Goal: Transaction & Acquisition: Obtain resource

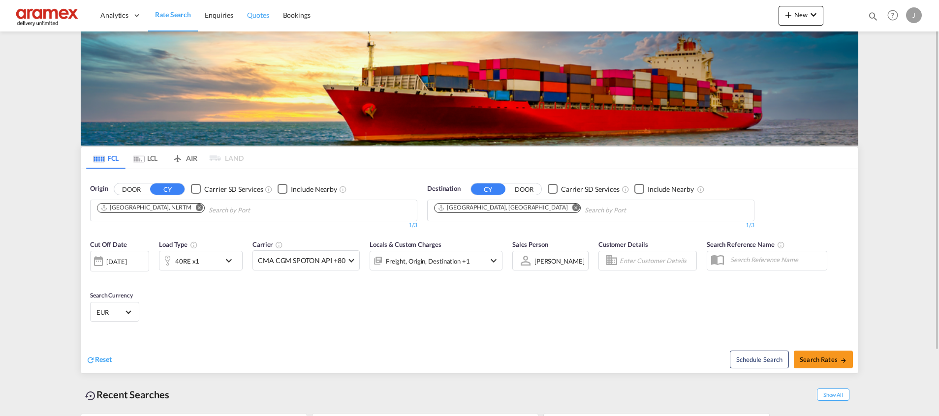
click at [268, 18] on span "Quotes" at bounding box center [258, 15] width 22 height 8
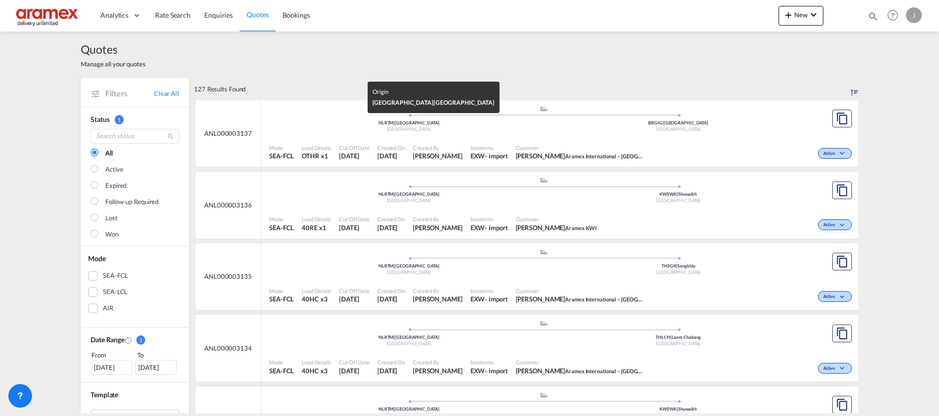
click at [513, 129] on div "[GEOGRAPHIC_DATA]" at bounding box center [409, 129] width 270 height 6
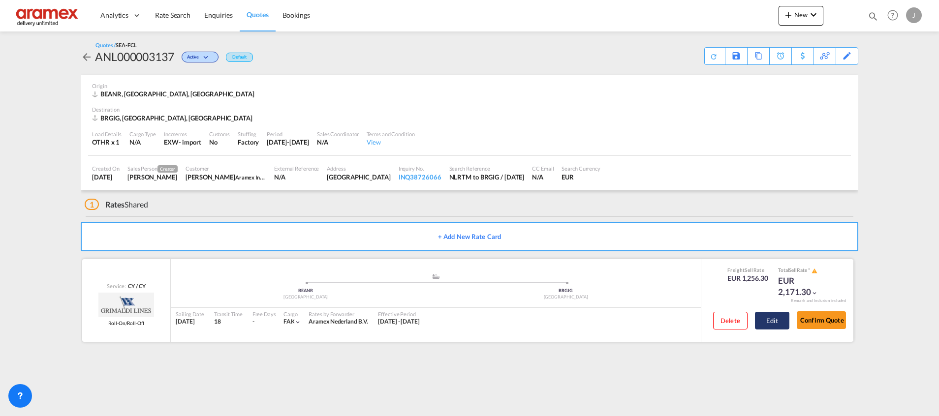
click at [772, 317] on button "Edit" at bounding box center [772, 321] width 34 height 18
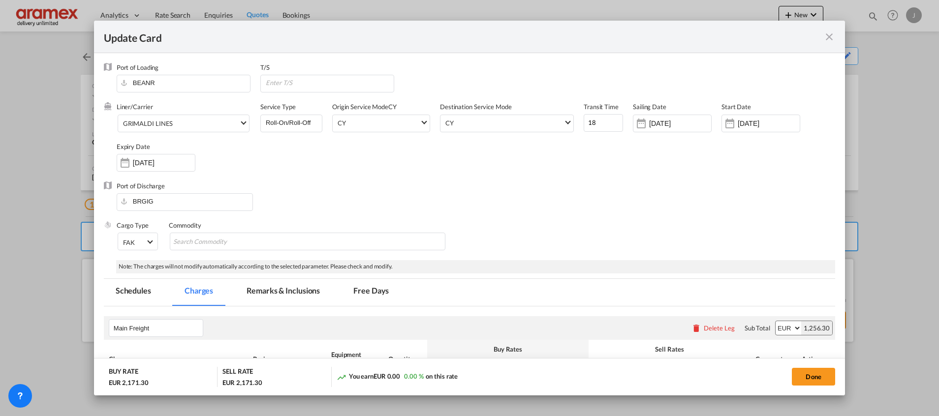
select select "per shipment"
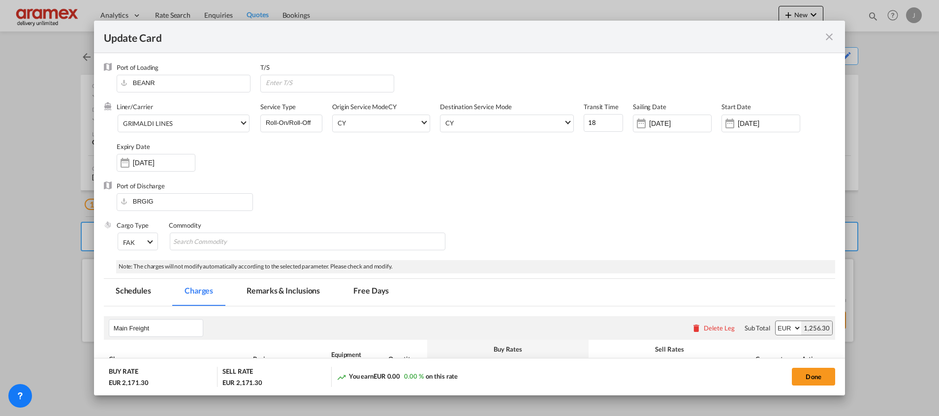
select select "per shipment"
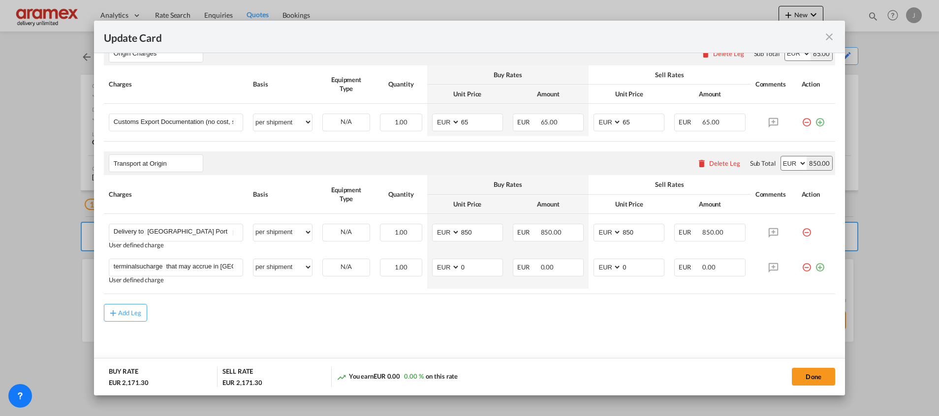
scroll to position [463, 0]
click at [463, 229] on input "850" at bounding box center [481, 230] width 42 height 15
paste input "1140,0"
type input "1140"
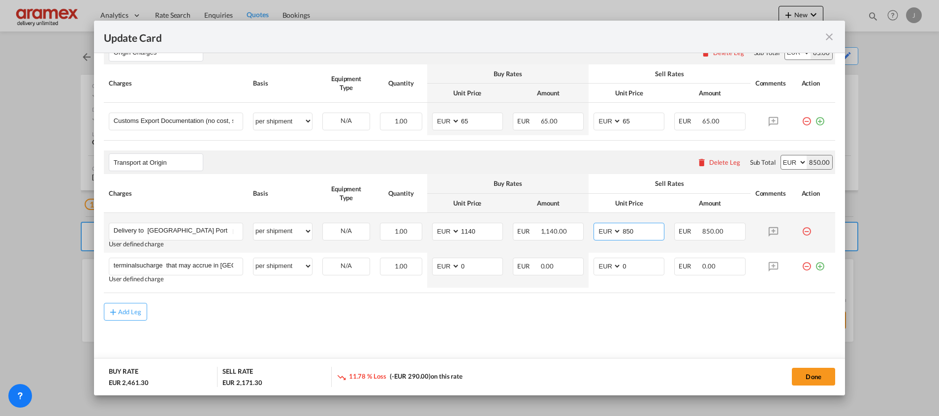
click at [625, 227] on input "850" at bounding box center [643, 230] width 42 height 15
paste input "1140,0"
type input "1140,00"
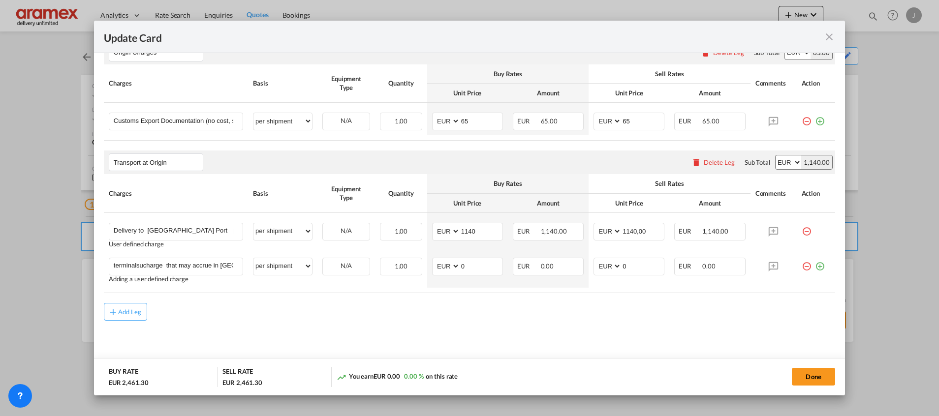
click at [392, 332] on md-content "Main Freight Please enter leg name Leg Name Already Exists Delete Leg Sub Total…" at bounding box center [469, 107] width 731 height 529
drag, startPoint x: 158, startPoint y: 266, endPoint x: 49, endPoint y: 269, distance: 109.8
click at [49, 269] on div "Update Card Port of Loading BEANR T/S Liner/Carrier GRIMALDI LINES 2HM LOGISTIC…" at bounding box center [469, 208] width 939 height 416
click at [200, 266] on input "terminalsucharge that may accrue in Antwerp port on time of delivery - as per r…" at bounding box center [178, 265] width 129 height 15
click at [190, 267] on input "terminalsucharge that may accrue in Antwerp port on time of delivery - as per r…" at bounding box center [178, 265] width 129 height 15
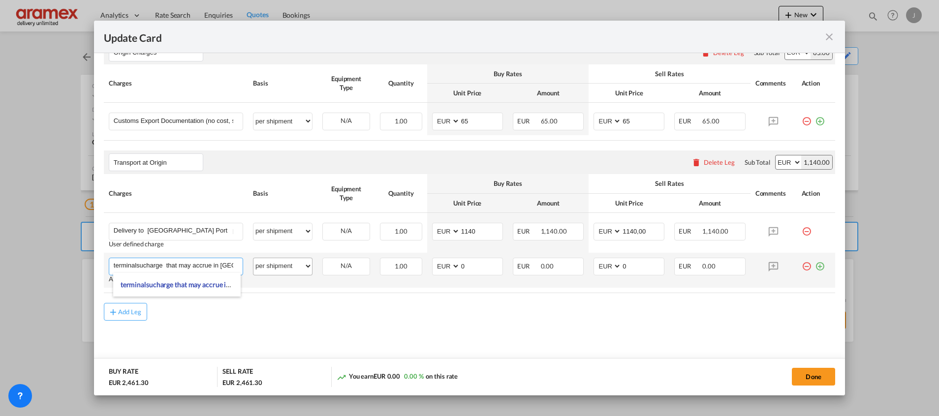
scroll to position [0, 125]
drag, startPoint x: 190, startPoint y: 265, endPoint x: 263, endPoint y: 261, distance: 72.9
click at [263, 261] on tr "terminalsucharge that may accrue in Antwerp port on time of delivery - as per r…" at bounding box center [469, 270] width 731 height 35
click at [318, 295] on rate-modification "Main Freight Please enter leg name Leg Name Already Exists Delete Leg Sub Total…" at bounding box center [469, 81] width 731 height 477
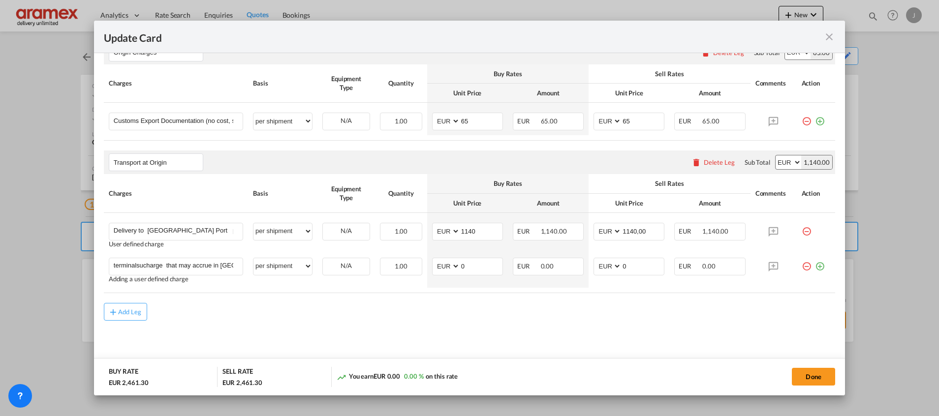
click at [535, 319] on div "Add Leg" at bounding box center [469, 312] width 731 height 18
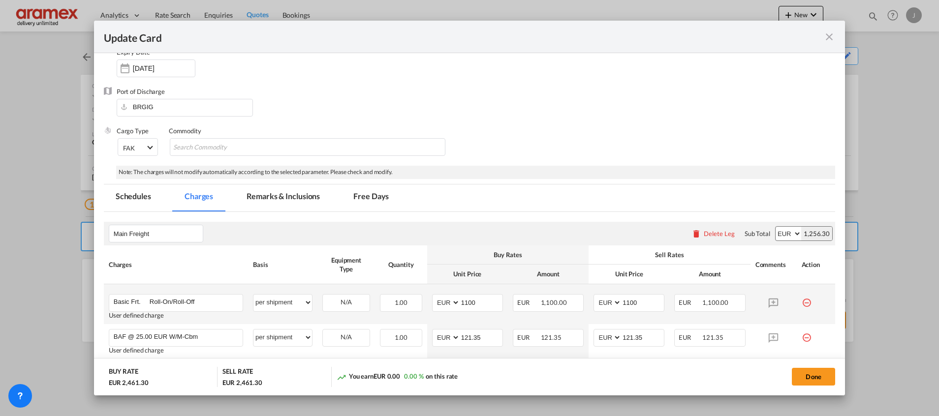
scroll to position [94, 0]
click at [275, 194] on md-tab-item "Remarks & Inclusions" at bounding box center [283, 198] width 97 height 27
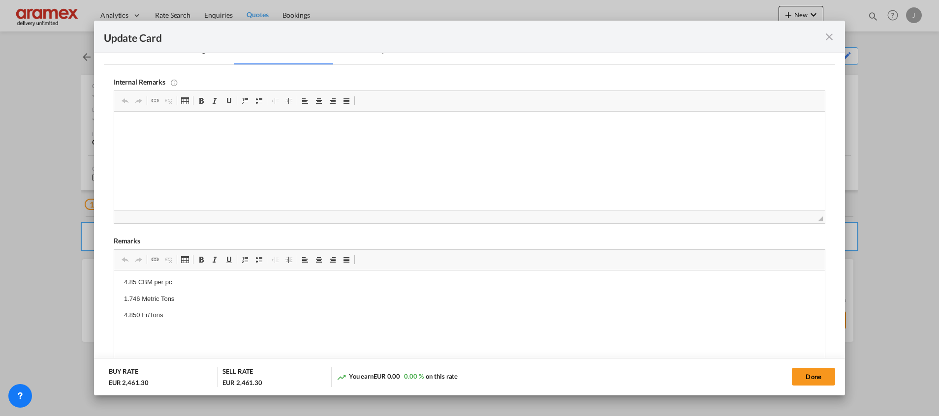
scroll to position [0, 0]
drag, startPoint x: 167, startPoint y: 340, endPoint x: 114, endPoint y: 294, distance: 70.2
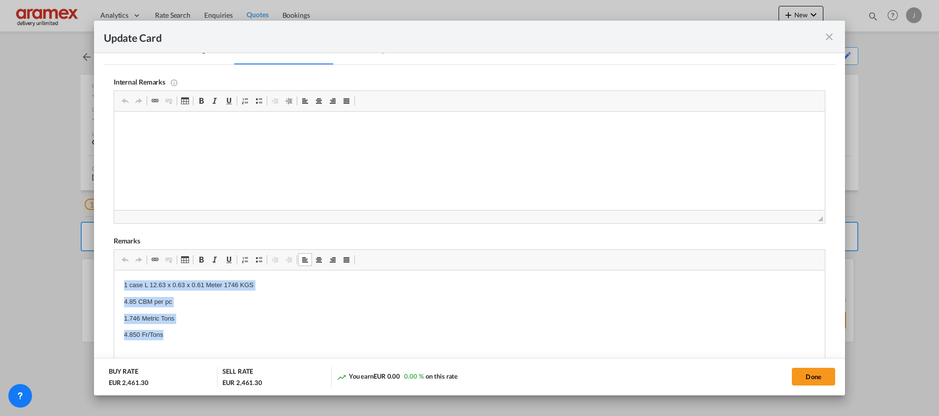
drag, startPoint x: 123, startPoint y: 284, endPoint x: 189, endPoint y: 334, distance: 82.9
click at [189, 334] on html "1 case L 12.63 x 0.63 x 0.61 Meter 1746 KGS 4.85 CBM per pc 1.746 Metric Tons 4…" at bounding box center [469, 369] width 711 height 196
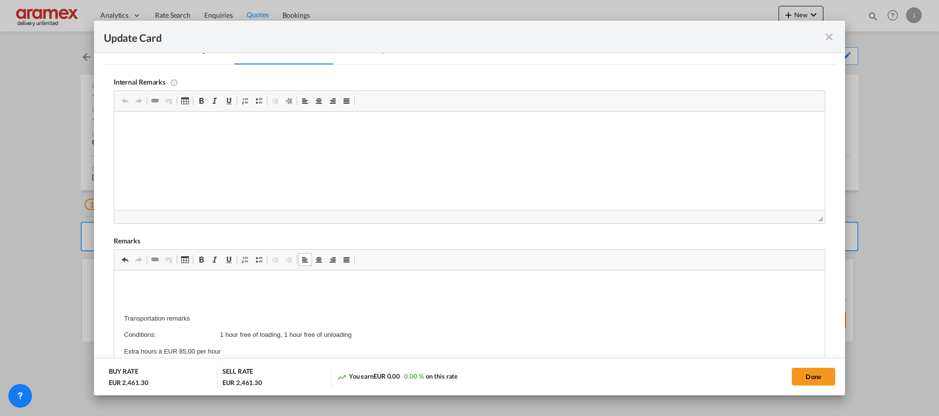
click at [128, 286] on p "Editor, editor5" at bounding box center [469, 286] width 691 height 10
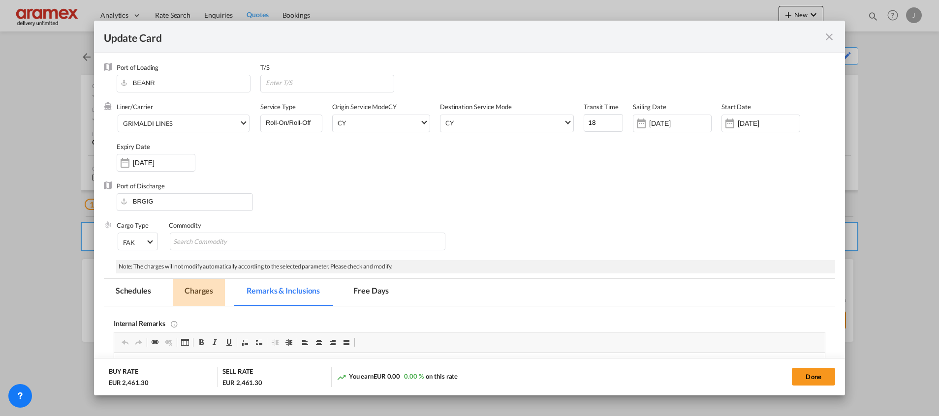
click at [200, 293] on md-tab-item "Charges" at bounding box center [199, 292] width 52 height 27
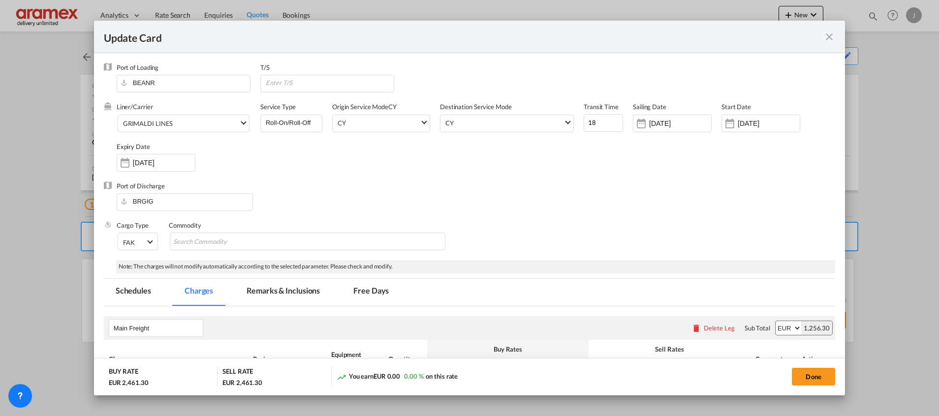
scroll to position [221, 0]
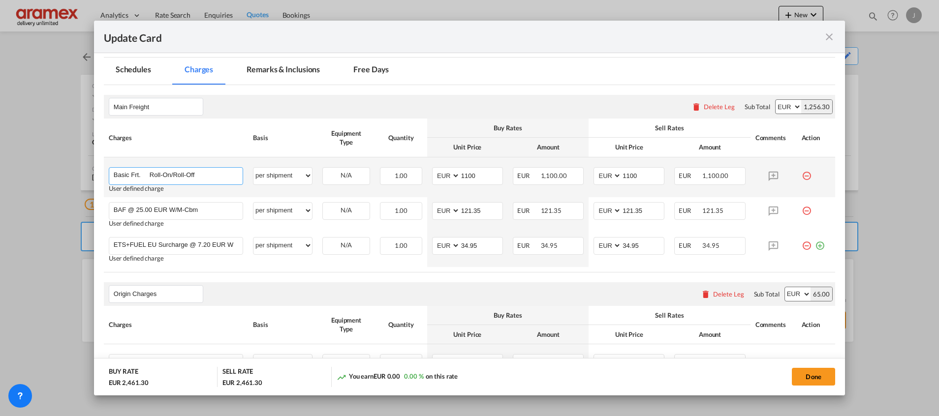
click at [204, 174] on input "Basic Frt. Roll-On/Roll-Off" at bounding box center [178, 175] width 129 height 15
paste input "5.276 CBM"
type input "Basic Frt. Roll-On/Roll-Off - 5.276 CBM"
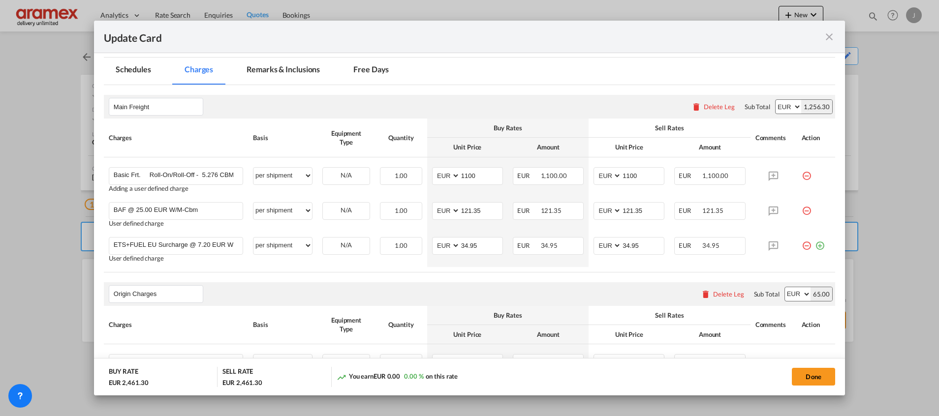
click at [223, 121] on th "Charges" at bounding box center [176, 138] width 144 height 38
click at [477, 216] on input "121.35" at bounding box center [481, 210] width 42 height 15
paste input "31.90"
type input "131.90"
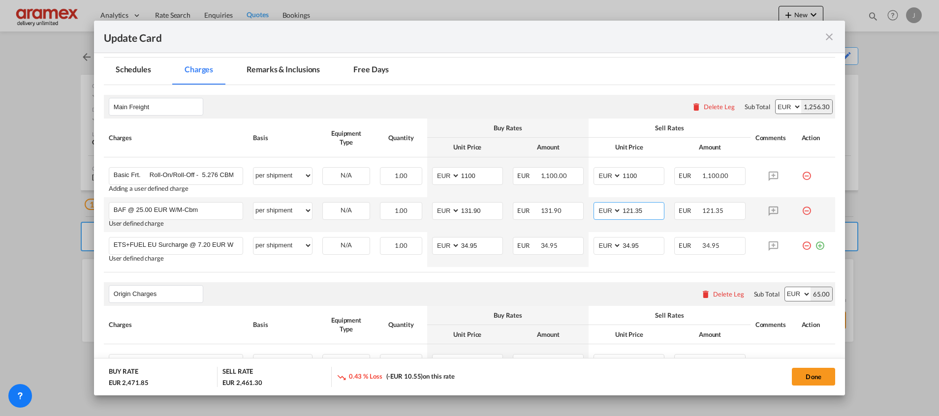
click at [642, 208] on input "121.35" at bounding box center [643, 210] width 42 height 15
paste input "31.90"
type input "131.90"
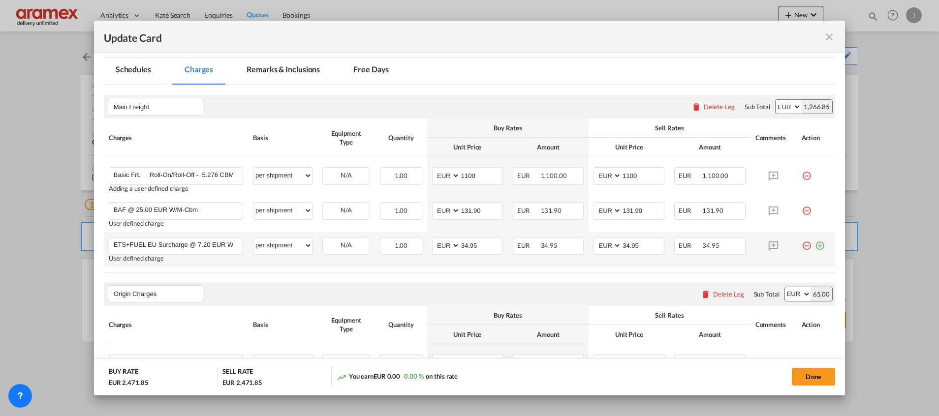
click at [623, 236] on td "AED AFN ALL AMD ANG AOA ARS AUD AWG AZN BAM BBD BDT BGN BHD BIF BMD BND BOB BRL…" at bounding box center [629, 249] width 81 height 35
click at [204, 243] on input "ETS+FUEL EU Surcharge @ 7.20 EUR W/M-Cbm" at bounding box center [178, 245] width 129 height 15
type input "ETS+FUEL EU Surcharge @ 7.40 EUR W/M-Cbm"
click at [460, 248] on input "34.95" at bounding box center [481, 245] width 42 height 15
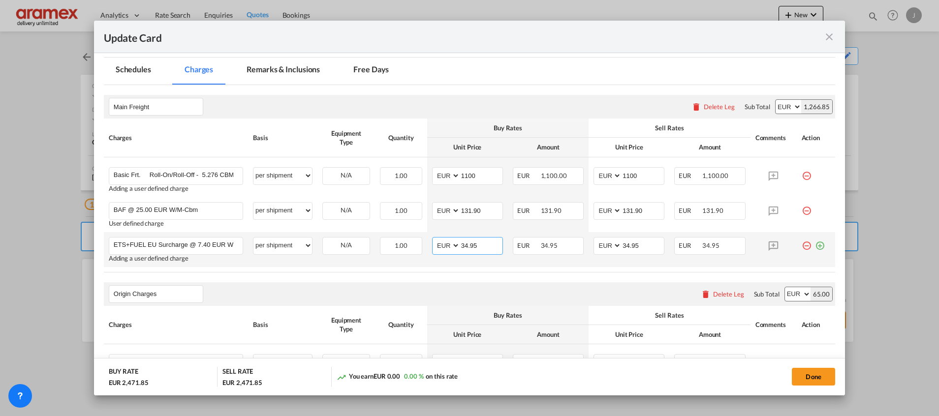
click at [460, 248] on input "34.95" at bounding box center [481, 245] width 42 height 15
paste input "9.04"
type input "39.04"
click at [703, 247] on span "34.95" at bounding box center [710, 246] width 17 height 8
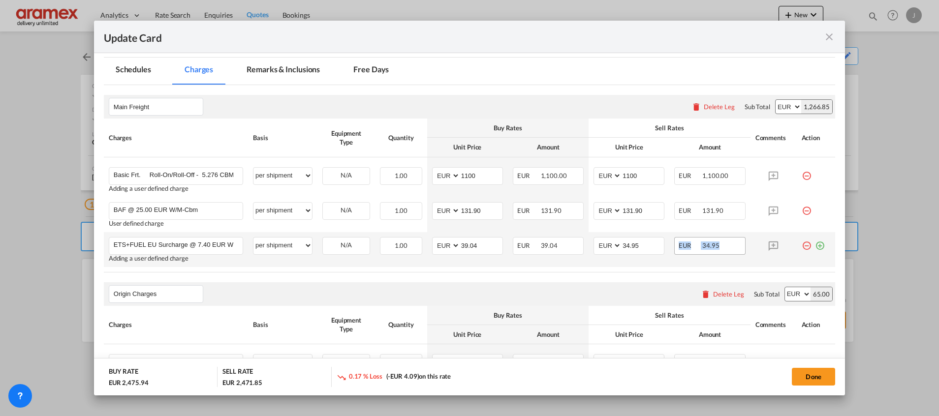
click at [703, 247] on span "34.95" at bounding box center [710, 246] width 17 height 8
click at [631, 252] on input "34.95" at bounding box center [643, 245] width 42 height 15
paste input "9.04"
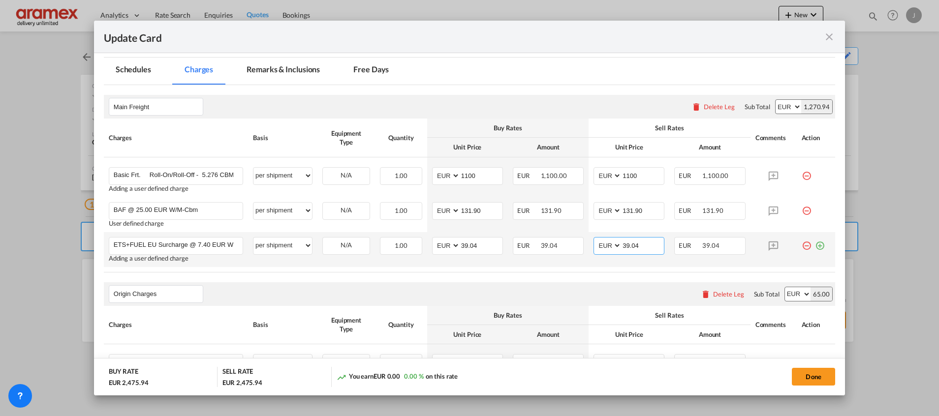
type input "39.04"
click at [815, 244] on md-icon "icon-plus-circle-outline green-400-fg" at bounding box center [820, 242] width 10 height 10
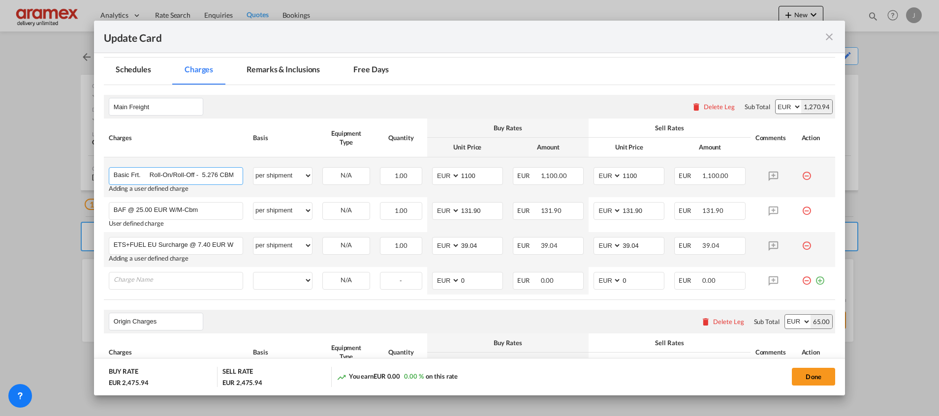
click at [232, 169] on input "Basic Frt. Roll-On/Roll-Off - 5.276 CBM" at bounding box center [178, 175] width 129 height 15
paste input "1.952 Metric Tons"
type input "Basic Frt. Roll-On/Roll-Off - 5.276 CBM / 1.952 Metric Tons"
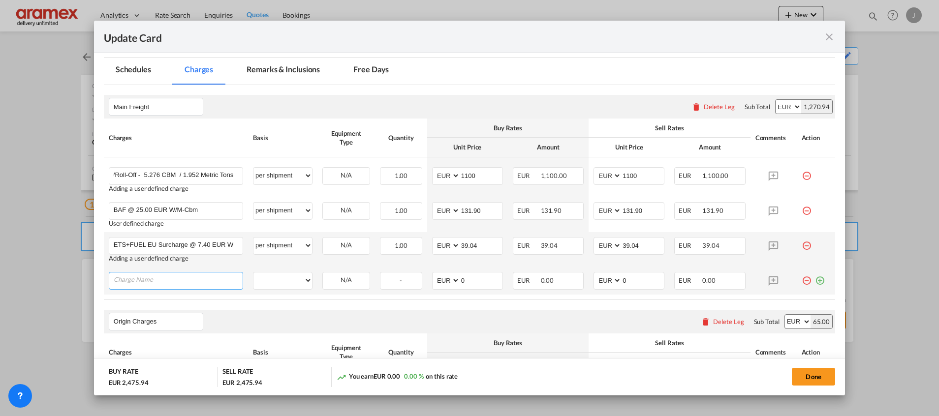
scroll to position [0, 0]
click at [174, 280] on input "Charge Name" at bounding box center [178, 280] width 129 height 15
click at [142, 287] on div "Update CardPort of ..." at bounding box center [176, 281] width 134 height 18
click at [143, 283] on input "Charge Name" at bounding box center [178, 280] width 129 height 15
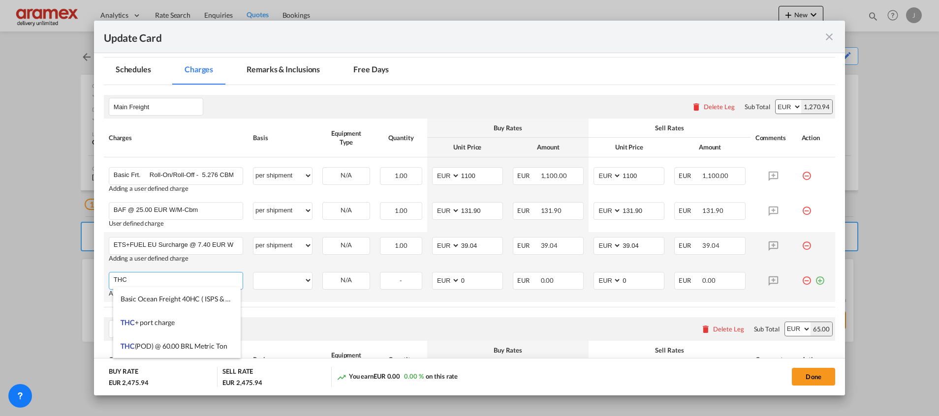
paste input "Metric Ton"
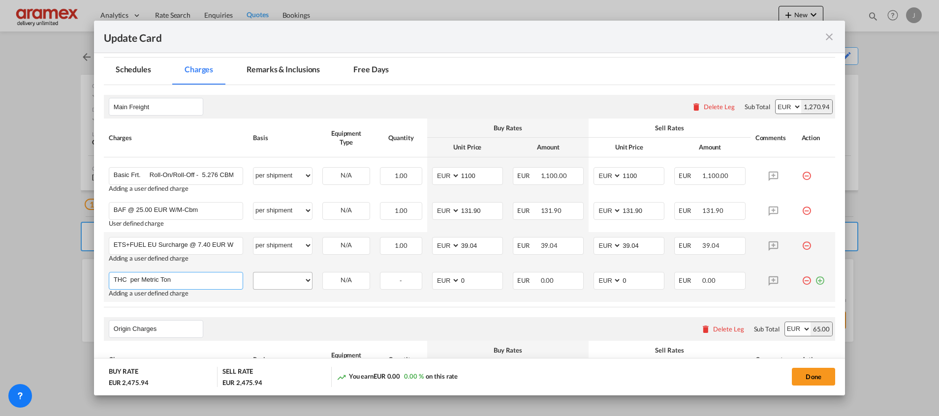
type input "THC per Metric Ton"
click at [284, 279] on select "per equipment per container per B/L per shipping bill per shipment % on freight…" at bounding box center [282, 281] width 59 height 16
click at [253, 273] on select "per equipment per container per B/L per shipping bill per shipment % on freight…" at bounding box center [282, 281] width 59 height 16
click at [339, 282] on select "OTHR" at bounding box center [346, 280] width 47 height 13
click at [268, 284] on select "per equipment per container per B/L per shipping bill per shipment % on freight…" at bounding box center [282, 281] width 59 height 16
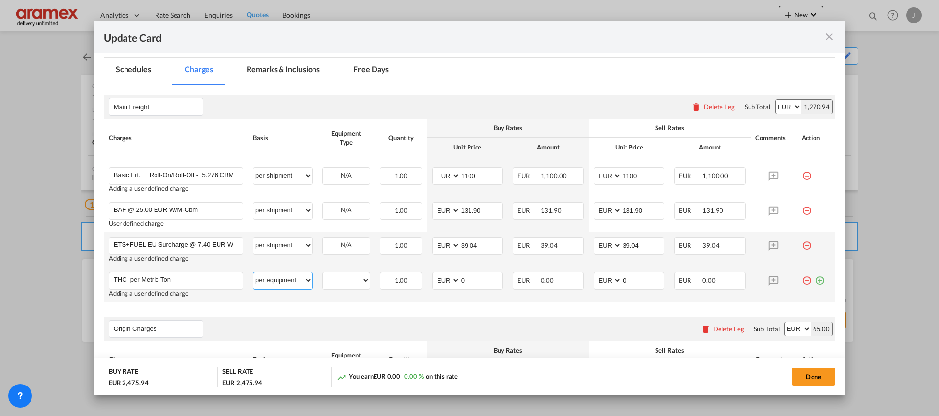
select select "per shipment"
click at [253, 273] on select "per equipment per container per B/L per shipping bill per shipment % on freight…" at bounding box center [282, 281] width 59 height 16
click at [491, 279] on input "0" at bounding box center [481, 280] width 42 height 15
click at [189, 280] on input "THC per Metric Ton" at bounding box center [178, 280] width 129 height 15
drag, startPoint x: 186, startPoint y: 244, endPoint x: 203, endPoint y: 241, distance: 18.0
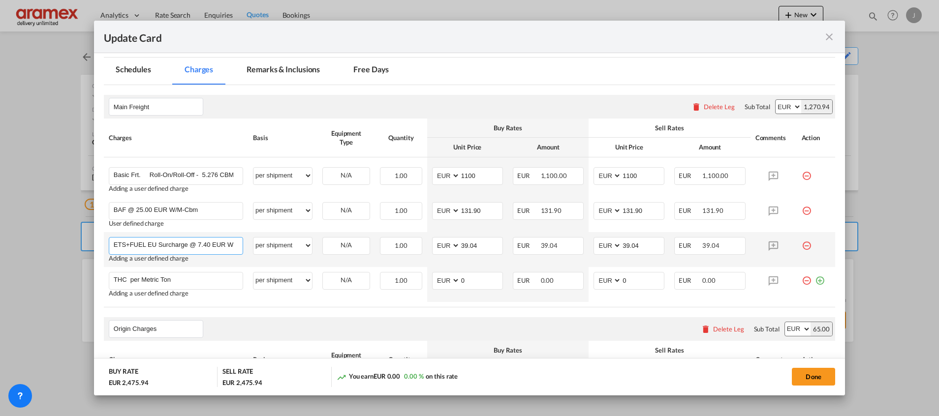
click at [203, 241] on input "ETS+FUEL EU Surcharge @ 7.40 EUR W/M-Cbm" at bounding box center [178, 245] width 129 height 15
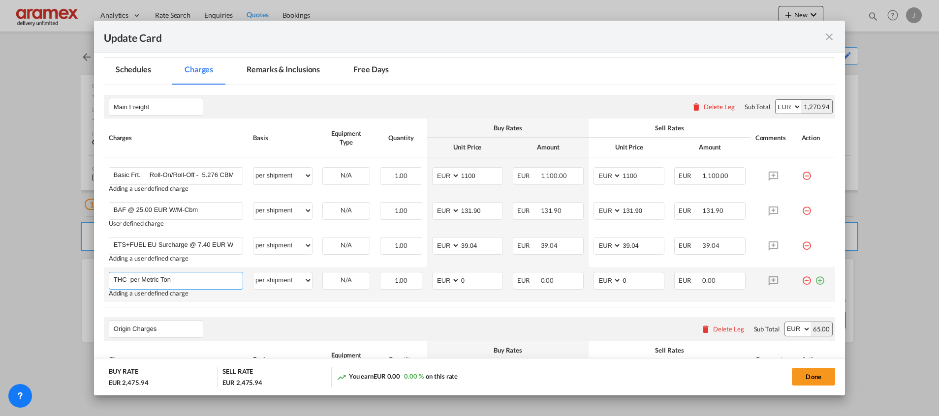
click at [132, 278] on input "THC per Metric Ton" at bounding box center [178, 280] width 129 height 15
paste input "@ 7.40"
type input "THC @ 63 BLR per Metric Ton"
click at [446, 279] on select "AED AFN ALL AMD ANG AOA ARS AUD AWG AZN BAM BBD BDT BGN BHD BIF BMD BND BOB BRL…" at bounding box center [447, 280] width 26 height 13
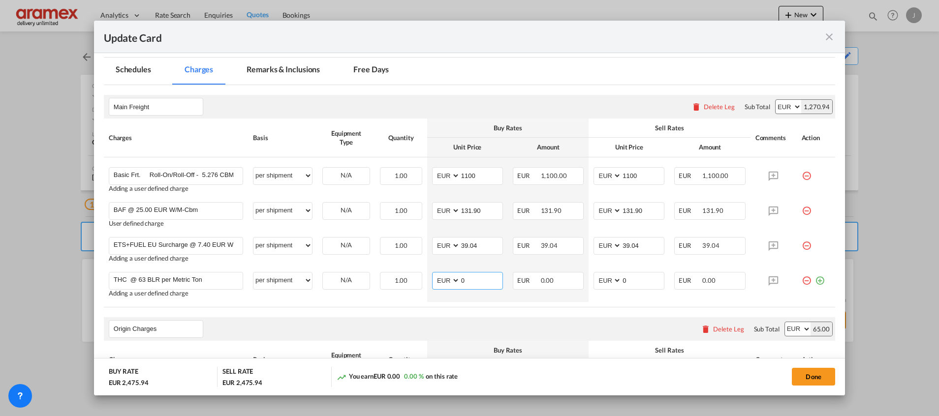
select select "string:BRL"
click at [434, 274] on select "AED AFN ALL AMD ANG AOA ARS AUD AWG AZN BAM BBD BDT BGN BHD BIF BMD BND BOB BRL…" at bounding box center [447, 280] width 26 height 13
drag, startPoint x: 468, startPoint y: 276, endPoint x: 455, endPoint y: 277, distance: 13.3
click at [457, 276] on md-input-container "AED AFN ALL AMD ANG AOA ARS AUD AWG AZN BAM BBD BDT BGN BHD BIF BMD BND BOB BRL…" at bounding box center [467, 281] width 71 height 18
paste input "122.98"
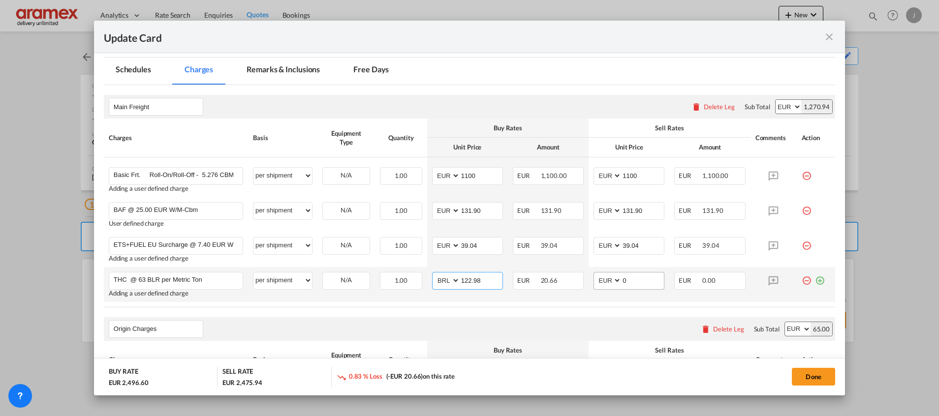
type input "122.98"
click at [601, 281] on select "AED AFN ALL AMD ANG AOA ARS AUD AWG AZN BAM BBD BDT BGN BHD BIF BMD BND BOB BRL…" at bounding box center [609, 280] width 26 height 13
select select "string:BRL"
click at [596, 274] on select "AED AFN ALL AMD ANG AOA ARS AUD AWG AZN BAM BBD BDT BGN BHD BIF BMD BND BOB BRL…" at bounding box center [609, 280] width 26 height 13
click at [600, 281] on md-input-container "AED AFN ALL AMD ANG AOA ARS AUD AWG AZN BAM BBD BDT BGN BHD BIF BMD BND BOB BRL…" at bounding box center [629, 281] width 71 height 18
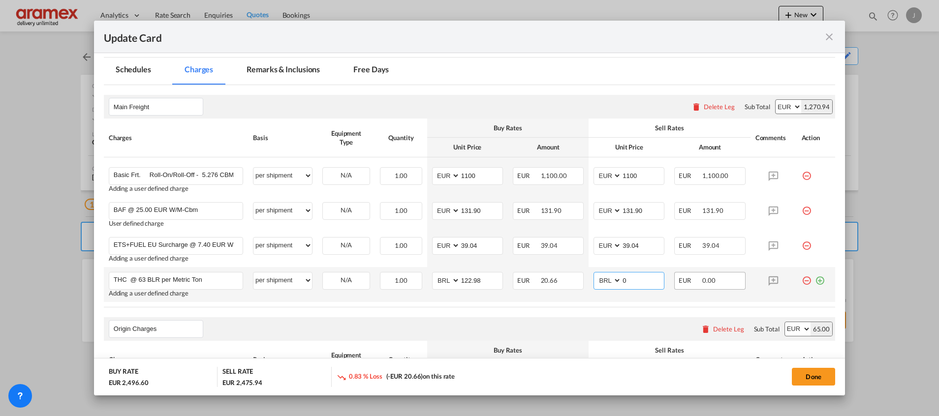
paste input "122.98"
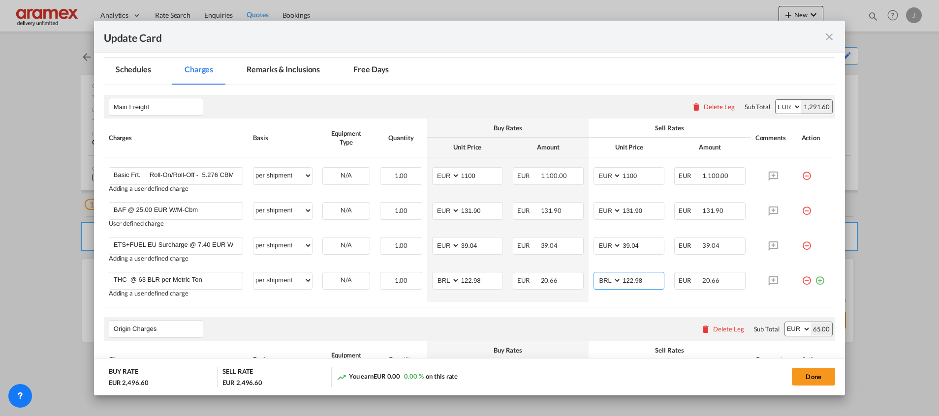
type input "122.98"
click at [661, 304] on table "Charges Basis Equipment Type Quantity Buy Rates Sell Rates Comments Action Unit…" at bounding box center [469, 213] width 731 height 189
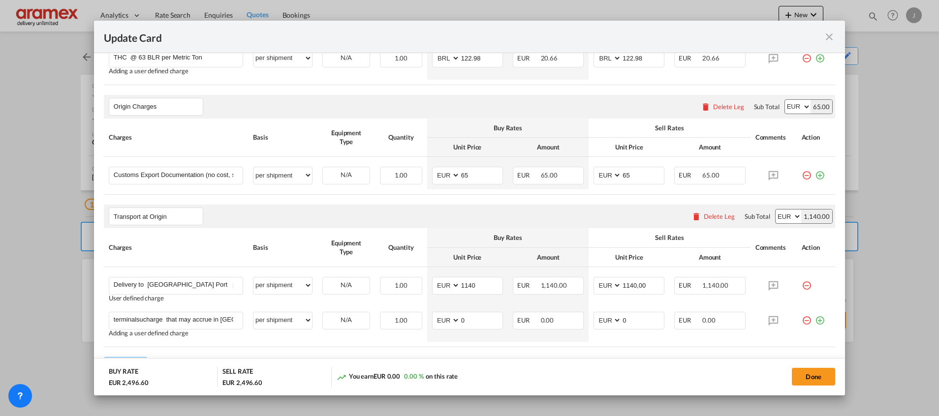
scroll to position [498, 0]
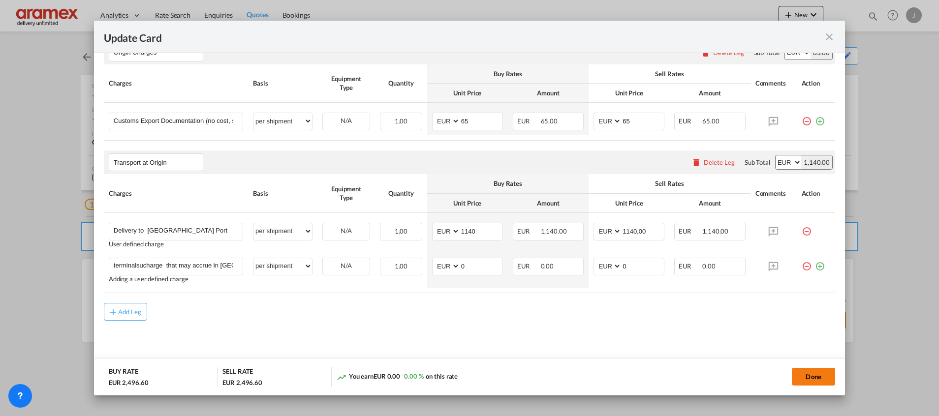
click at [813, 372] on button "Done" at bounding box center [813, 377] width 43 height 18
type input "131.9"
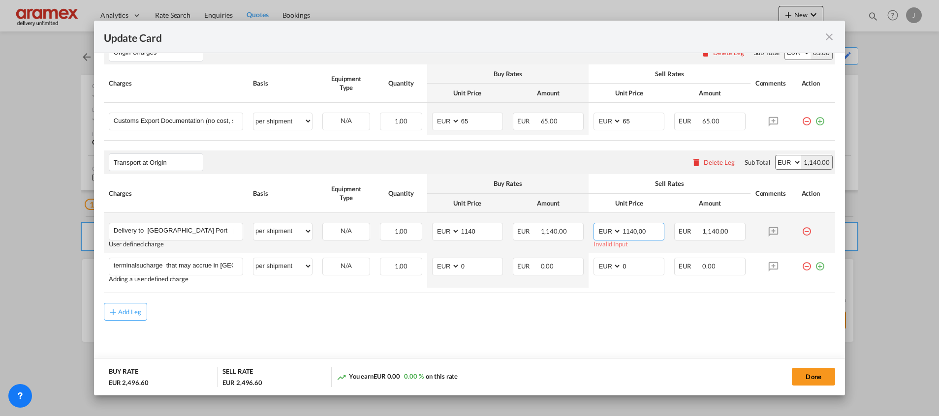
click at [649, 234] on input "1140,00" at bounding box center [643, 230] width 42 height 15
type input "1140"
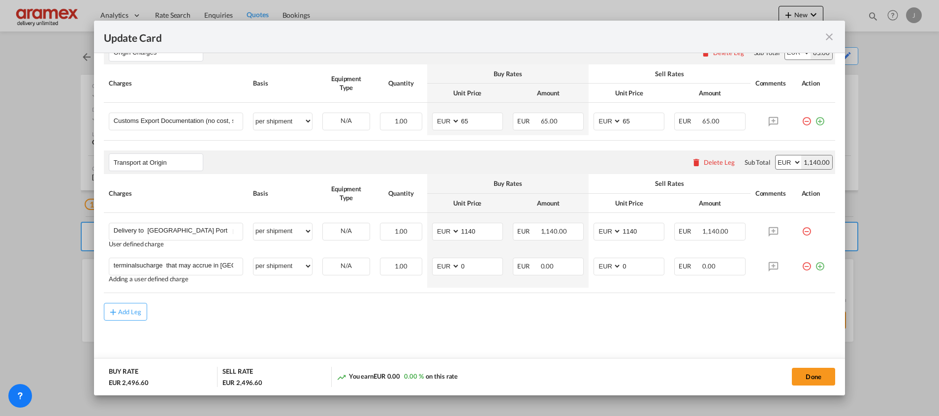
click at [562, 329] on md-content "Main Freight Please enter leg name Leg Name Already Exists Delete Leg Sub Total…" at bounding box center [469, 91] width 731 height 564
click at [808, 378] on button "Done" at bounding box center [813, 377] width 43 height 18
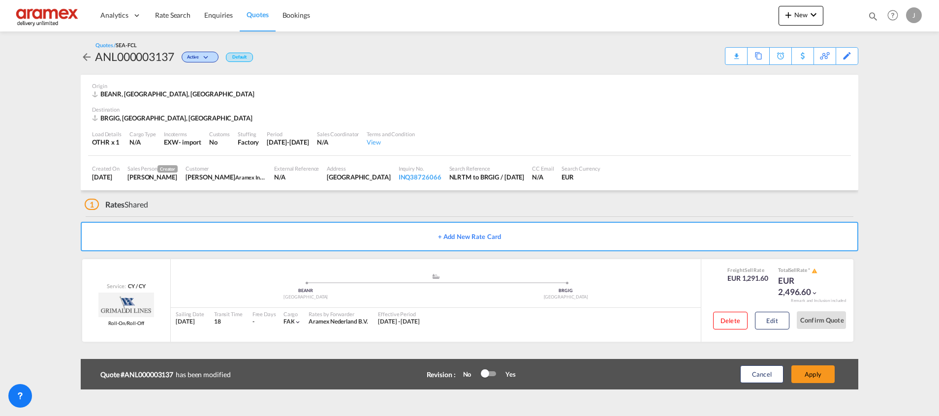
click at [810, 378] on button "Apply" at bounding box center [812, 375] width 43 height 18
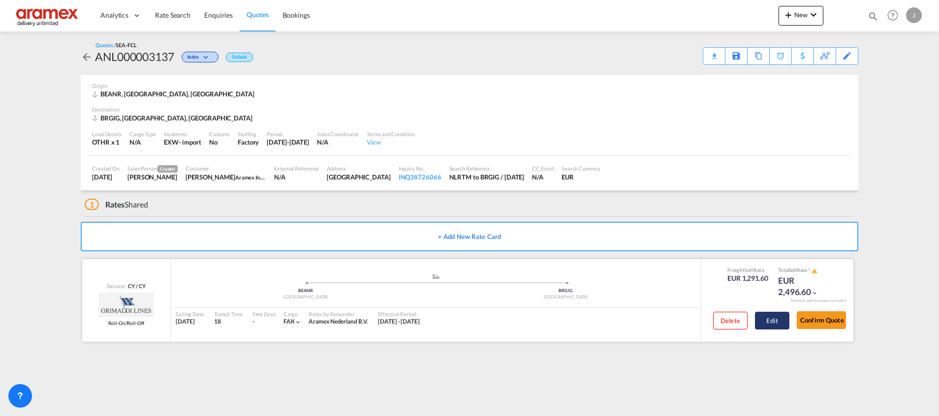
click at [773, 320] on button "Edit" at bounding box center [772, 321] width 34 height 18
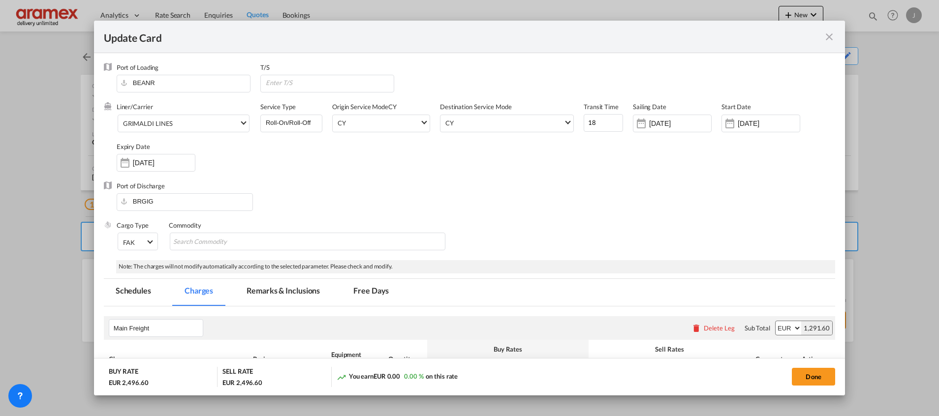
click at [306, 289] on md-tab-item "Remarks & Inclusions" at bounding box center [283, 292] width 97 height 27
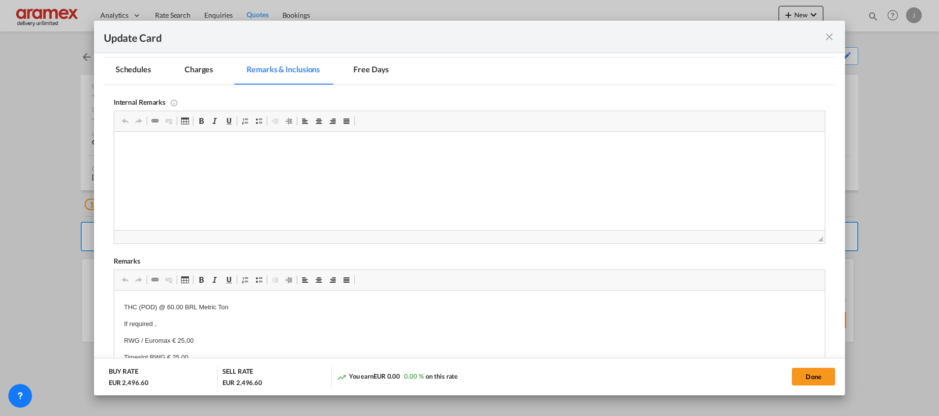
scroll to position [0, 0]
click at [198, 309] on p "1 wooden crate(s) 1373 x 63 x 61 CM Total Weight: 1.952,00" at bounding box center [469, 311] width 691 height 21
drag, startPoint x: 121, startPoint y: 303, endPoint x: 274, endPoint y: 303, distance: 153.1
click at [274, 303] on html "1 wooden crate(s) 1373 x 63 x 61 CM Total Weight: 1.952,00 Transportation remar…" at bounding box center [469, 277] width 711 height 223
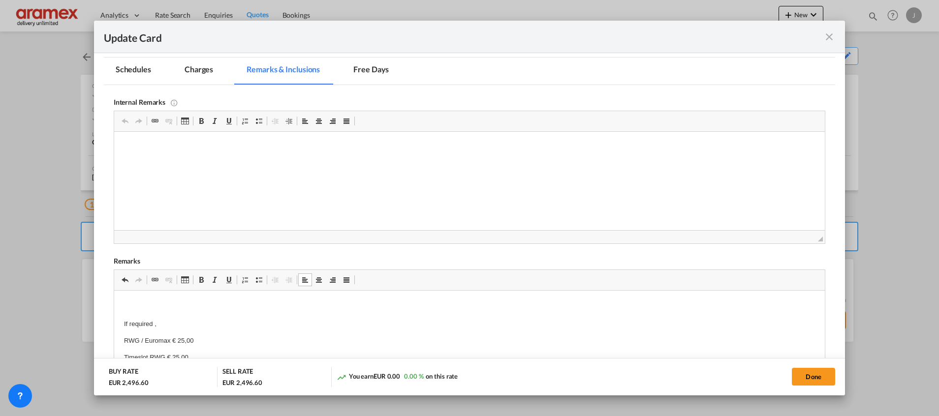
scroll to position [295, 0]
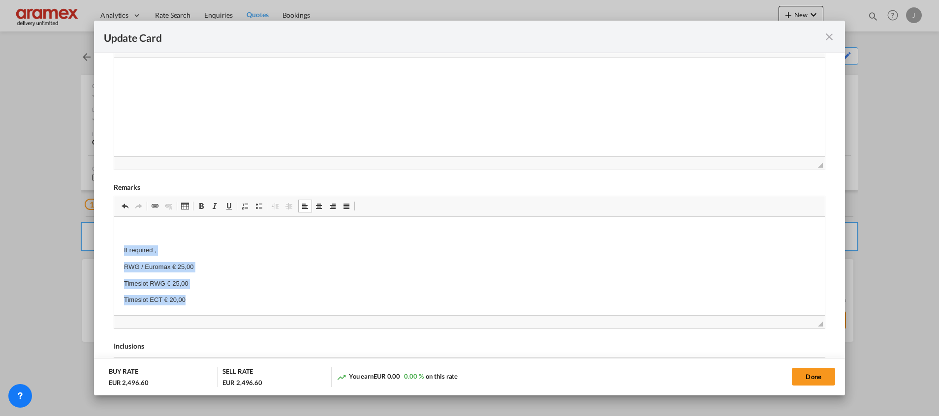
drag, startPoint x: 120, startPoint y: 242, endPoint x: 228, endPoint y: 292, distance: 119.2
click at [228, 292] on html "1 wooden crate(s) 1373 x 63 x 61 CM Total Weight: 1.952,00 Transportation remar…" at bounding box center [469, 196] width 711 height 240
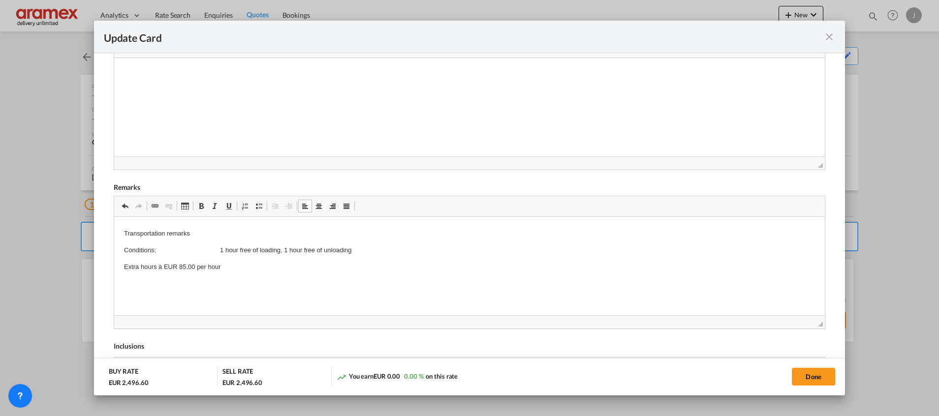
scroll to position [58, 0]
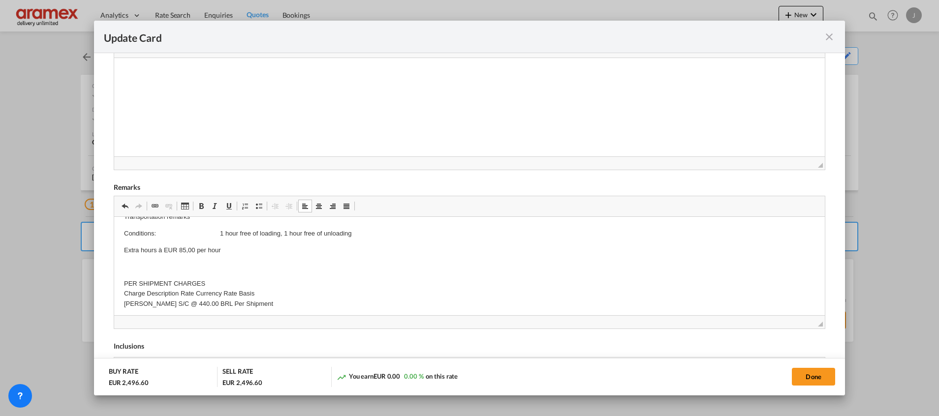
click at [200, 291] on p "PER SHIPMENT CHARGES Charge Description Rate Currency Rate Basis Lachmann S/C @…" at bounding box center [469, 294] width 691 height 31
click at [221, 289] on p "PER SHIPMENT CHARGES Lachmann S/C @ 440.00 BRL Per Shipment" at bounding box center [469, 295] width 691 height 21
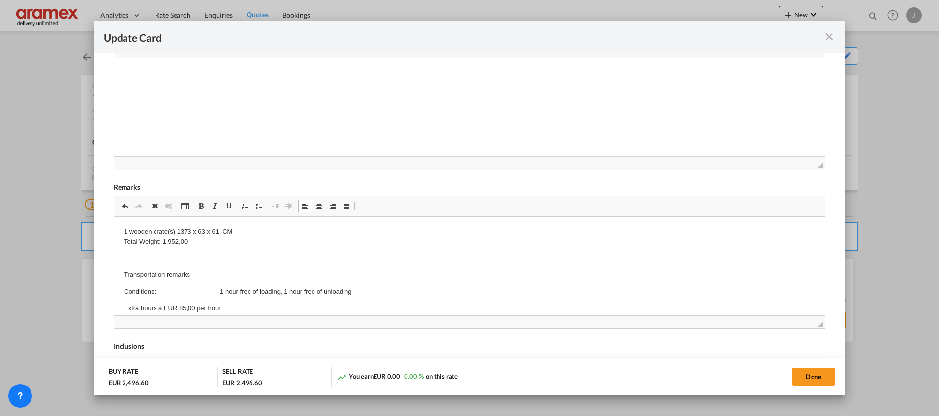
scroll to position [0, 0]
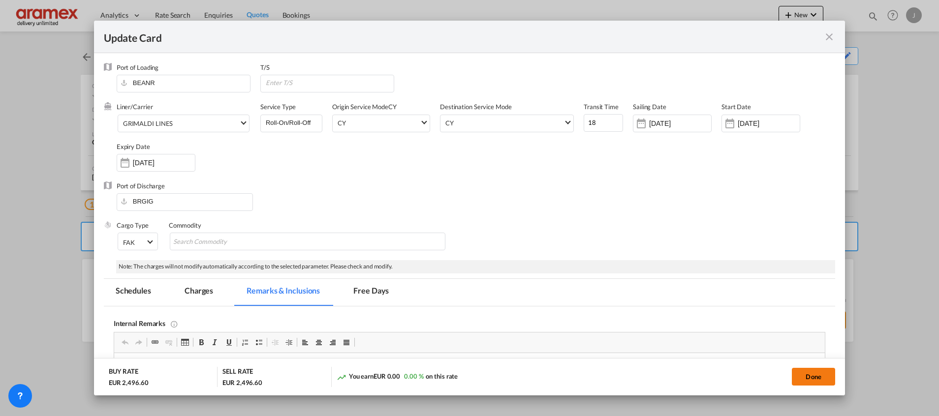
click at [812, 372] on button "Done" at bounding box center [813, 377] width 43 height 18
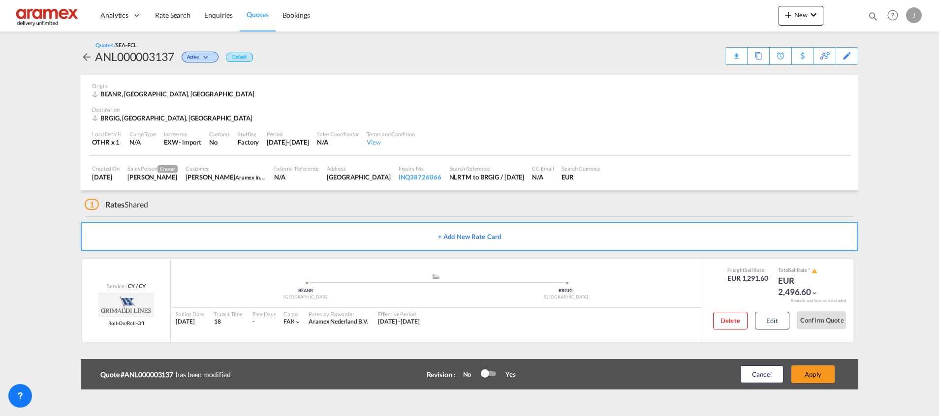
click at [812, 372] on button "Apply" at bounding box center [812, 375] width 43 height 18
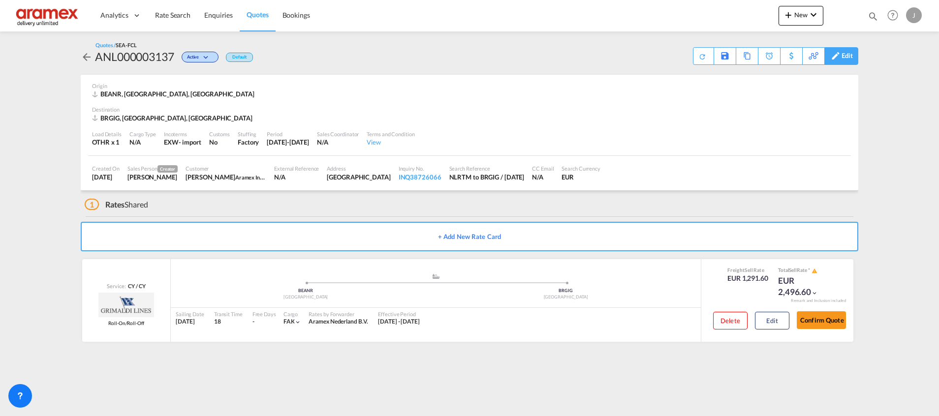
click at [846, 57] on div "Edit" at bounding box center [847, 56] width 11 height 17
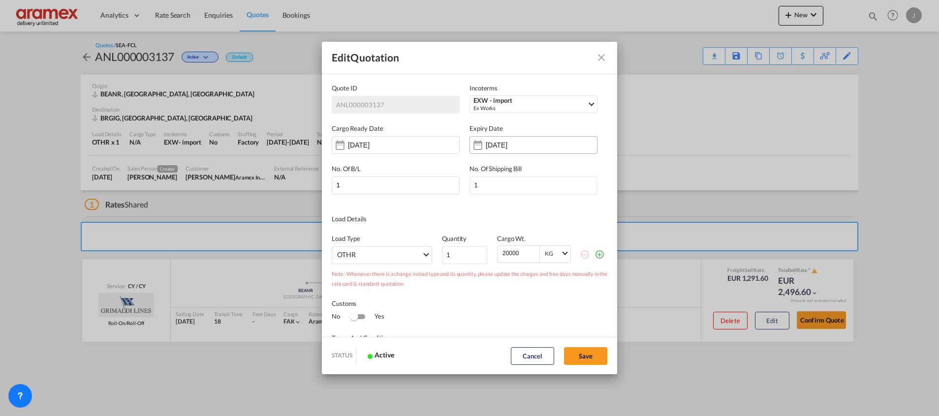
click at [530, 147] on input "15 Oct 2025" at bounding box center [517, 145] width 62 height 8
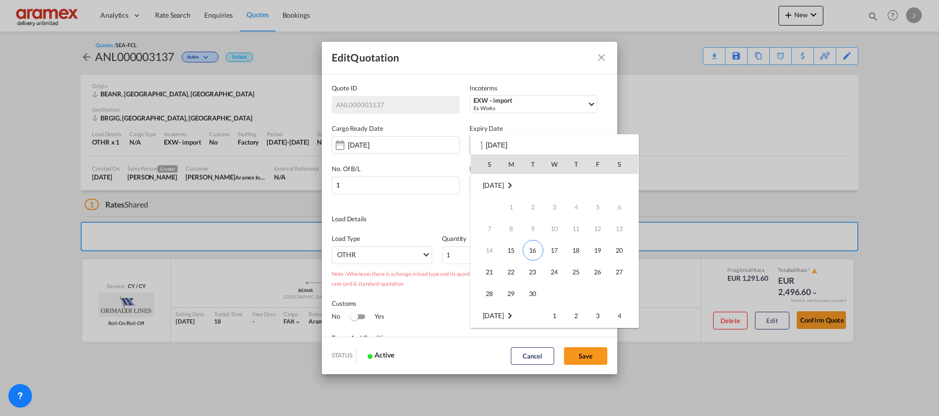
scroll to position [130, 0]
drag, startPoint x: 594, startPoint y: 271, endPoint x: 578, endPoint y: 268, distance: 16.0
click at [578, 268] on tr "26 27 28 29 30 31" at bounding box center [554, 272] width 167 height 22
click at [575, 273] on span "30" at bounding box center [577, 272] width 20 height 20
type input "30 Oct 2025"
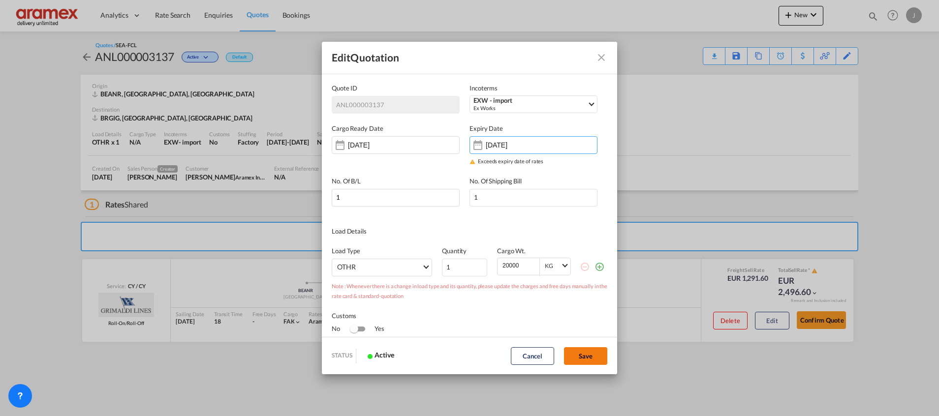
click at [589, 359] on button "Save" at bounding box center [585, 356] width 43 height 18
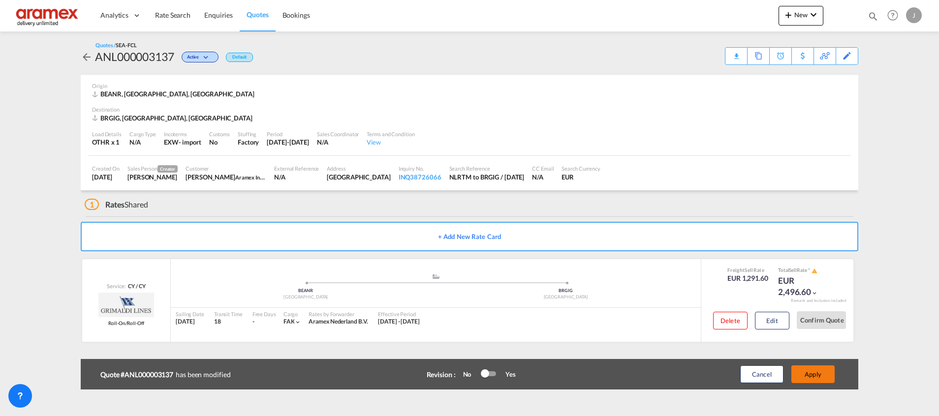
click at [810, 373] on button "Apply" at bounding box center [812, 375] width 43 height 18
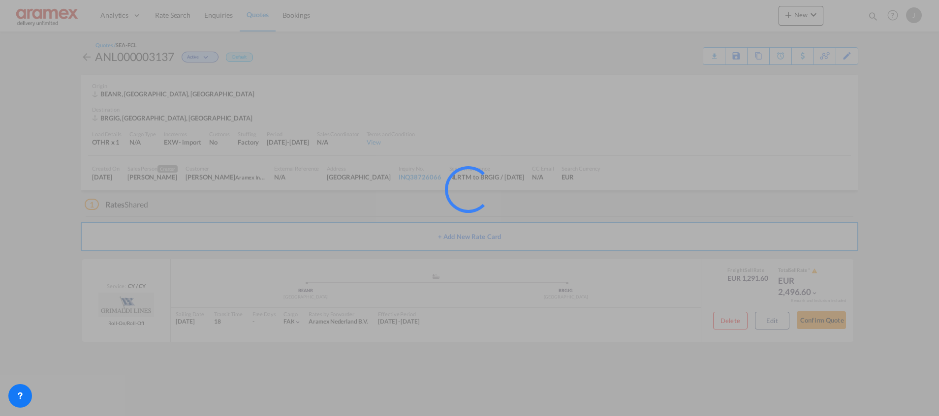
click at [778, 322] on div at bounding box center [469, 208] width 939 height 416
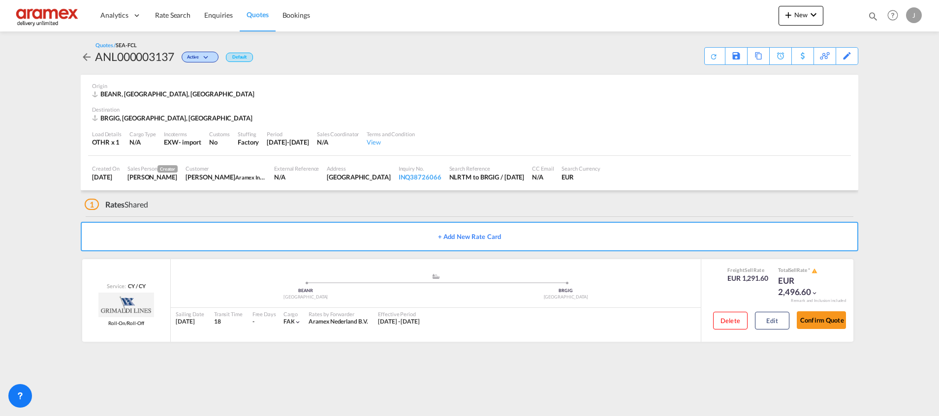
click at [778, 322] on button "Edit" at bounding box center [772, 321] width 34 height 18
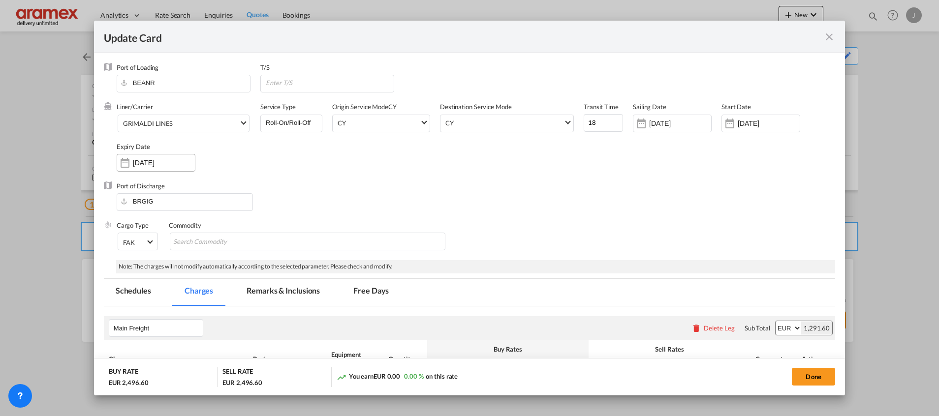
click at [135, 163] on input "15 Oct 2025" at bounding box center [164, 163] width 62 height 8
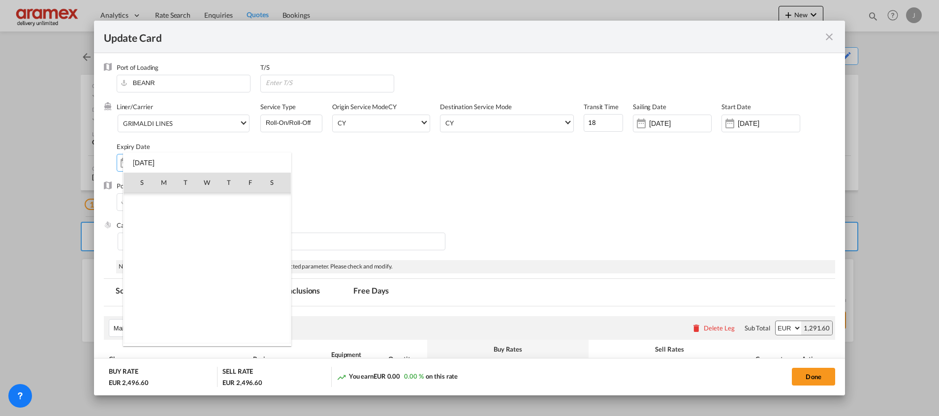
scroll to position [913, 0]
click at [232, 290] on span "30" at bounding box center [229, 291] width 20 height 20
type input "30 Oct 2025"
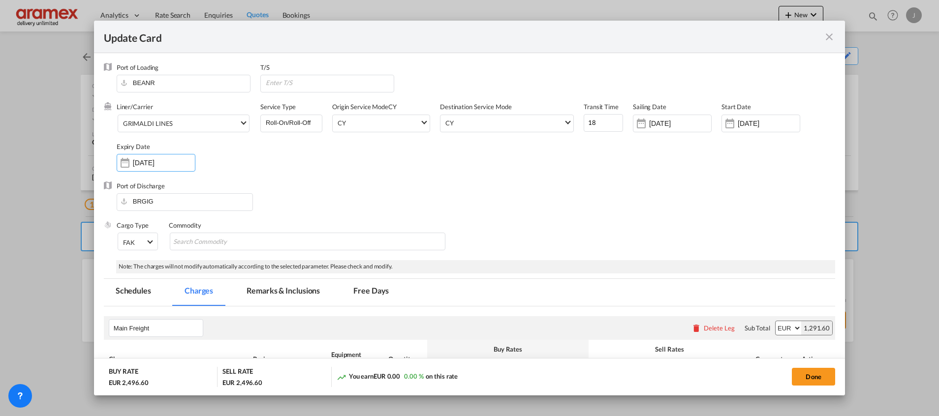
click at [582, 210] on div "Port of Discharge BRGIG" at bounding box center [469, 201] width 731 height 39
click at [749, 121] on input "01 Mar 2025" at bounding box center [769, 124] width 62 height 8
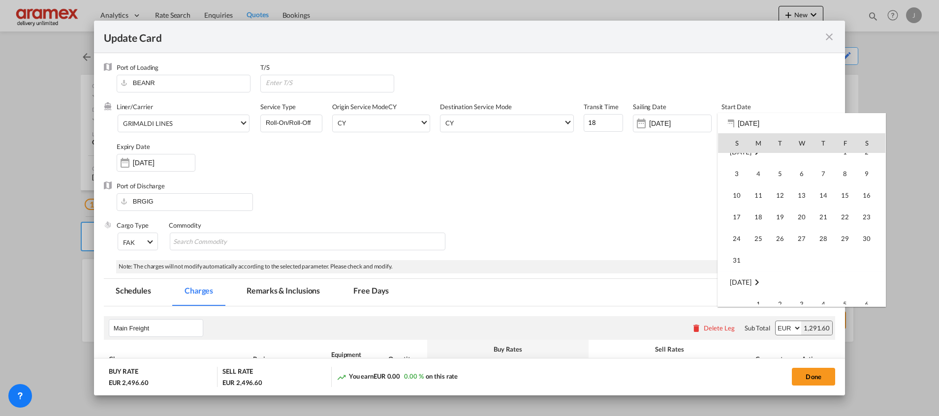
scroll to position [228030, 0]
click at [780, 201] on span "16" at bounding box center [780, 199] width 21 height 21
type input "[DATE]"
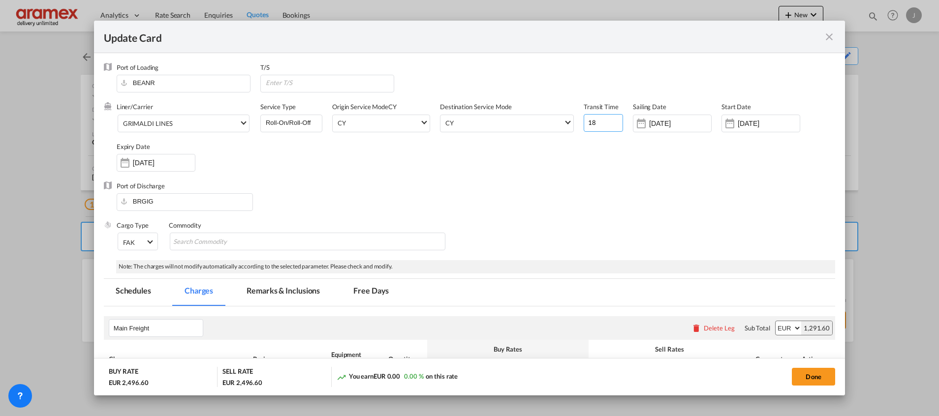
click at [594, 123] on input "18" at bounding box center [603, 123] width 39 height 18
type input "1"
click at [806, 373] on button "Done" at bounding box center [813, 377] width 43 height 18
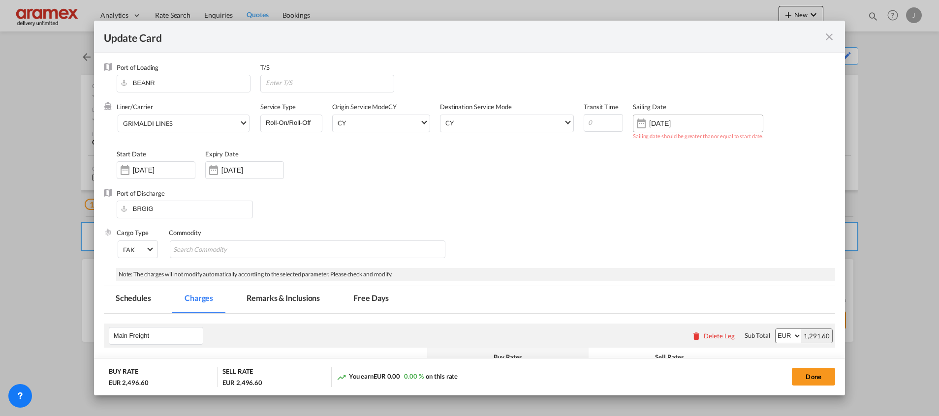
click at [691, 121] on input "04 Mar 2025" at bounding box center [680, 124] width 62 height 8
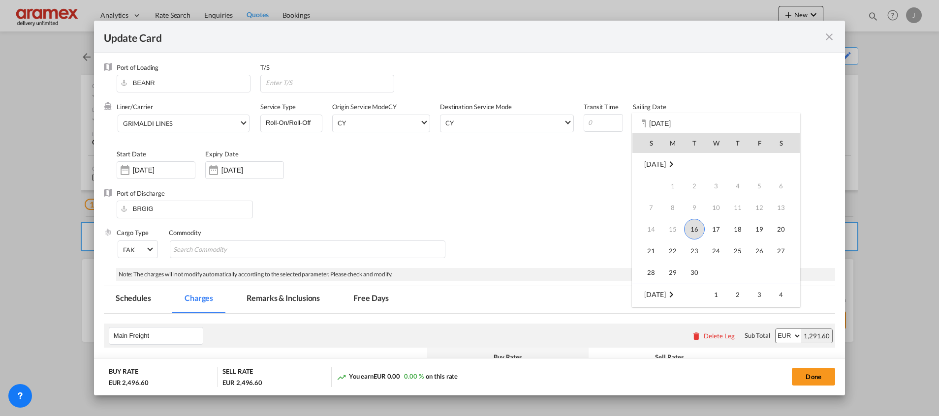
click at [695, 230] on span "16" at bounding box center [694, 229] width 21 height 21
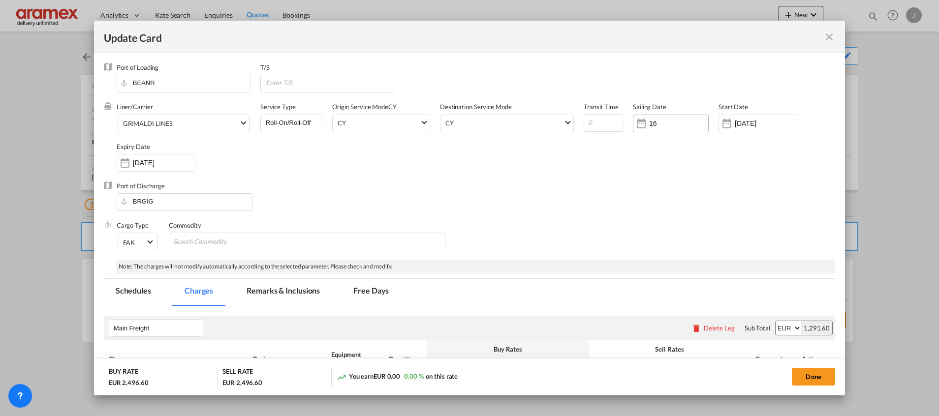
type input "1"
click at [807, 374] on button "Done" at bounding box center [813, 377] width 43 height 18
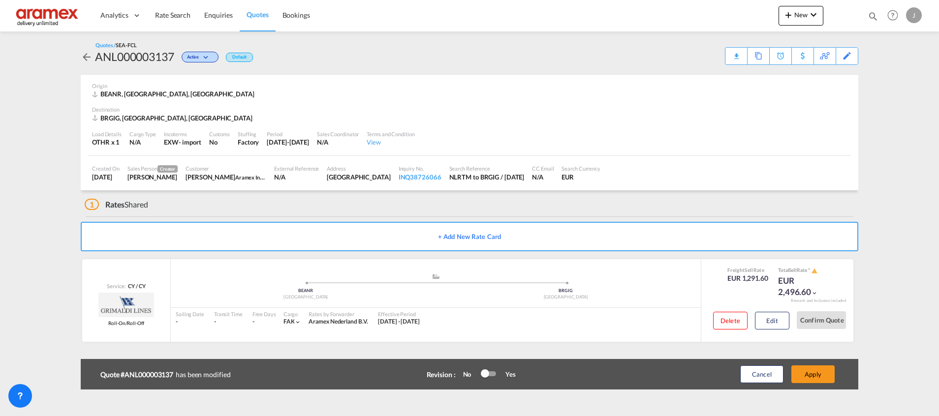
click at [807, 374] on button "Apply" at bounding box center [812, 375] width 43 height 18
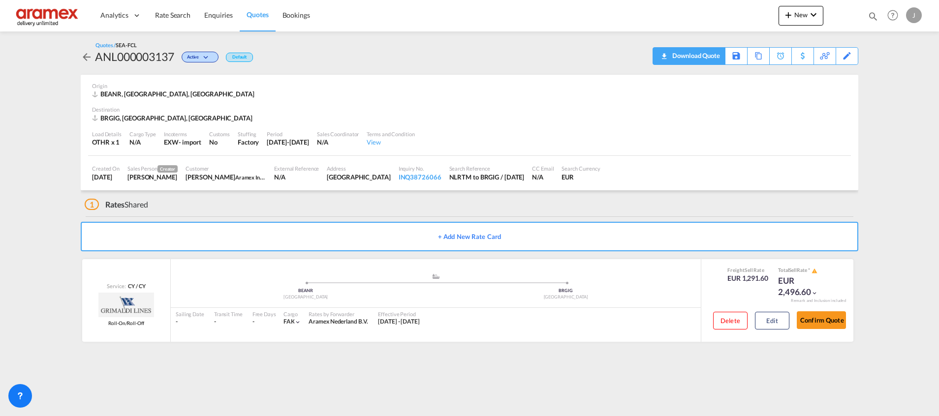
click at [712, 53] on div "Download Quote" at bounding box center [695, 56] width 50 height 16
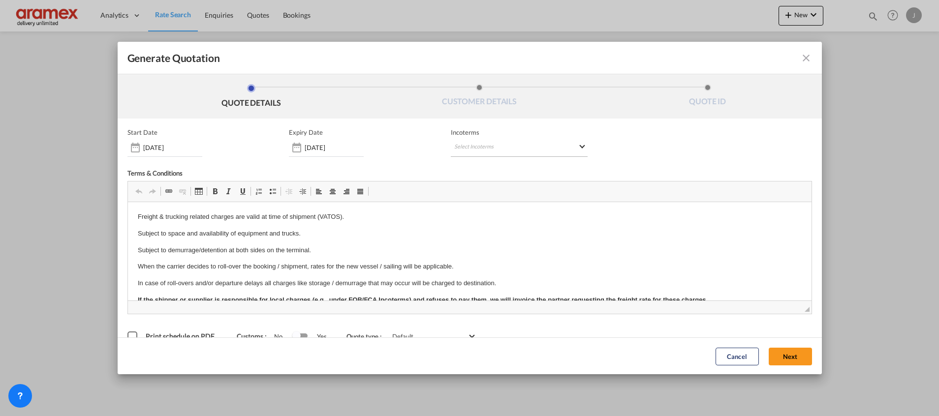
click at [483, 143] on md-select "Select Incoterms FCA - import Free Carrier FCA - export Free Carrier DAP - impo…" at bounding box center [519, 148] width 137 height 18
click at [476, 163] on div at bounding box center [501, 168] width 105 height 15
click at [474, 168] on input "search" at bounding box center [497, 168] width 91 height 9
type input "exw"
click at [482, 187] on div "EXW - import" at bounding box center [502, 186] width 94 height 8
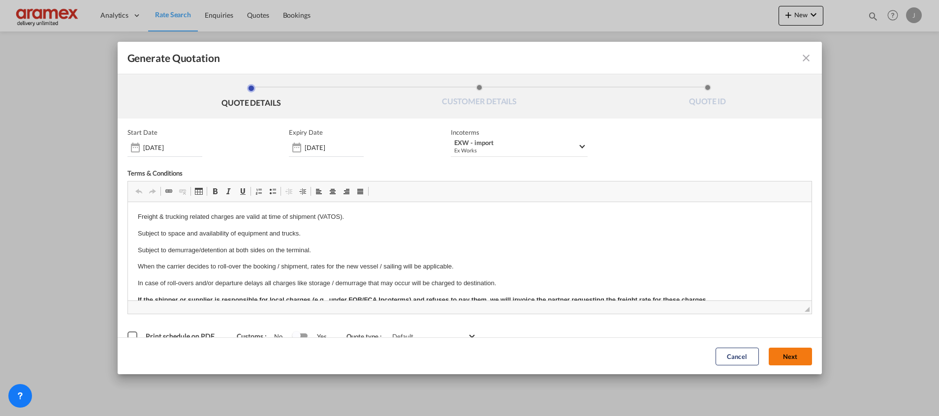
click at [770, 355] on button "Next" at bounding box center [790, 356] width 43 height 18
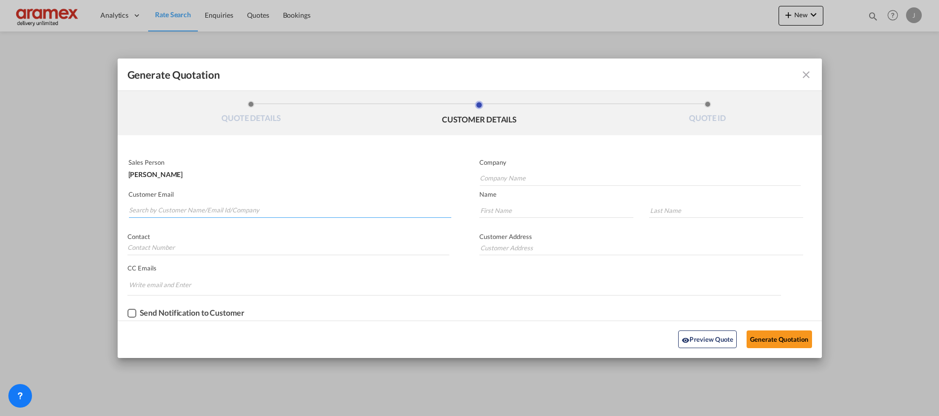
click at [208, 212] on input "Search by Customer Name/Email Id/Company" at bounding box center [290, 210] width 322 height 15
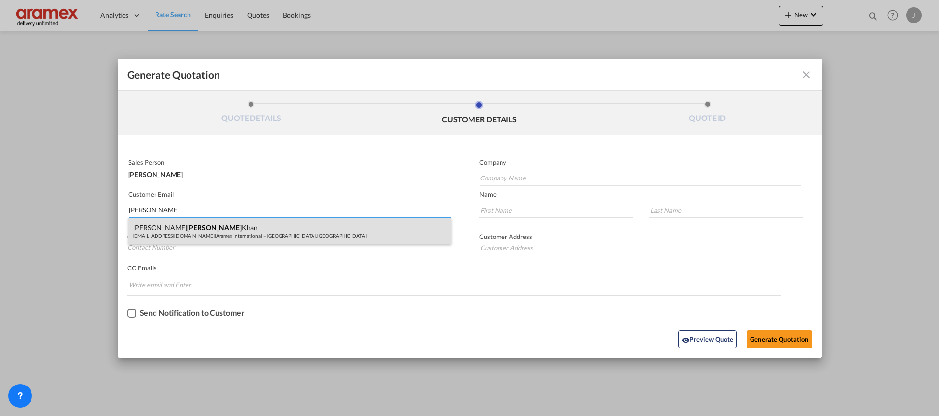
type input "[PERSON_NAME]"
click at [215, 239] on div "[PERSON_NAME] [PERSON_NAME][EMAIL_ADDRESS][DOMAIN_NAME] | Aramex International …" at bounding box center [289, 231] width 323 height 27
type input "Aramex International – [GEOGRAPHIC_DATA], [GEOGRAPHIC_DATA]"
type input "[EMAIL_ADDRESS][DOMAIN_NAME]"
type input "[PERSON_NAME]"
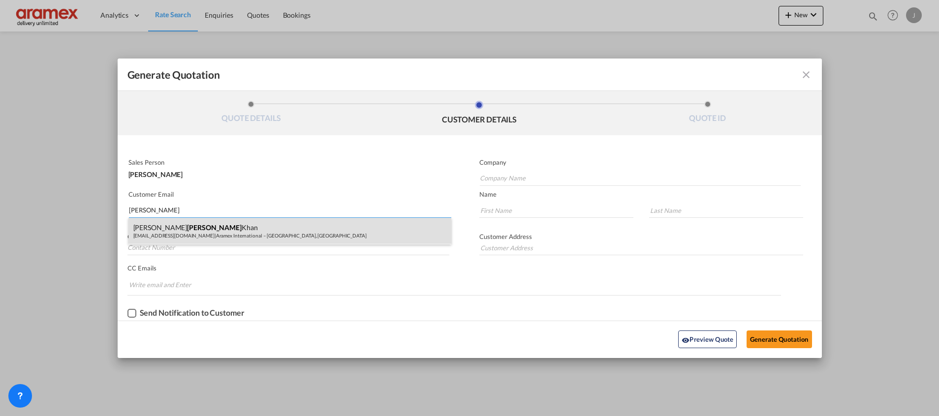
type input "Khan"
type input "[GEOGRAPHIC_DATA]"
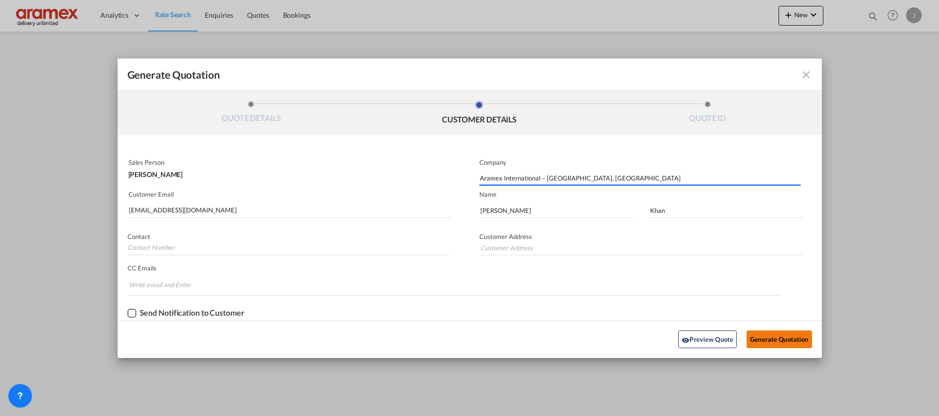
click at [766, 340] on button "Generate Quotation" at bounding box center [779, 340] width 65 height 18
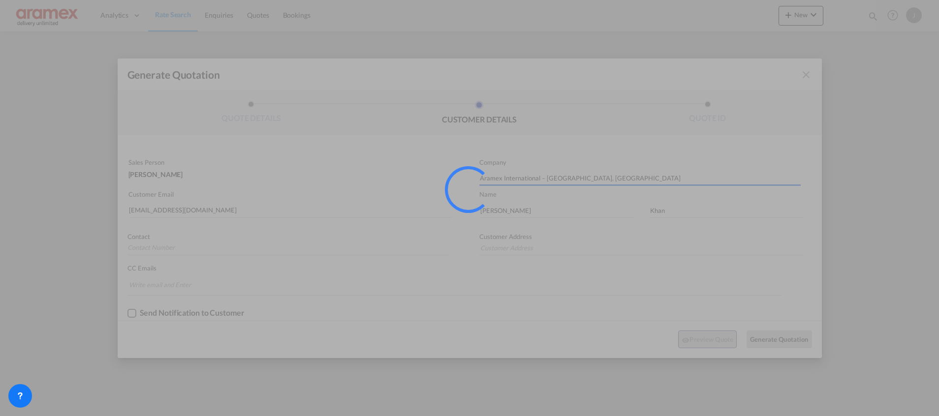
type input "[GEOGRAPHIC_DATA]"
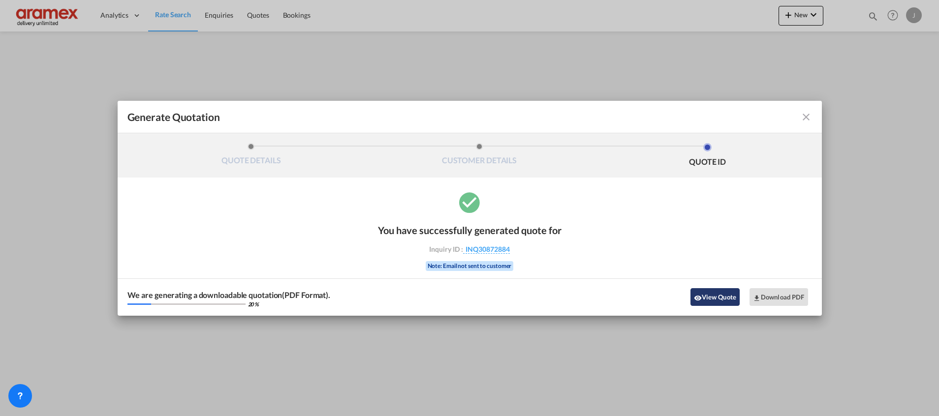
click at [713, 299] on button "View Quote" at bounding box center [715, 297] width 49 height 18
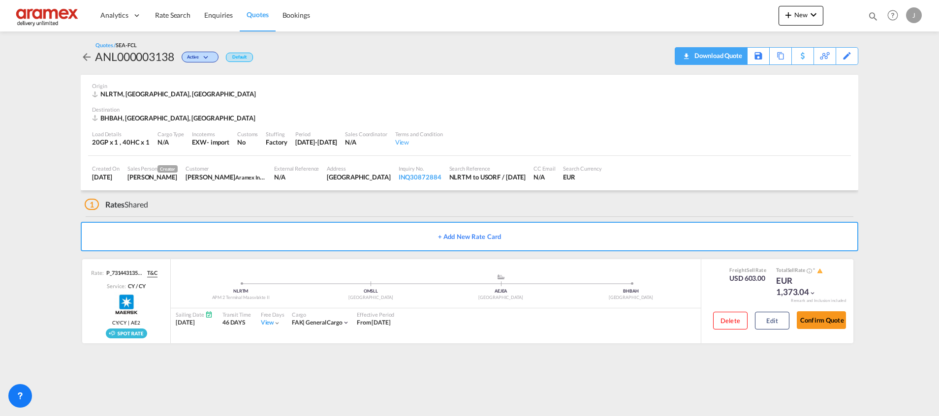
click at [716, 58] on div "Download Quote" at bounding box center [717, 56] width 50 height 16
click at [179, 12] on span "Rate Search" at bounding box center [172, 15] width 35 height 8
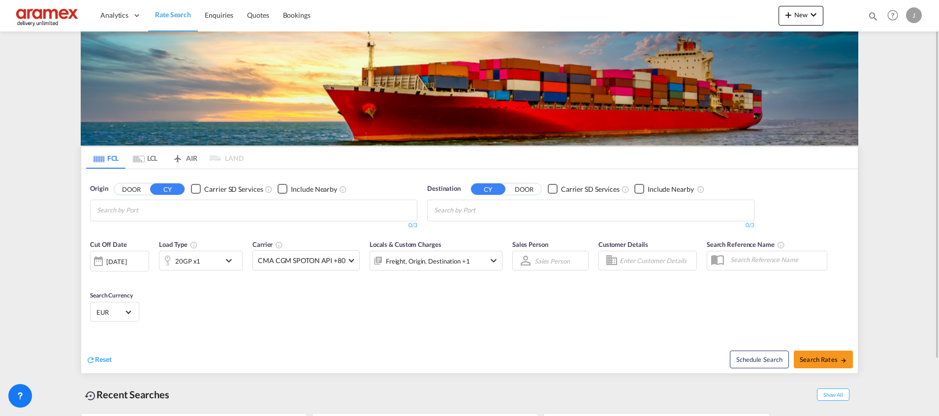
click at [463, 212] on input "Chips input." at bounding box center [481, 211] width 94 height 16
paste input "Port Gentil"
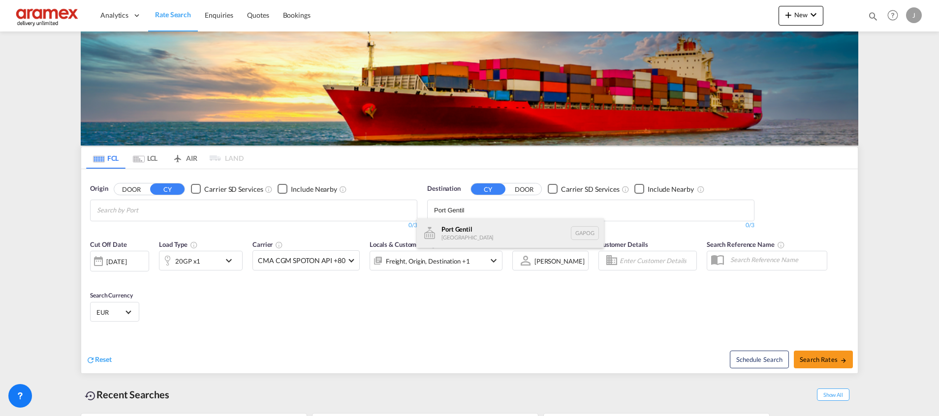
type input "Port Gentil"
click at [461, 233] on div "[GEOGRAPHIC_DATA] [GEOGRAPHIC_DATA] GAPOG" at bounding box center [510, 234] width 187 height 30
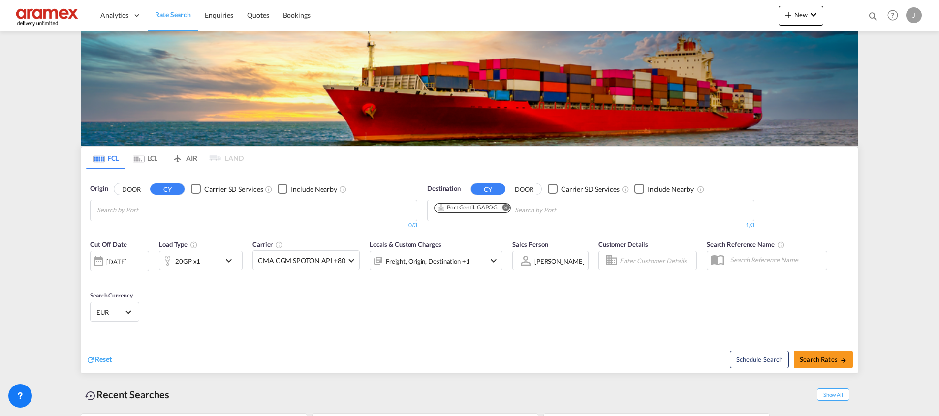
drag, startPoint x: 546, startPoint y: 203, endPoint x: 546, endPoint y: 212, distance: 8.9
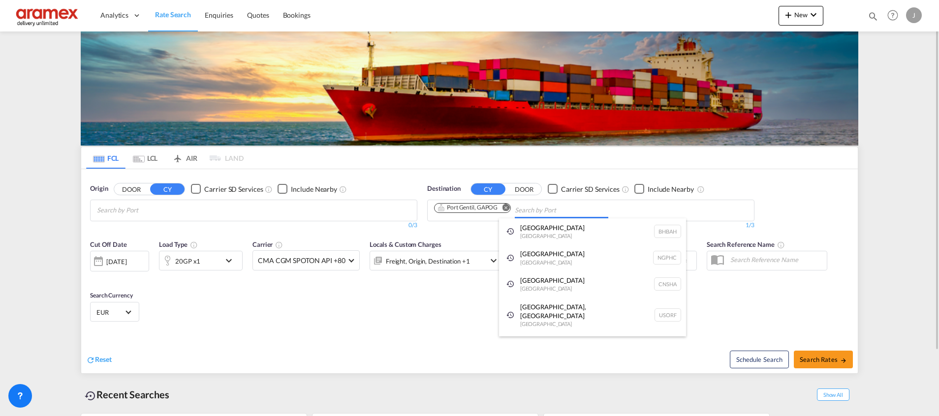
click at [539, 211] on body "Analytics Dashboard Rate Search Enquiries Quotes Bookings" at bounding box center [469, 208] width 939 height 416
paste input "Pointe"
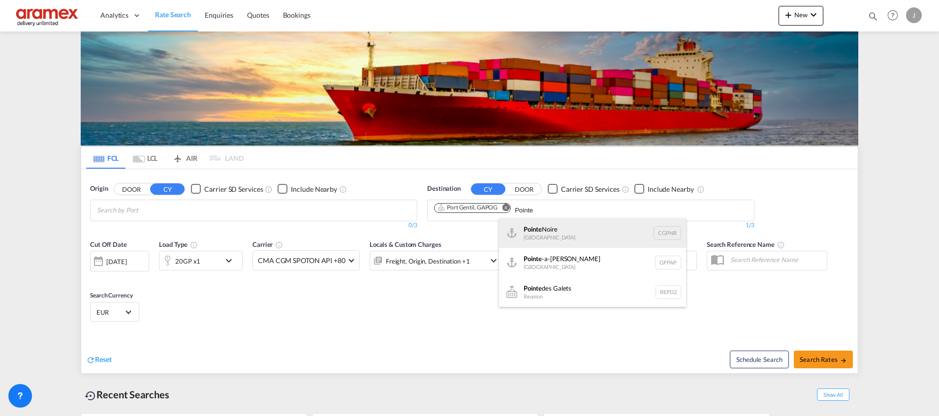
type input "Pointe"
click at [570, 232] on div "[GEOGRAPHIC_DATA] CGPNR" at bounding box center [592, 234] width 187 height 30
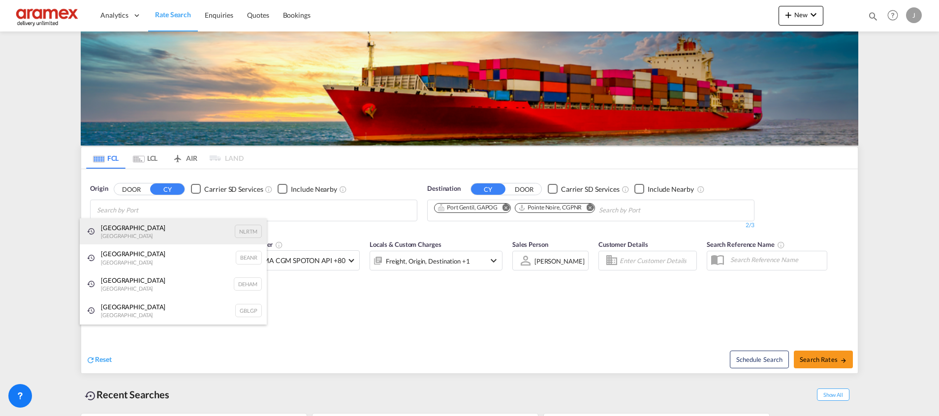
click at [149, 229] on div "[GEOGRAPHIC_DATA] [GEOGRAPHIC_DATA] NLRTM" at bounding box center [173, 232] width 187 height 27
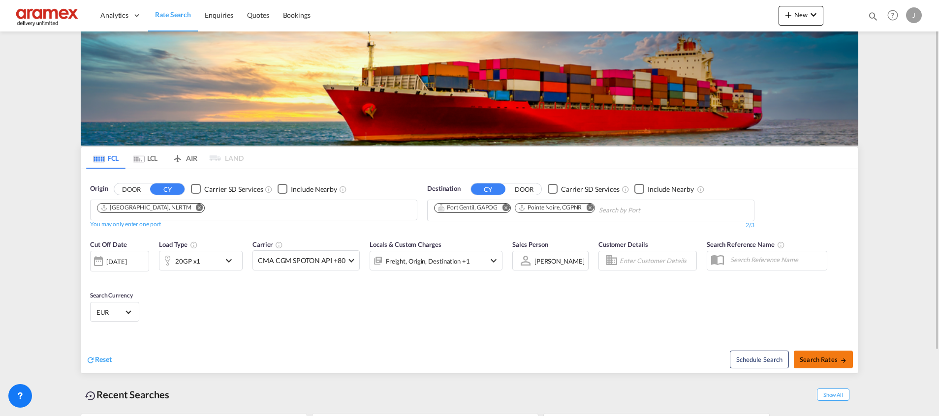
click at [817, 357] on span "Search Rates" at bounding box center [823, 360] width 47 height 8
type input "NLRTM to GAPOG,CGPNR / [DATE]"
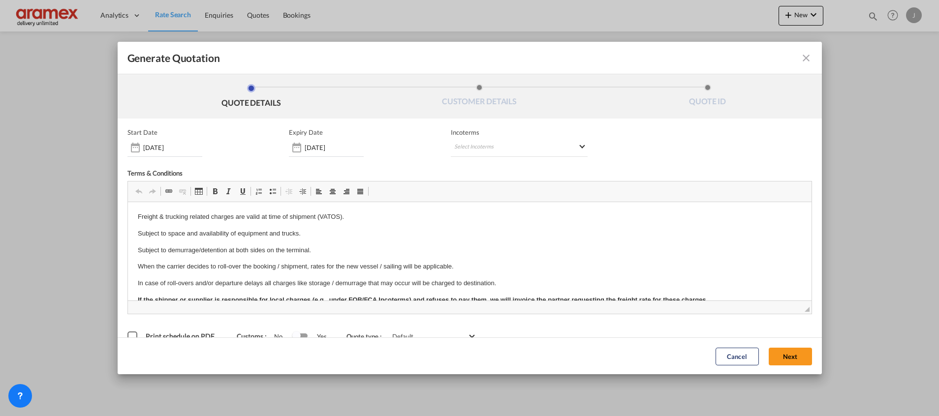
click at [485, 129] on span "Incoterms" at bounding box center [519, 132] width 137 height 8
click at [478, 145] on md-select "Select Incoterms FCA - import Free Carrier FCA - export Free Carrier DAP - impo…" at bounding box center [519, 148] width 137 height 18
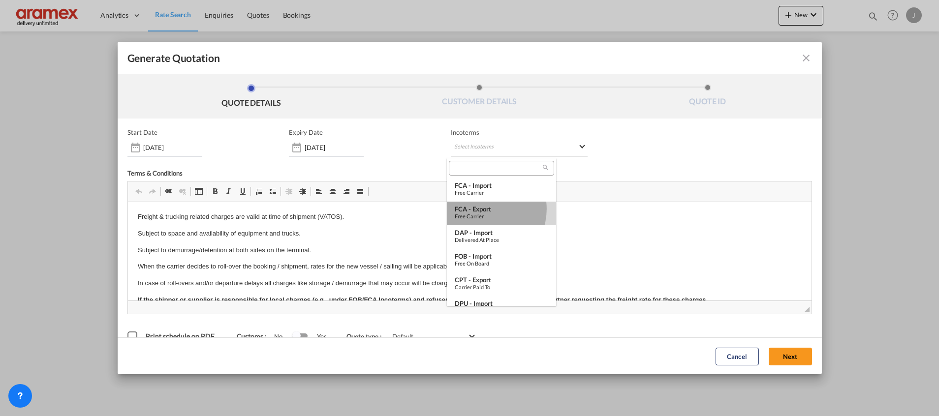
click at [483, 209] on div "FCA - export" at bounding box center [502, 209] width 94 height 8
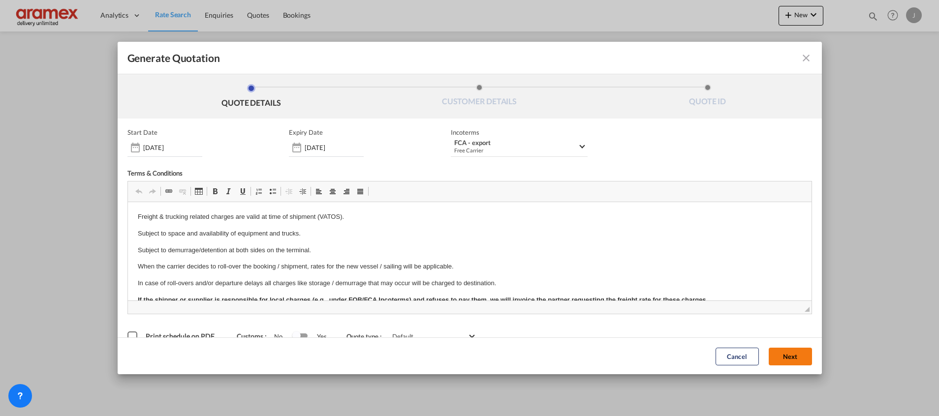
click at [782, 358] on button "Next" at bounding box center [790, 356] width 43 height 18
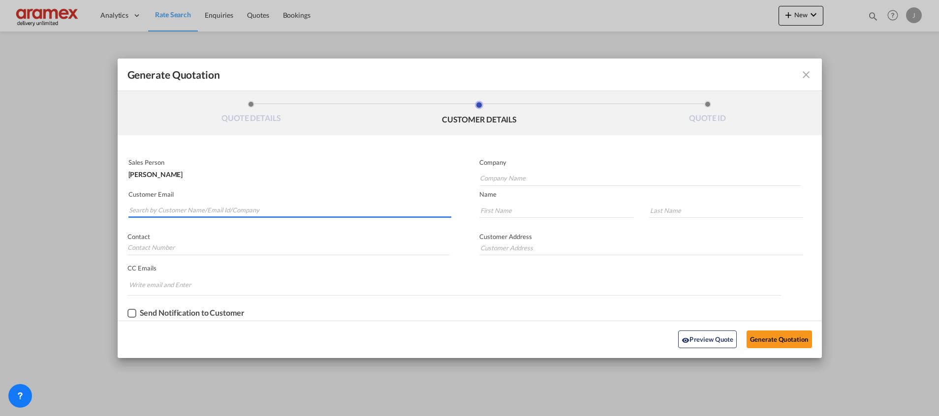
click at [201, 213] on input "Search by Customer Name/Email Id/Company" at bounding box center [290, 210] width 322 height 15
type input "e"
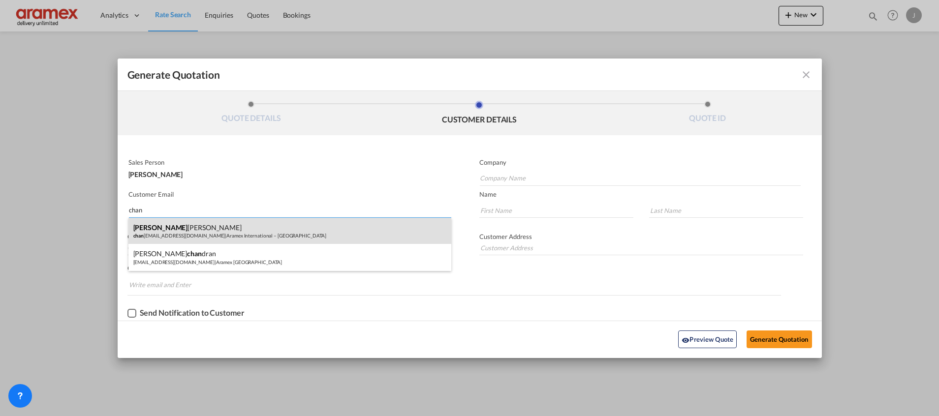
type input "chan"
click at [182, 223] on div "Chan [PERSON_NAME] chan [EMAIL_ADDRESS][DOMAIN_NAME] | Aramex International – […" at bounding box center [289, 231] width 323 height 27
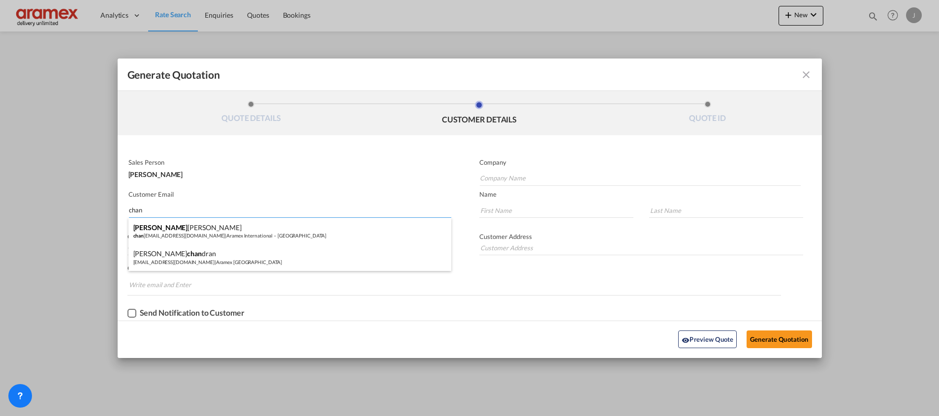
type input "Aramex International – [GEOGRAPHIC_DATA]"
type input "[EMAIL_ADDRESS][DOMAIN_NAME]"
type input "Chantelise"
type input "[PERSON_NAME]"
type input "[GEOGRAPHIC_DATA]"
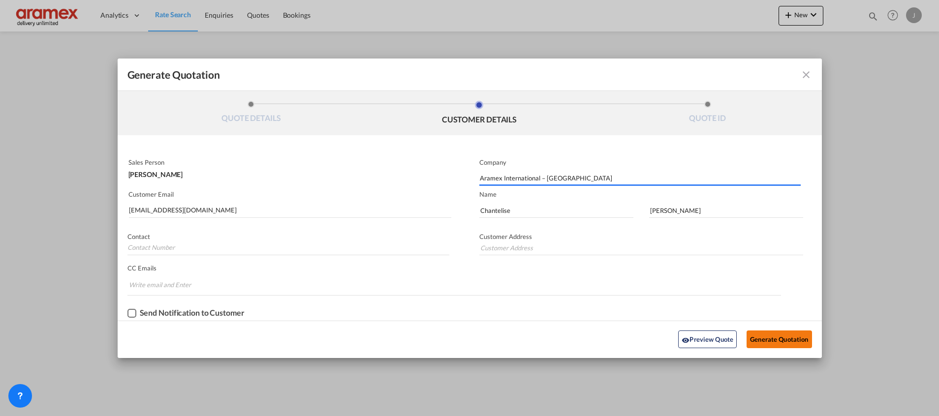
click at [784, 337] on button "Generate Quotation" at bounding box center [779, 340] width 65 height 18
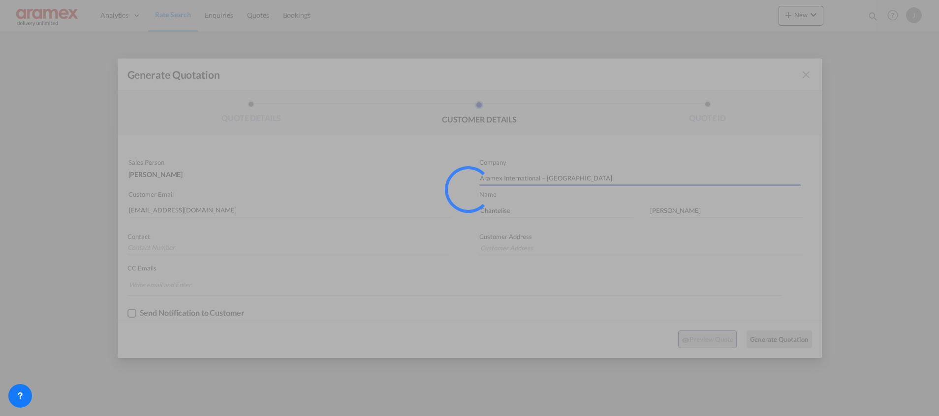
type input "[GEOGRAPHIC_DATA]"
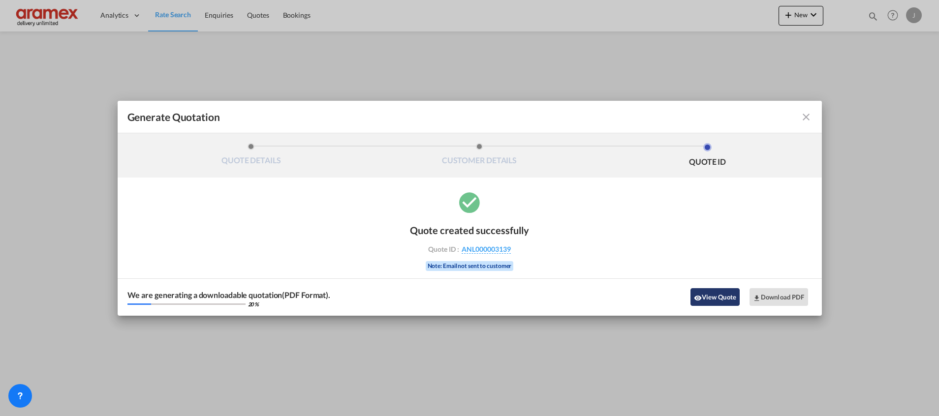
click at [724, 300] on button "View Quote" at bounding box center [715, 297] width 49 height 18
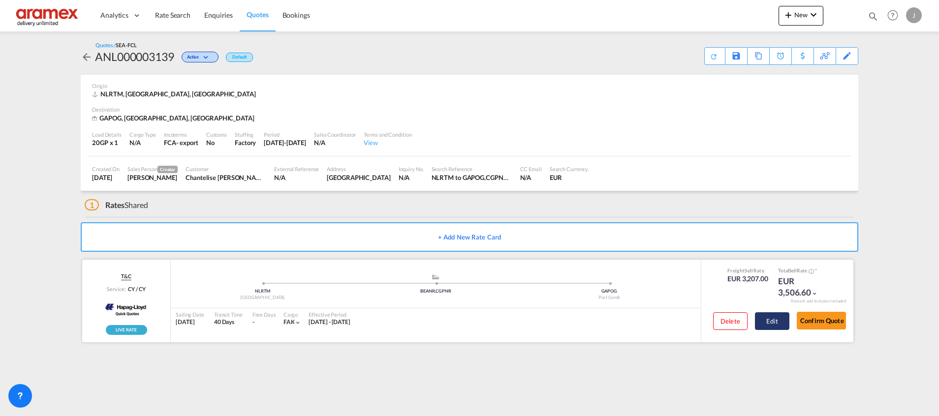
click at [772, 318] on button "Edit" at bounding box center [772, 322] width 34 height 18
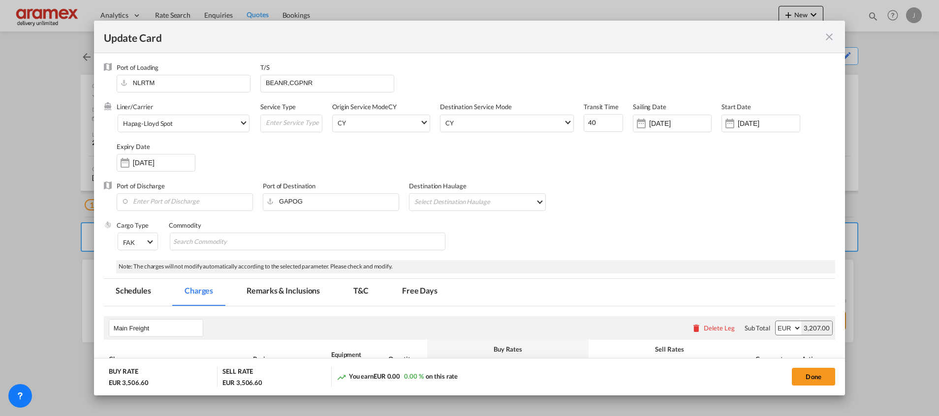
click at [839, 34] on div "Update Card" at bounding box center [469, 37] width 751 height 32
click at [836, 36] on div "Update Card" at bounding box center [469, 37] width 751 height 32
click at [830, 37] on md-icon "icon-close fg-AAA8AD m-0 pointer" at bounding box center [829, 37] width 12 height 12
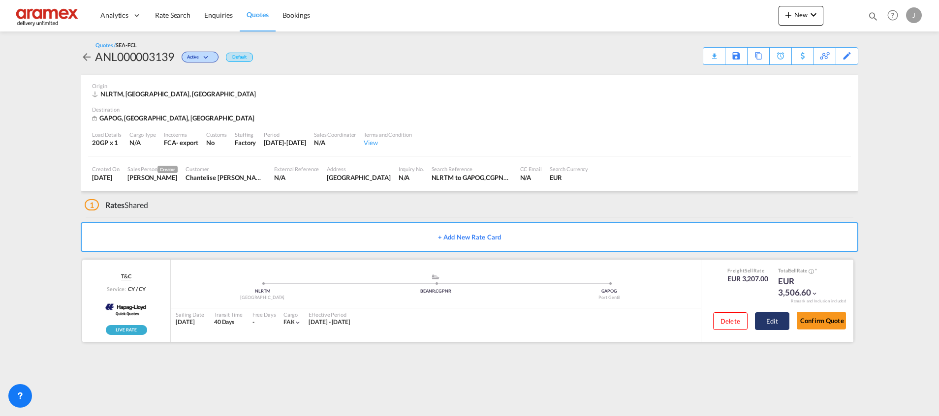
click at [773, 317] on button "Edit" at bounding box center [772, 322] width 34 height 18
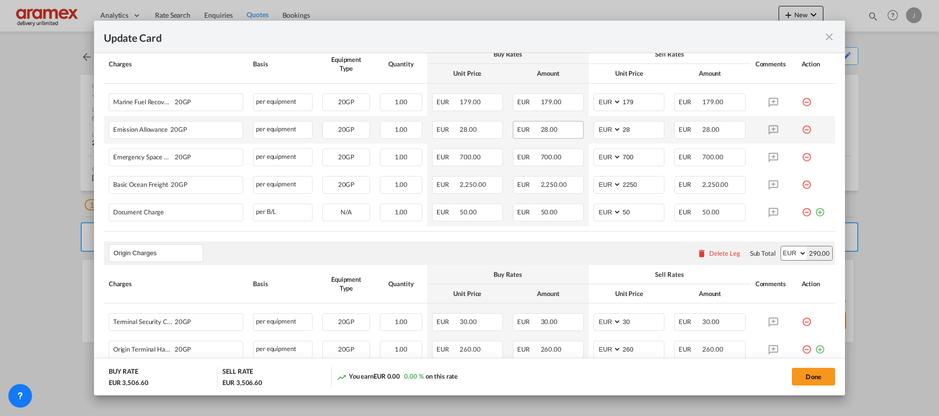
scroll to position [443, 0]
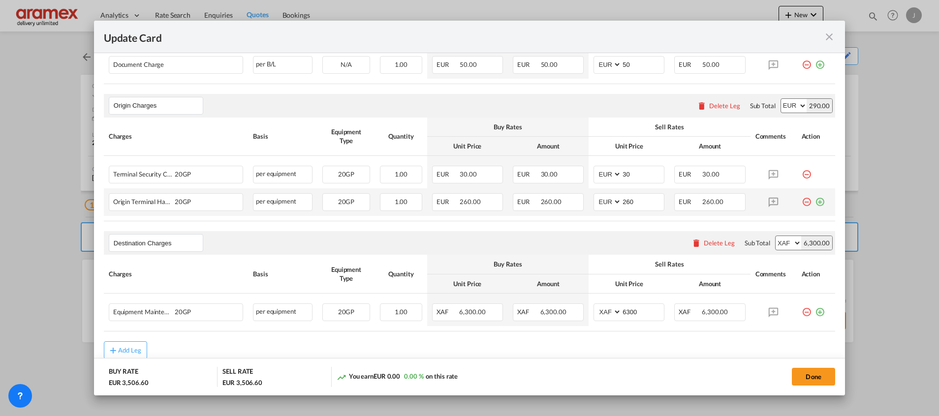
click at [815, 198] on md-icon "icon-plus-circle-outline green-400-fg" at bounding box center [820, 198] width 10 height 10
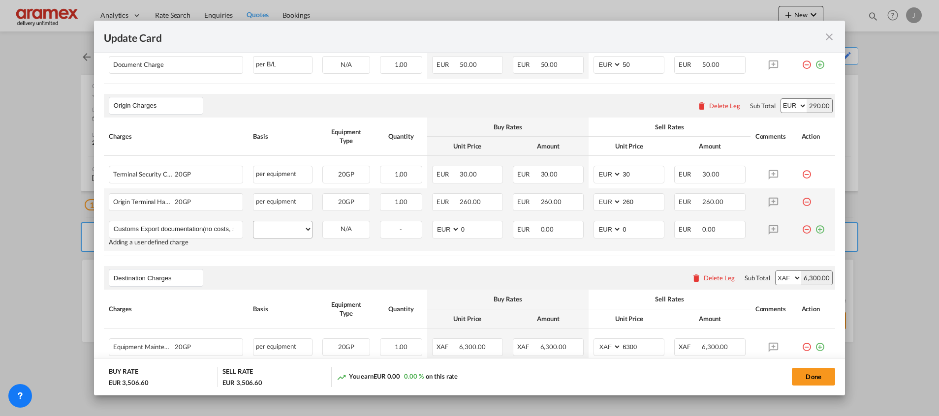
scroll to position [0, 45]
type input "Customs Export documentation(no costs, suggested sell)"
drag, startPoint x: 259, startPoint y: 234, endPoint x: 269, endPoint y: 230, distance: 10.0
click at [260, 233] on select "per equipment per container per B/L per shipping bill per shipment per pallet p…" at bounding box center [282, 229] width 59 height 16
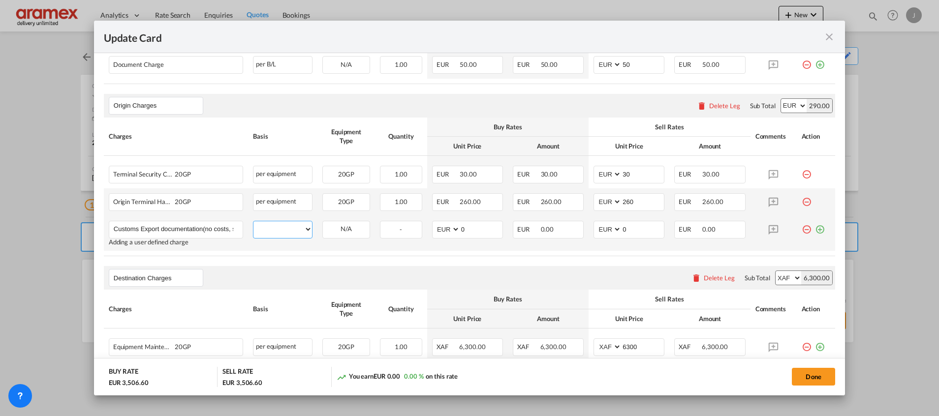
select select "per shipment"
click at [253, 221] on select "per equipment per container per B/L per shipping bill per shipment per pallet p…" at bounding box center [282, 229] width 59 height 16
drag, startPoint x: 469, startPoint y: 226, endPoint x: 432, endPoint y: 226, distance: 36.9
click at [432, 226] on md-input-container "AED AFN ALL AMD ANG AOA ARS AUD AWG AZN BAM BBD BDT BGN BHD BIF BMD BND BOB BRL…" at bounding box center [467, 230] width 71 height 18
type input "65"
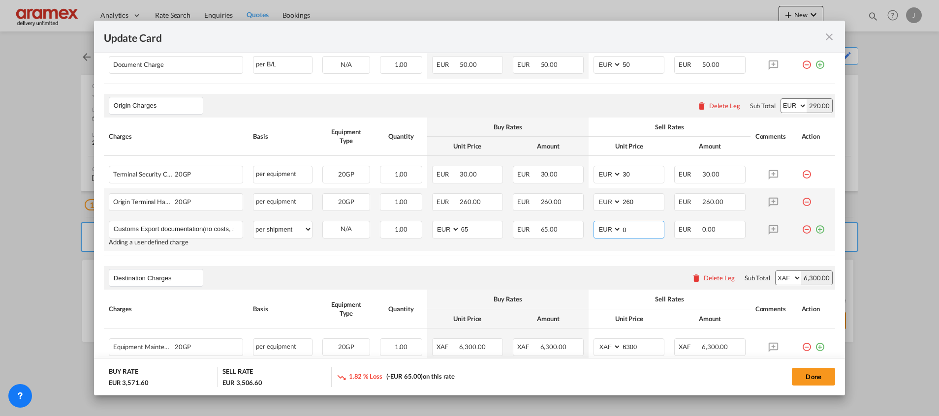
drag, startPoint x: 626, startPoint y: 227, endPoint x: 582, endPoint y: 227, distance: 43.8
click at [589, 227] on td "AED AFN ALL AMD ANG AOA ARS AUD AWG AZN BAM BBD BDT BGN BHD BIF BMD BND [PERSON…" at bounding box center [629, 233] width 81 height 35
type input "65"
click at [815, 230] on md-icon "icon-plus-circle-outline green-400-fg" at bounding box center [820, 226] width 10 height 10
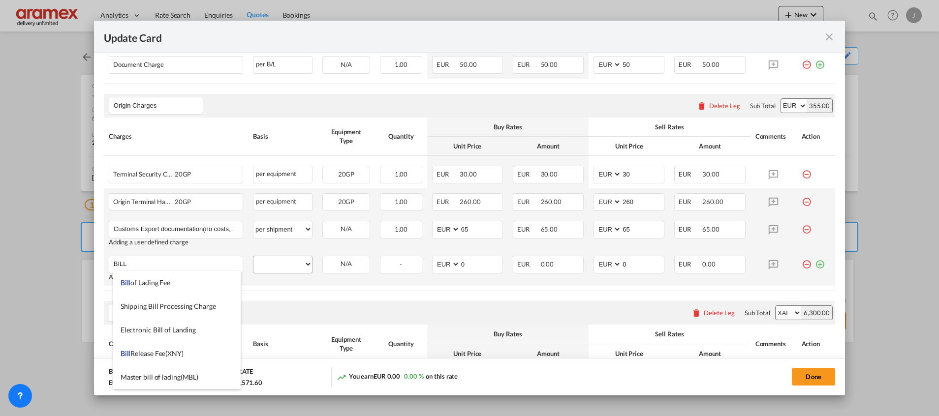
drag, startPoint x: 180, startPoint y: 287, endPoint x: 271, endPoint y: 268, distance: 92.6
click at [181, 286] on li "Bill of Lading Fee" at bounding box center [176, 283] width 127 height 24
type input "Bill of Lading Fee"
select select "per B/L"
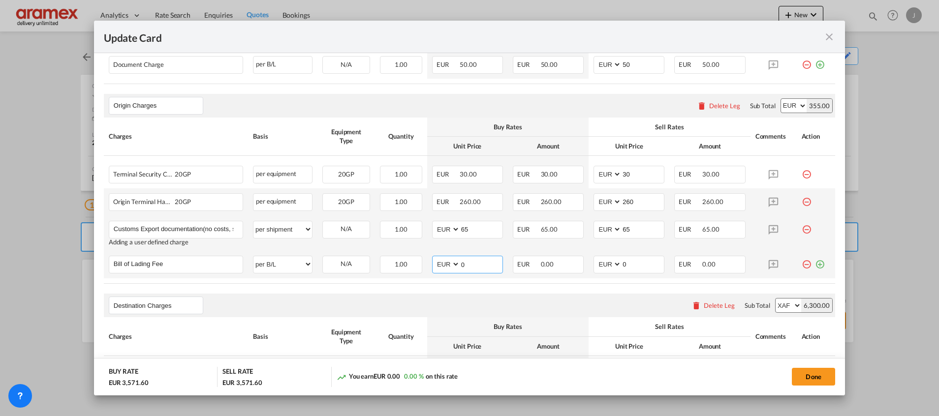
drag, startPoint x: 455, startPoint y: 267, endPoint x: 436, endPoint y: 267, distance: 19.2
click at [436, 267] on md-input-container "AED AFN ALL AMD ANG AOA ARS AUD AWG AZN BAM BBD BDT BGN BHD BIF BMD BND BOB BRL…" at bounding box center [467, 265] width 71 height 18
type input "50"
drag, startPoint x: 633, startPoint y: 261, endPoint x: 589, endPoint y: 264, distance: 44.4
click at [594, 264] on md-input-container "AED AFN ALL AMD ANG AOA ARS AUD AWG AZN BAM BBD BDT BGN BHD BIF BMD BND BOB BRL…" at bounding box center [629, 265] width 71 height 18
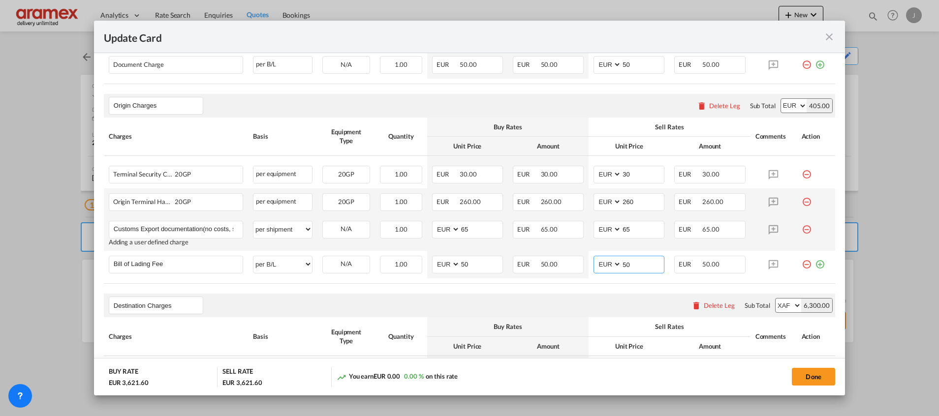
type input "50"
drag, startPoint x: 511, startPoint y: 302, endPoint x: 613, endPoint y: 305, distance: 102.4
click at [513, 300] on div "Destination Charges Please enter leg name Leg Name Already Exists Delete Leg Su…" at bounding box center [469, 306] width 731 height 24
click at [704, 302] on div "Delete Leg" at bounding box center [719, 306] width 31 height 8
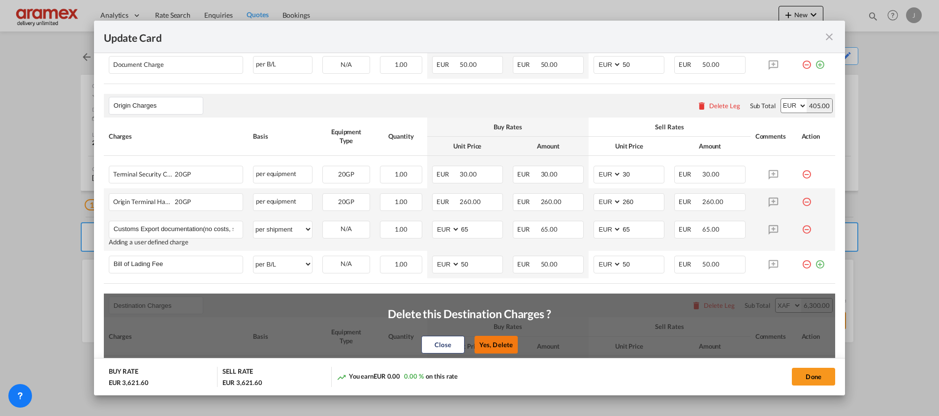
click at [494, 340] on button "Yes, Delete" at bounding box center [495, 345] width 43 height 18
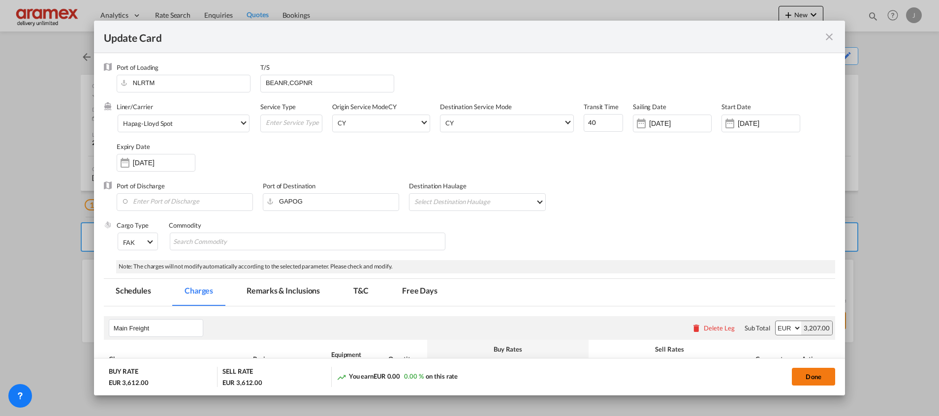
click at [814, 378] on button "Done" at bounding box center [813, 377] width 43 height 18
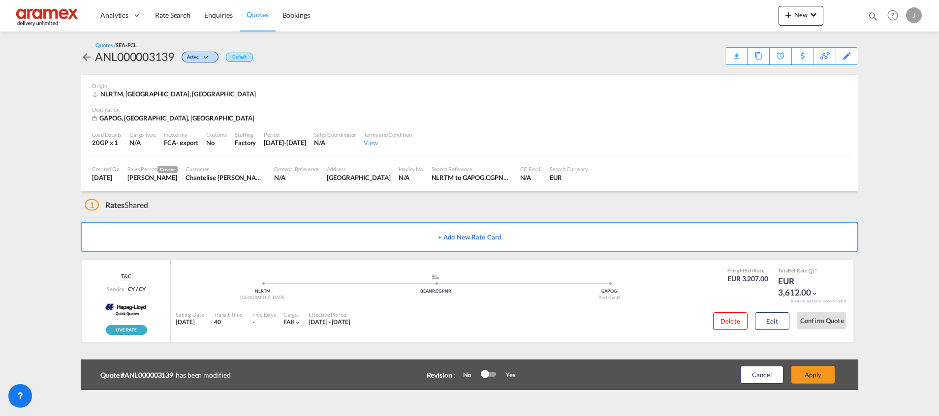
click at [814, 378] on button "Apply" at bounding box center [812, 375] width 43 height 18
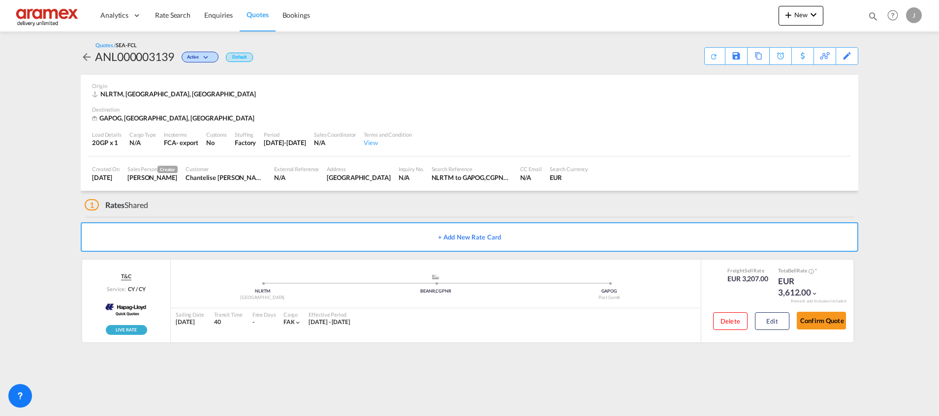
click at [111, 118] on div "GAPOG, [GEOGRAPHIC_DATA], [GEOGRAPHIC_DATA]" at bounding box center [174, 118] width 165 height 9
copy div "GAPOG"
click at [702, 58] on div "Download Quote" at bounding box center [695, 56] width 50 height 16
click at [174, 15] on span "Rate Search" at bounding box center [172, 15] width 35 height 8
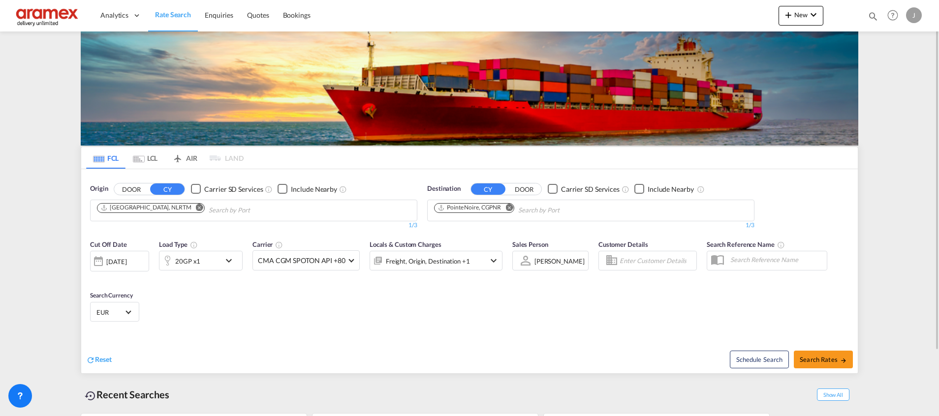
click at [513, 206] on md-icon "Remove" at bounding box center [508, 207] width 7 height 7
paste input "Soyo"
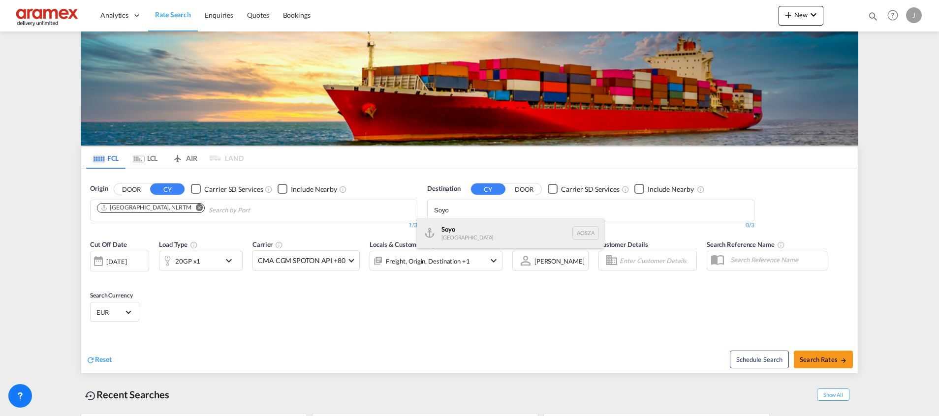
type input "Soyo"
click at [461, 228] on div "Soyo [GEOGRAPHIC_DATA] [GEOGRAPHIC_DATA]" at bounding box center [510, 234] width 187 height 30
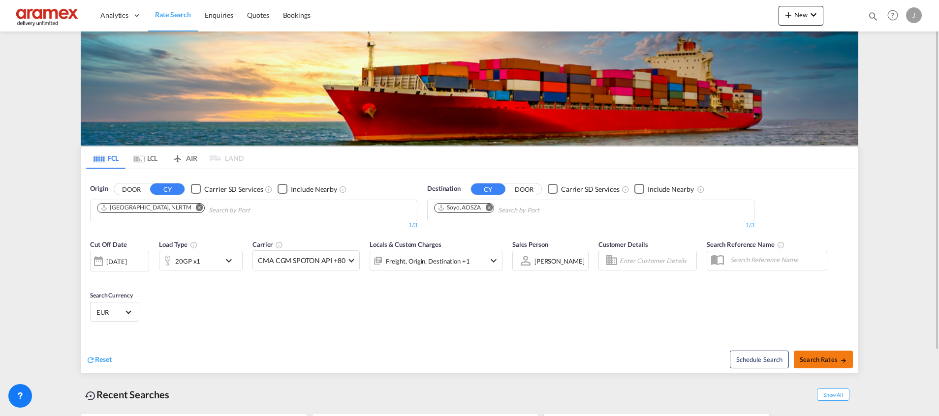
click at [815, 366] on button "Search Rates" at bounding box center [823, 360] width 59 height 18
type input "NLRTM to [GEOGRAPHIC_DATA] / [DATE]"
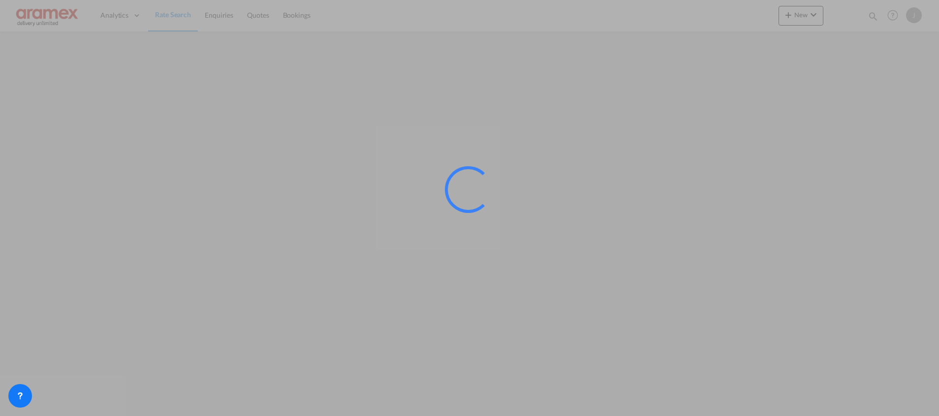
click at [819, 357] on div at bounding box center [469, 208] width 939 height 416
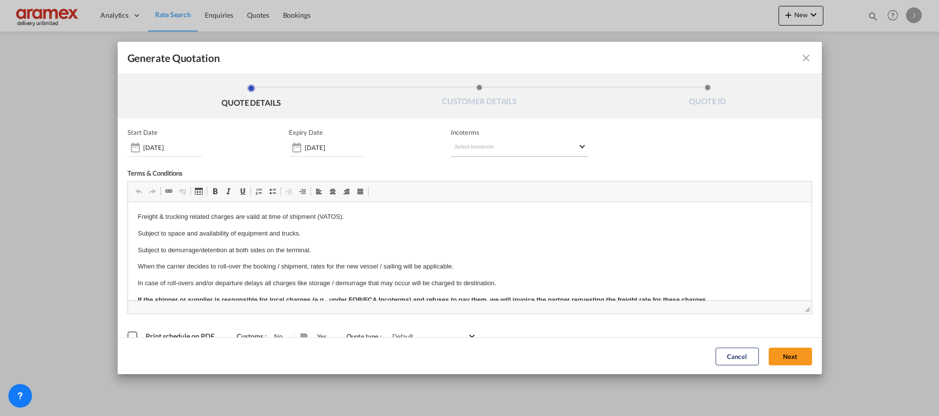
click at [471, 147] on md-select "Select Incoterms FCA - import Free Carrier FCA - export Free Carrier DAP - impo…" at bounding box center [519, 148] width 137 height 18
click at [472, 172] on input "search" at bounding box center [497, 168] width 91 height 9
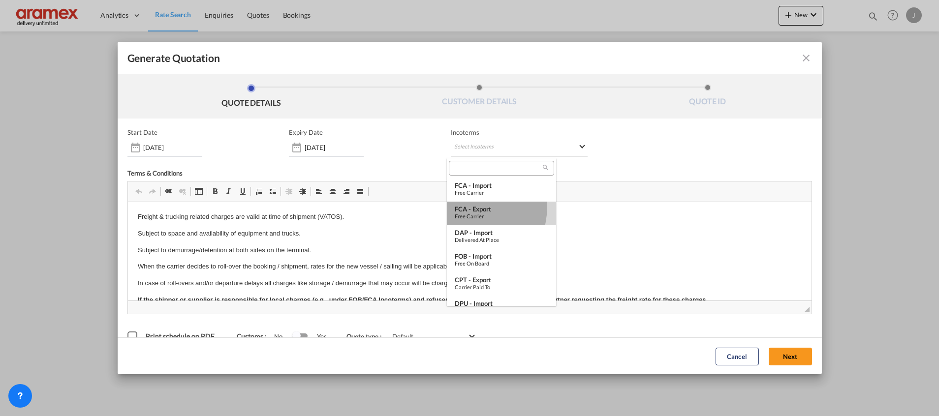
drag, startPoint x: 473, startPoint y: 208, endPoint x: 501, endPoint y: 87, distance: 124.3
click at [473, 208] on div "FCA - export" at bounding box center [502, 209] width 94 height 8
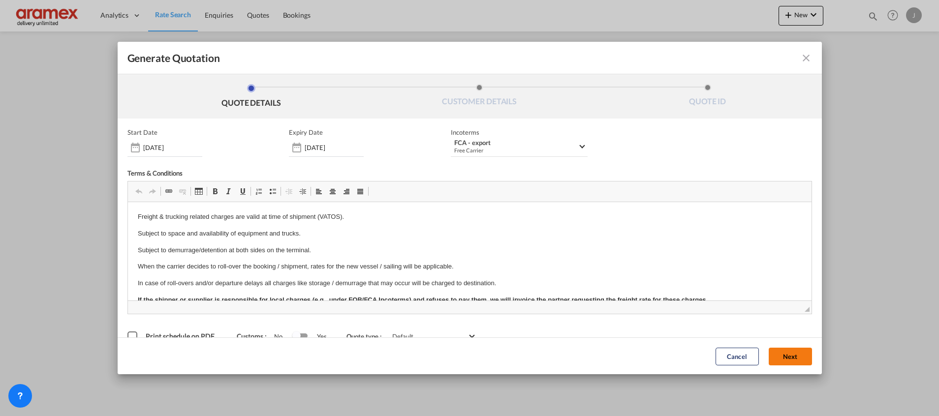
click at [770, 349] on button "Next" at bounding box center [790, 356] width 43 height 18
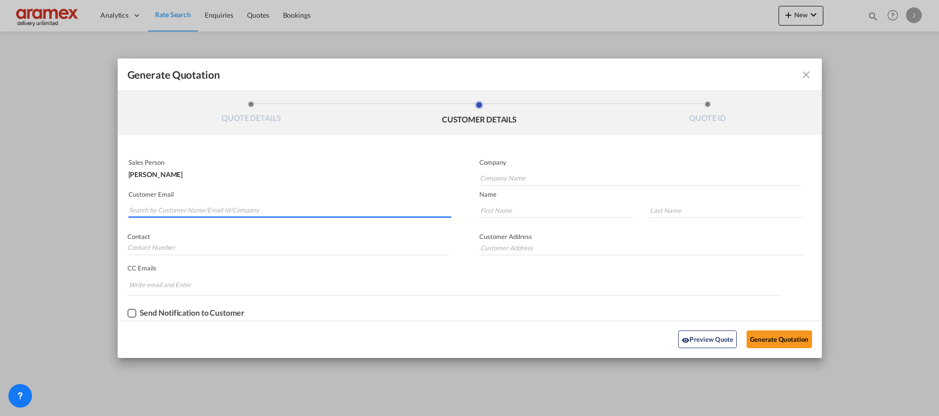
click at [152, 213] on input "Search by Customer Name/Email Id/Company" at bounding box center [290, 210] width 322 height 15
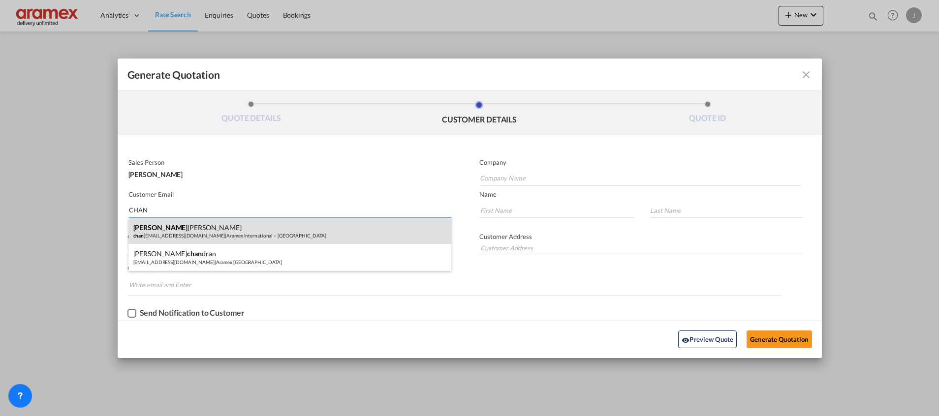
type input "CHAN"
click at [155, 231] on div "Chan [PERSON_NAME] chan [EMAIL_ADDRESS][DOMAIN_NAME] | Aramex International – […" at bounding box center [289, 231] width 323 height 27
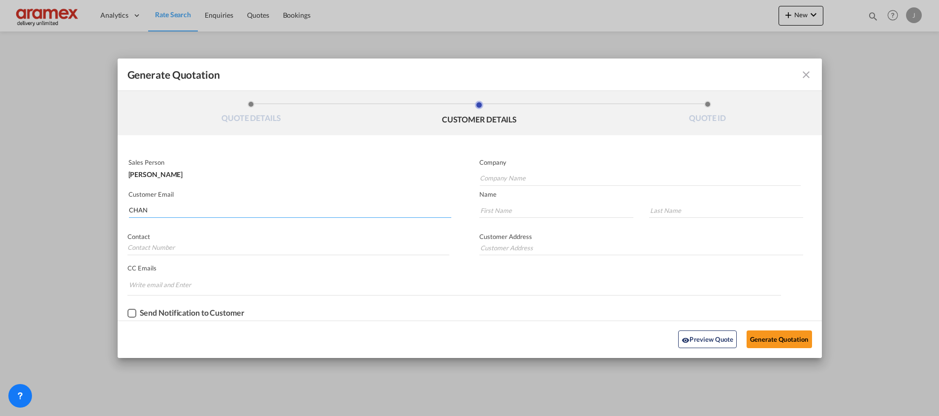
type input "Aramex International – [GEOGRAPHIC_DATA]"
type input "[EMAIL_ADDRESS][DOMAIN_NAME]"
type input "Chantelise"
type input "[PERSON_NAME]"
type input "[GEOGRAPHIC_DATA]"
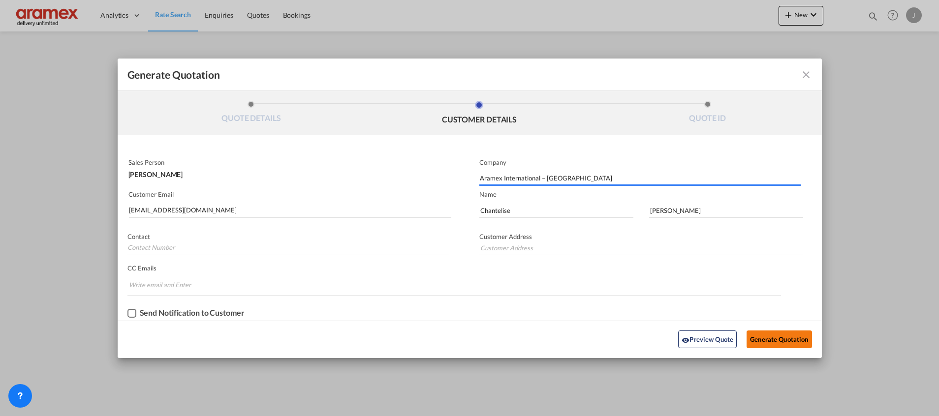
click at [774, 335] on button "Generate Quotation" at bounding box center [779, 340] width 65 height 18
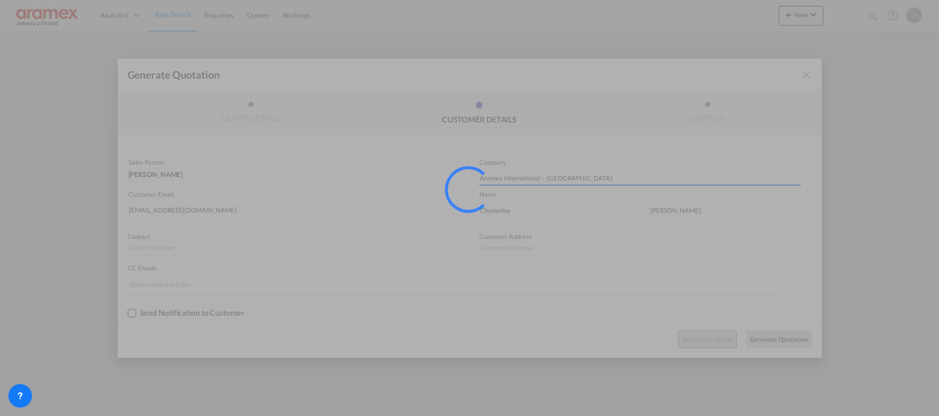
type input "[GEOGRAPHIC_DATA]"
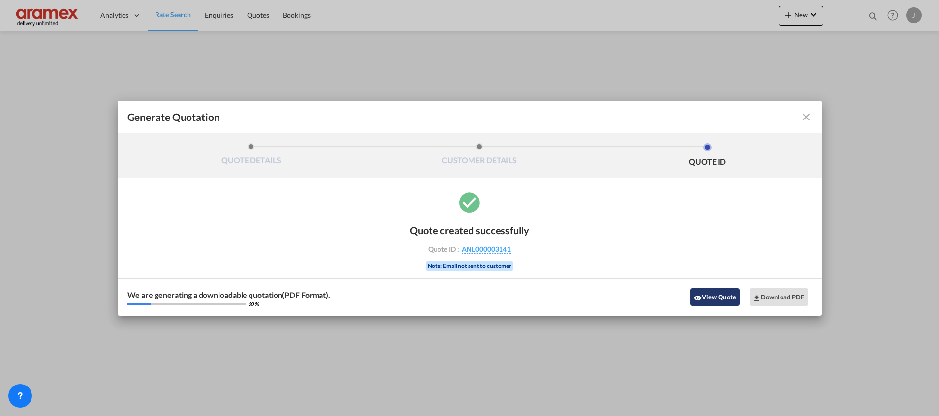
click at [700, 295] on md-icon "icon-eye" at bounding box center [698, 298] width 8 height 8
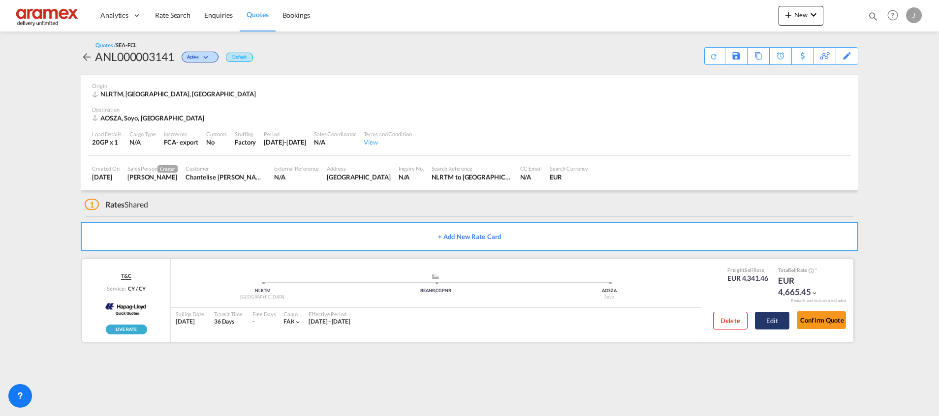
click at [779, 325] on button "Edit" at bounding box center [772, 321] width 34 height 18
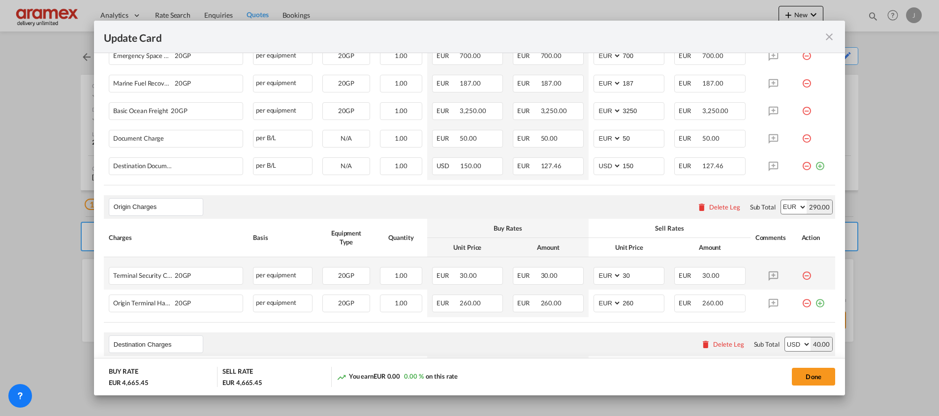
scroll to position [509, 0]
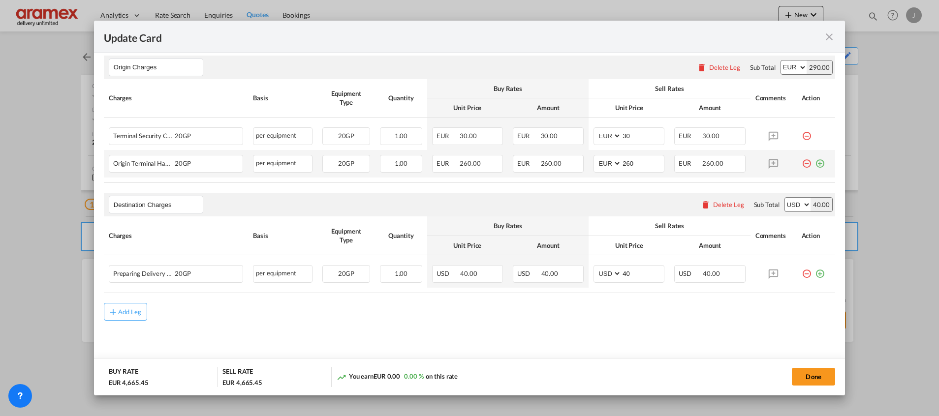
click at [815, 164] on md-icon "icon-plus-circle-outline green-400-fg" at bounding box center [820, 160] width 10 height 10
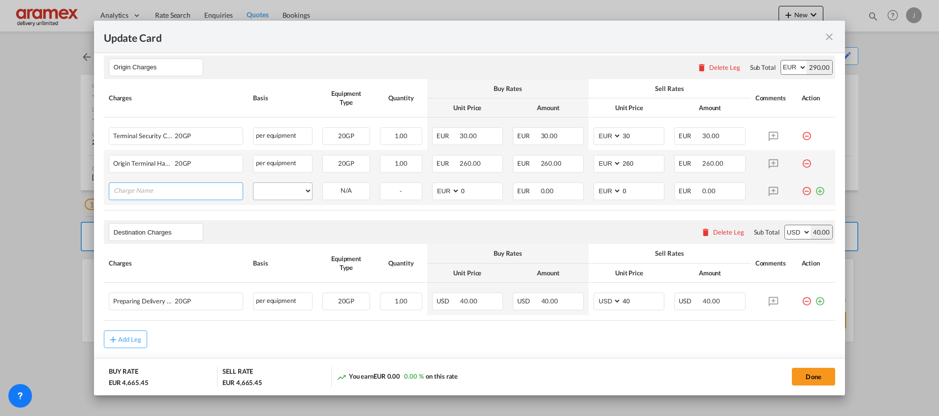
paste input "Customs Export Documentation (no cost, suggested sell)"
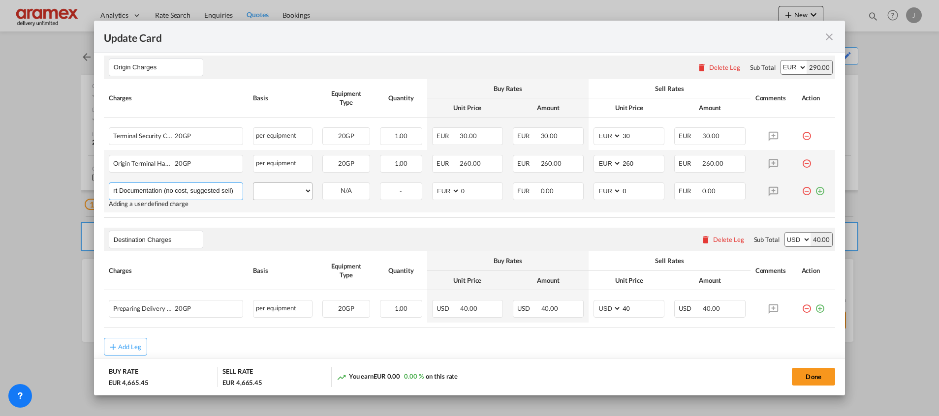
type input "Customs Export Documentation (no cost, suggested sell)"
click at [285, 195] on select "per equipment per container per B/L per shipping bill per shipment per pallet p…" at bounding box center [282, 191] width 59 height 16
select select "per shipment"
click at [253, 183] on select "per equipment per container per B/L per shipping bill per shipment per pallet p…" at bounding box center [282, 191] width 59 height 16
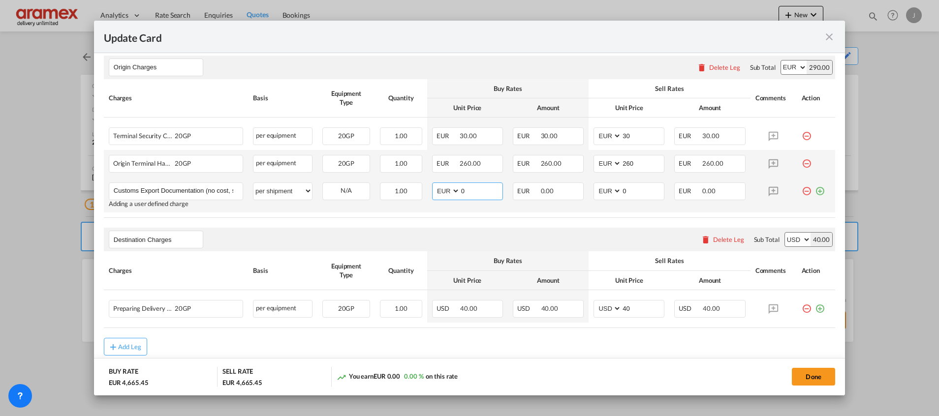
drag, startPoint x: 474, startPoint y: 192, endPoint x: 436, endPoint y: 192, distance: 38.4
click at [436, 192] on md-input-container "AED AFN ALL AMD ANG AOA ARS AUD AWG AZN BAM BBD BDT BGN BHD BIF BMD BND BOB BRL…" at bounding box center [467, 192] width 71 height 18
type input "65"
drag, startPoint x: 633, startPoint y: 189, endPoint x: 582, endPoint y: 191, distance: 51.7
click at [589, 191] on td "AED AFN ALL AMD ANG AOA ARS AUD AWG AZN BAM BBD BDT BGN BHD BIF BMD BND [PERSON…" at bounding box center [629, 195] width 81 height 35
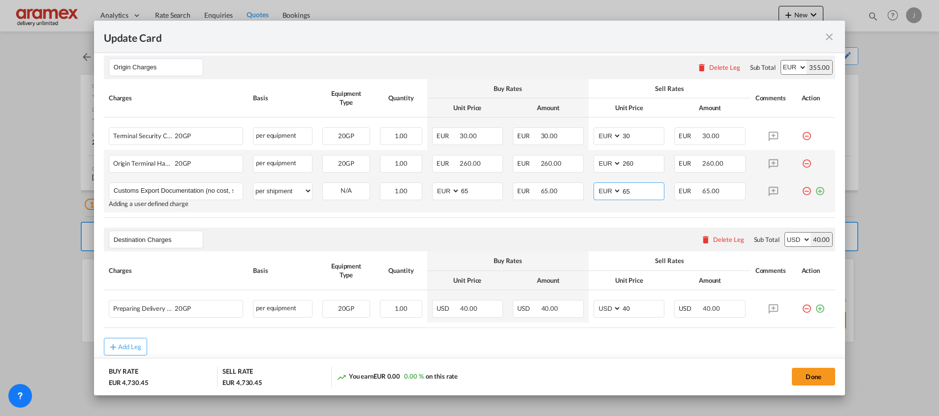
type input "65"
click at [815, 191] on md-icon "icon-plus-circle-outline green-400-fg" at bounding box center [820, 188] width 10 height 10
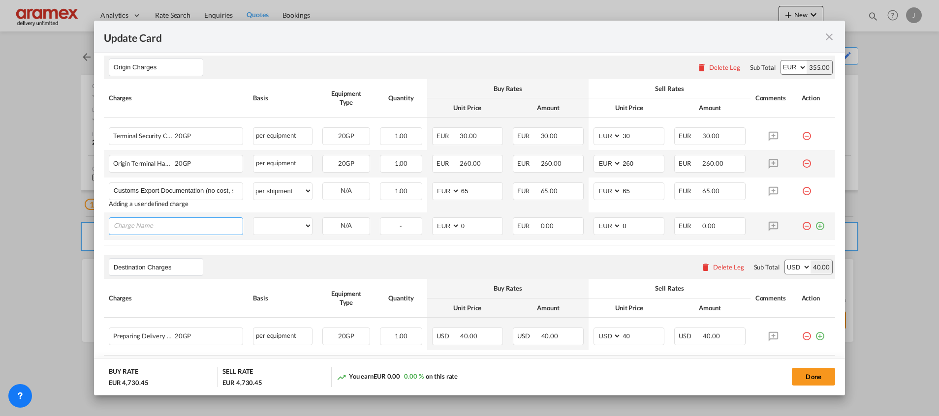
click at [149, 231] on input "Charge Name" at bounding box center [178, 225] width 129 height 15
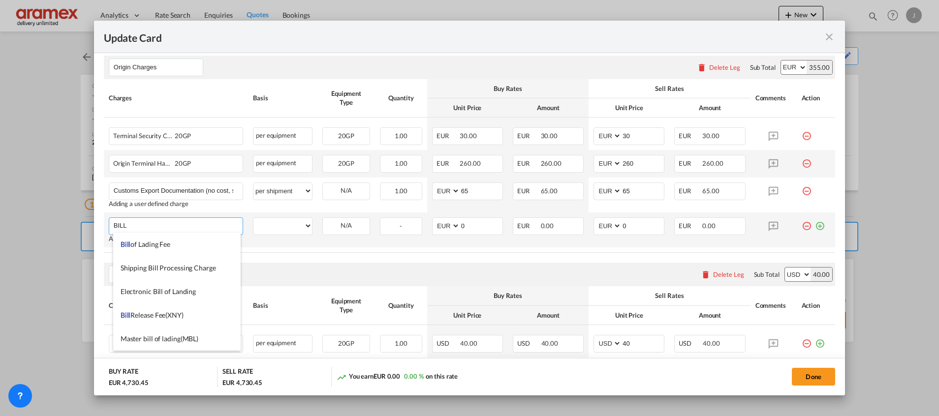
click at [141, 248] on span "Bill of Lading Fee" at bounding box center [146, 244] width 50 height 8
type input "Bill of Lading Fee"
select select "per B/L"
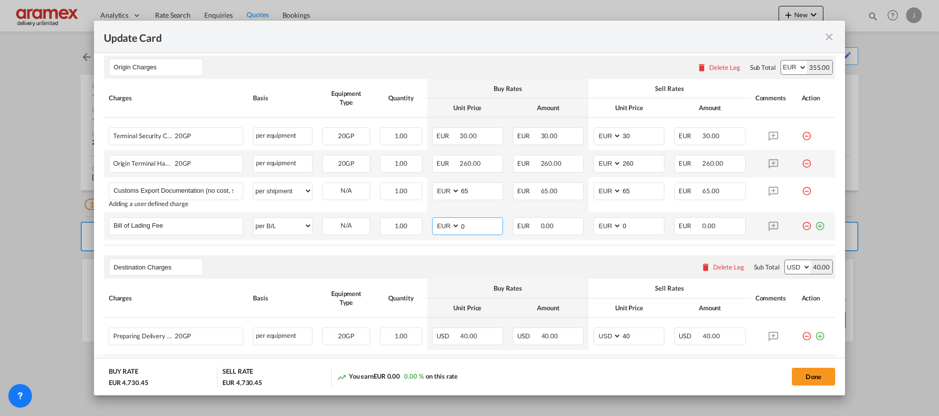
drag, startPoint x: 483, startPoint y: 221, endPoint x: 435, endPoint y: 222, distance: 48.2
click at [435, 222] on md-input-container "AED AFN ALL AMD ANG AOA ARS AUD AWG AZN BAM BBD BDT BGN BHD BIF BMD BND BOB BRL…" at bounding box center [467, 227] width 71 height 18
type input "50"
drag, startPoint x: 629, startPoint y: 226, endPoint x: 587, endPoint y: 226, distance: 41.8
click at [594, 226] on md-input-container "AED AFN ALL AMD ANG AOA ARS AUD AWG AZN BAM BBD BDT BGN BHD BIF BMD BND BOB BRL…" at bounding box center [629, 227] width 71 height 18
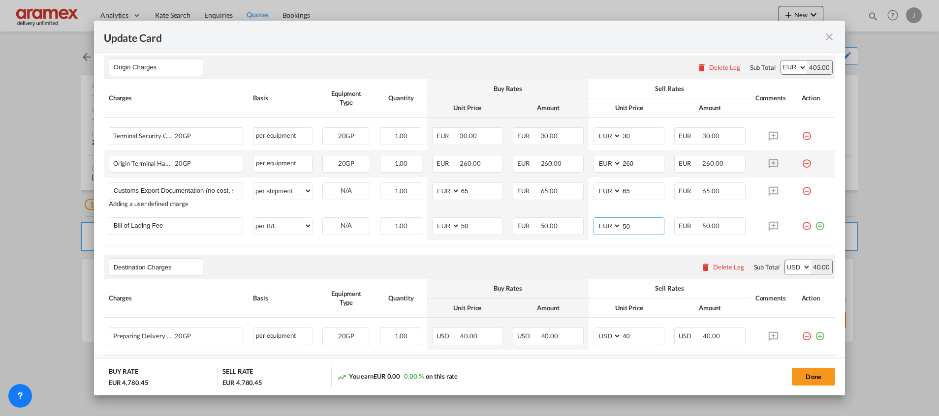
type input "50"
click at [566, 248] on rate-modification "Main Freight Please enter leg name Leg Name Already Exists Delete Leg Sub Total…" at bounding box center [469, 91] width 731 height 586
click at [728, 264] on div "Delete Leg" at bounding box center [728, 267] width 31 height 8
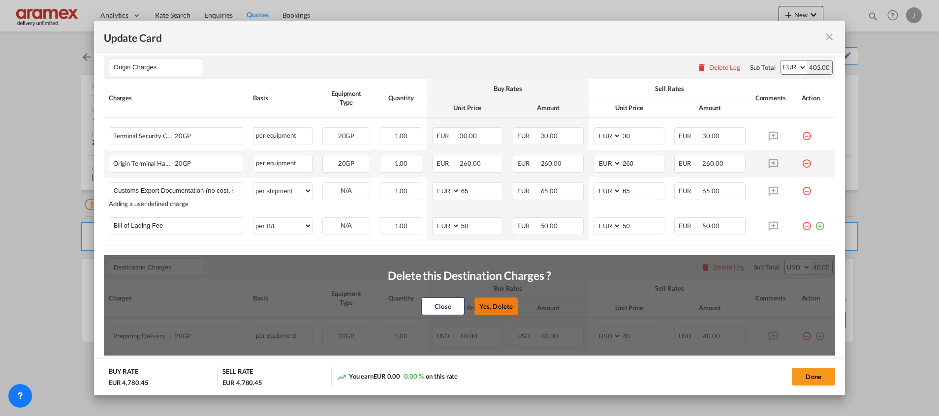
click at [494, 305] on button "Yes, Delete" at bounding box center [495, 307] width 43 height 18
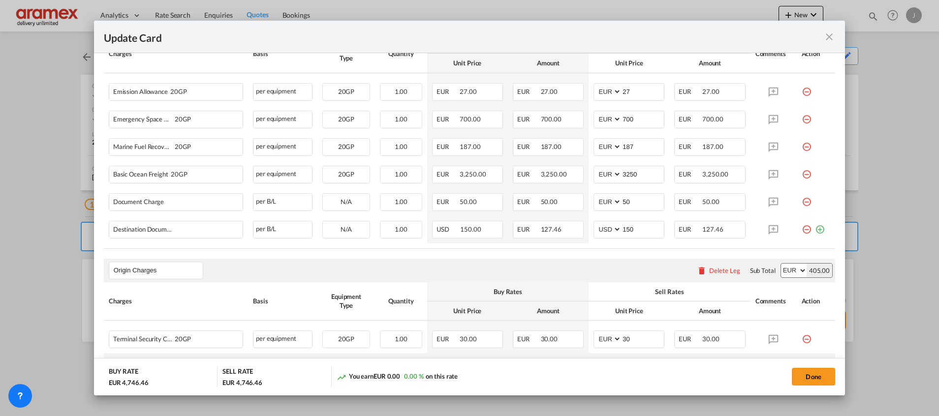
scroll to position [240, 0]
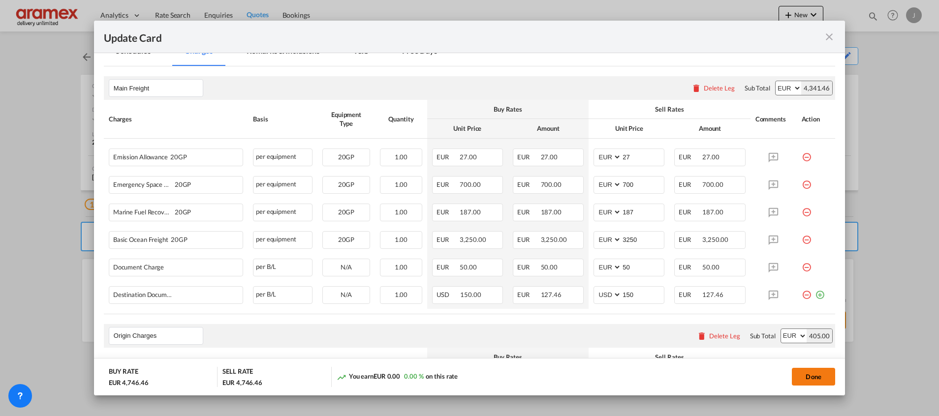
click at [814, 376] on button "Done" at bounding box center [813, 377] width 43 height 18
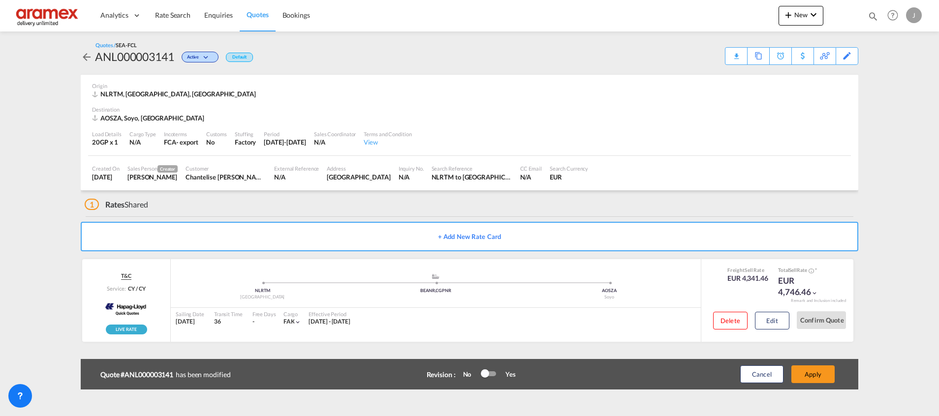
click at [814, 376] on button "Apply" at bounding box center [812, 375] width 43 height 18
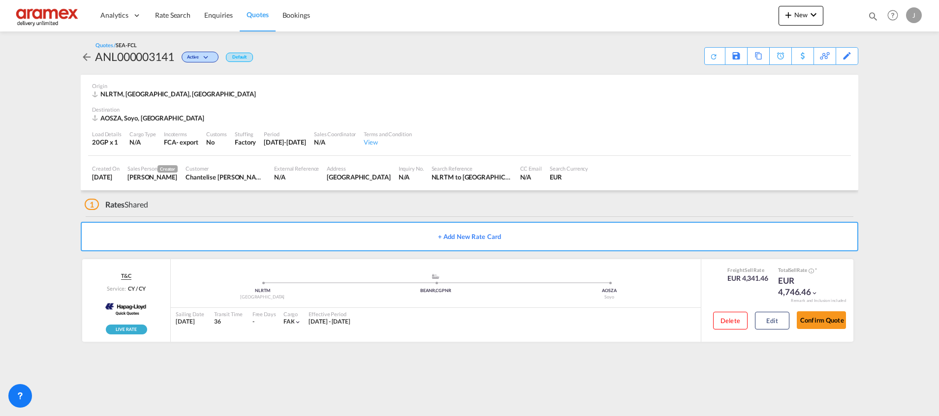
click at [112, 120] on div "AOSZA, Soyo, [GEOGRAPHIC_DATA]" at bounding box center [149, 118] width 115 height 9
copy div "AOSZA"
click at [106, 120] on div "AOSZA, Soyo, [GEOGRAPHIC_DATA]" at bounding box center [149, 118] width 115 height 9
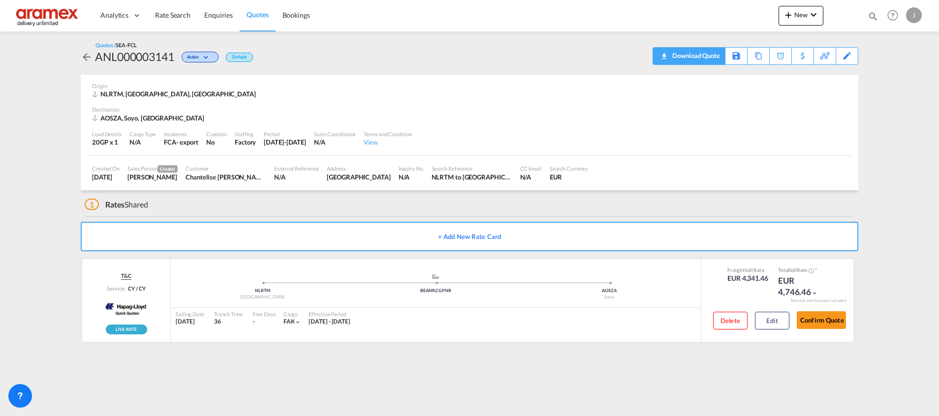
click at [715, 55] on div "Download Quote" at bounding box center [695, 56] width 50 height 16
click at [176, 16] on span "Rate Search" at bounding box center [172, 15] width 35 height 8
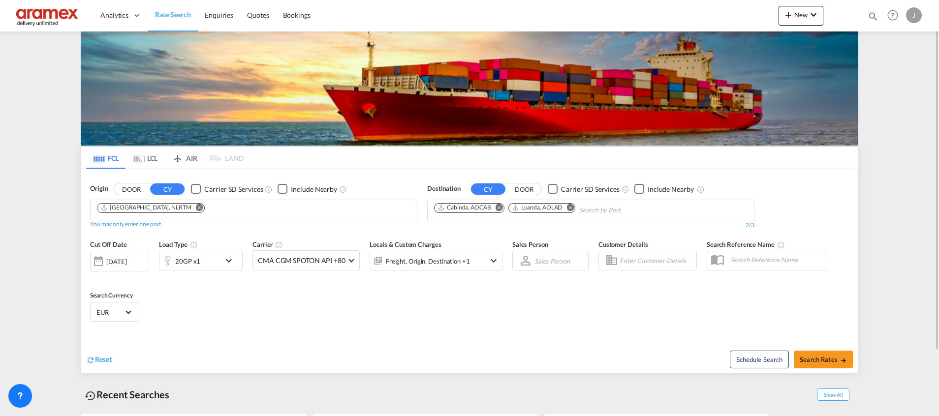
click at [500, 208] on md-icon "Remove" at bounding box center [499, 207] width 7 height 7
click at [499, 208] on md-icon "Remove" at bounding box center [496, 207] width 7 height 7
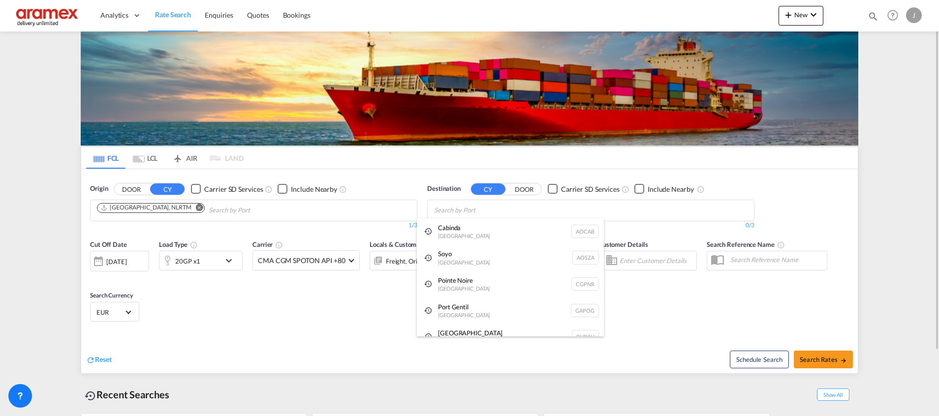
paste input "Walvis"
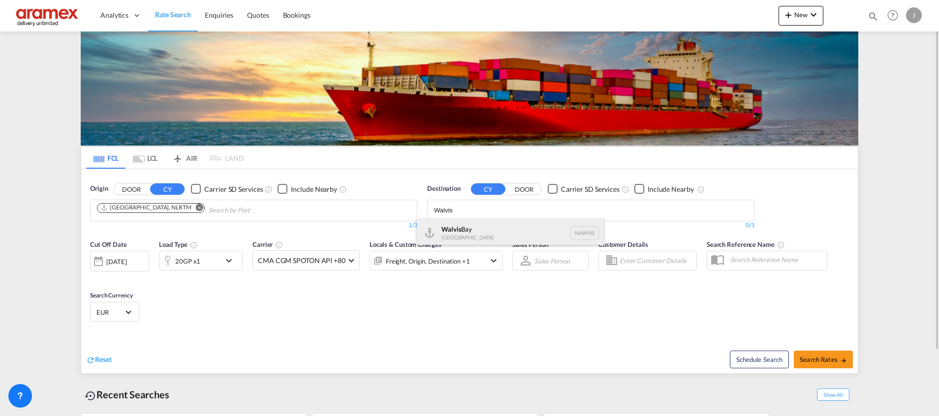
type input "Walvis"
click at [483, 232] on div "Walvis Bay [GEOGRAPHIC_DATA] NAWVB" at bounding box center [510, 234] width 187 height 30
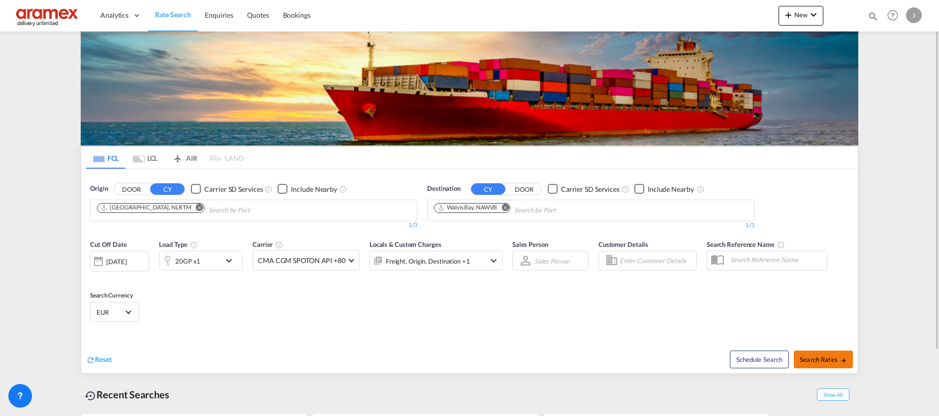
click at [821, 359] on span "Search Rates" at bounding box center [823, 360] width 47 height 8
type input "NLRTM to NAWVB / [DATE]"
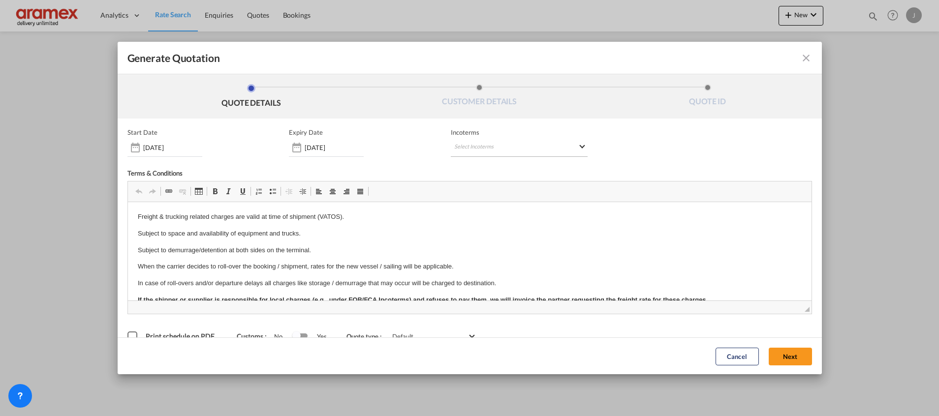
click at [465, 149] on md-select "Select Incoterms FCA - import Free Carrier FCA - export Free Carrier DAP - impo…" at bounding box center [519, 148] width 137 height 18
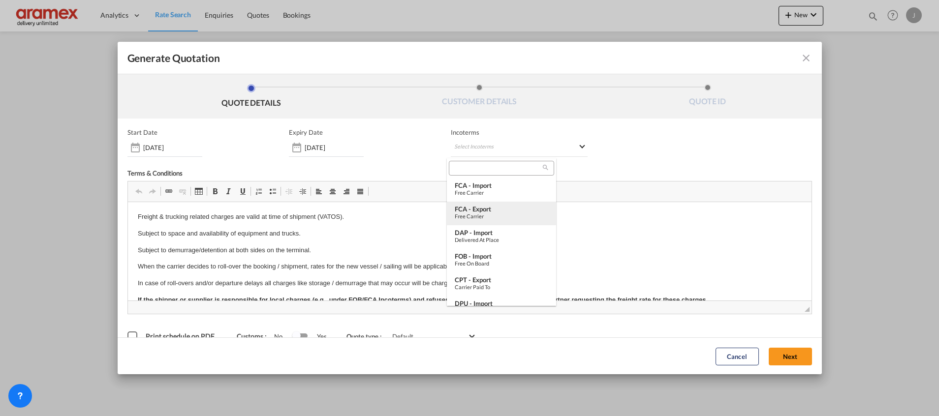
drag, startPoint x: 468, startPoint y: 190, endPoint x: 473, endPoint y: 222, distance: 32.4
click at [473, 222] on md-content "FCA - import Free Carrier FCA - export Free Carrier DAP - import Delivered at P…" at bounding box center [501, 232] width 109 height 148
click at [481, 216] on div "Free Carrier" at bounding box center [502, 216] width 94 height 6
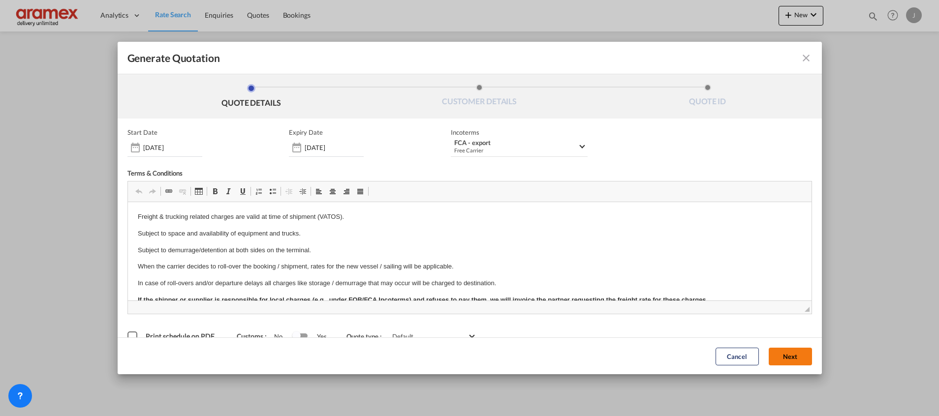
click at [778, 352] on button "Next" at bounding box center [790, 356] width 43 height 18
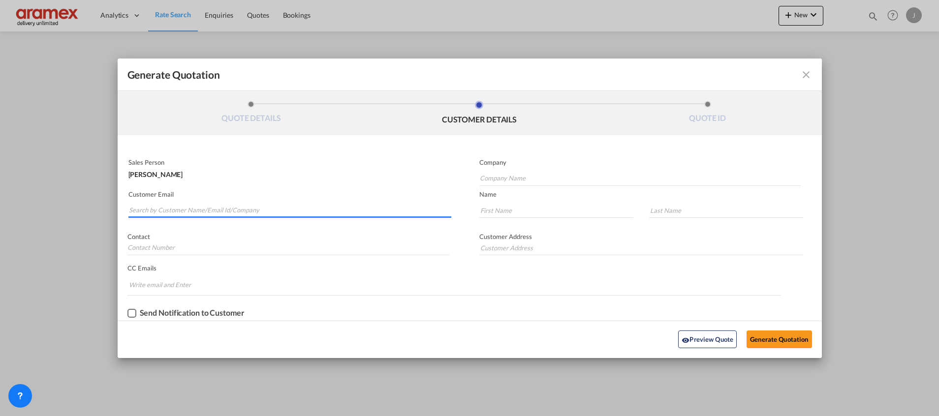
click at [161, 211] on input "Search by Customer Name/Email Id/Company" at bounding box center [290, 210] width 322 height 15
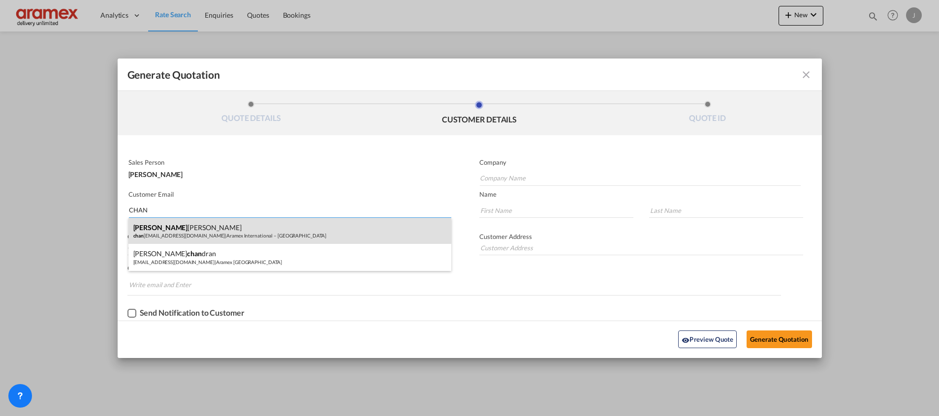
type input "CHAN"
click at [169, 225] on div "Chan [PERSON_NAME] chan [EMAIL_ADDRESS][DOMAIN_NAME] | Aramex International – […" at bounding box center [289, 231] width 323 height 27
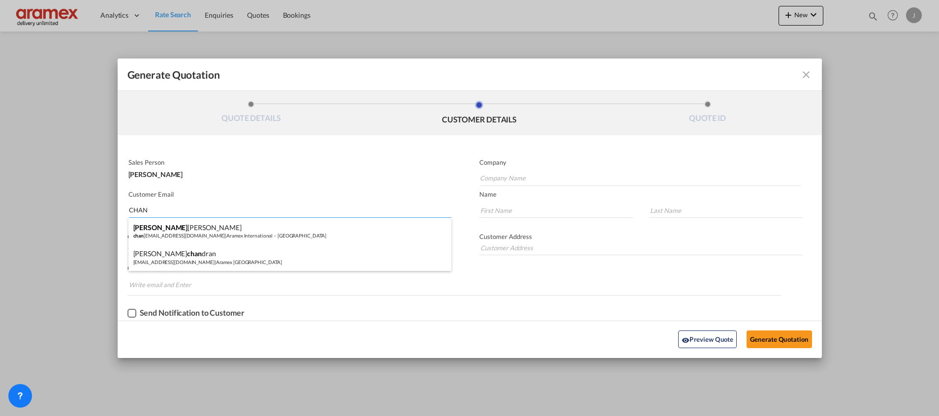
type input "Aramex International – [GEOGRAPHIC_DATA]"
type input "[EMAIL_ADDRESS][DOMAIN_NAME]"
type input "Chantelise"
type input "[PERSON_NAME]"
type input "[GEOGRAPHIC_DATA]"
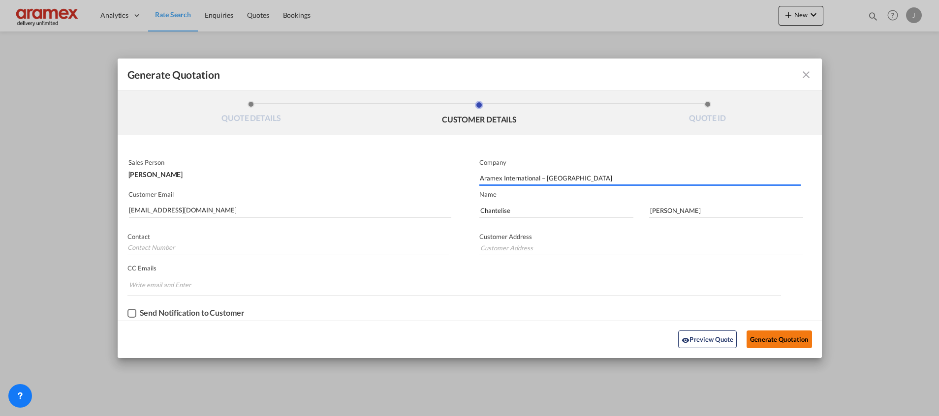
click at [754, 338] on button "Generate Quotation" at bounding box center [779, 340] width 65 height 18
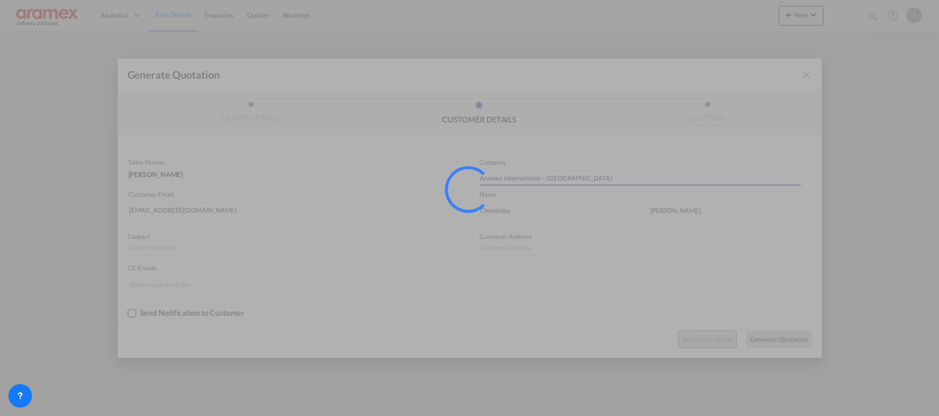
type input "[GEOGRAPHIC_DATA]"
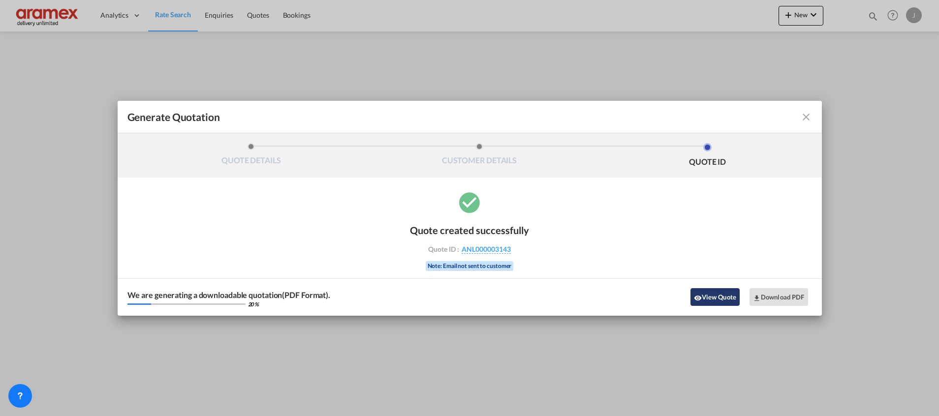
click at [732, 294] on button "View Quote" at bounding box center [715, 297] width 49 height 18
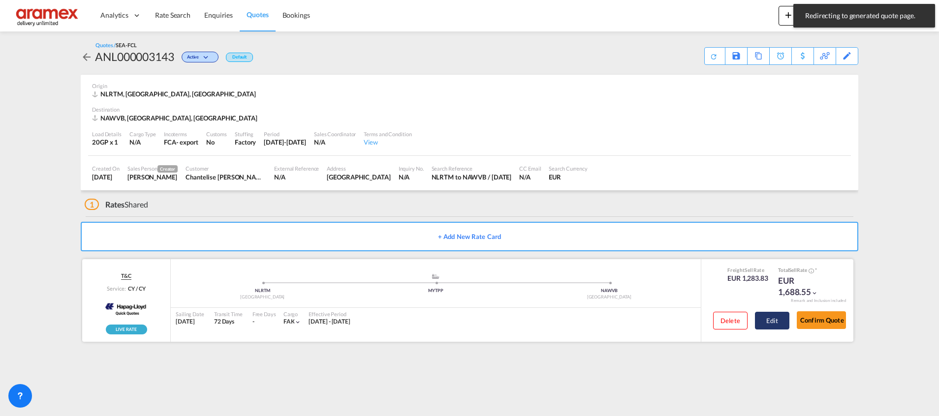
click at [784, 320] on button "Edit" at bounding box center [772, 321] width 34 height 18
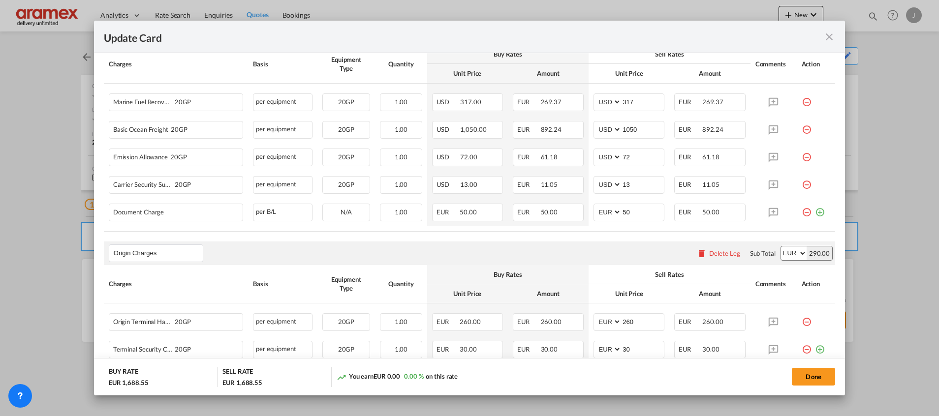
scroll to position [509, 0]
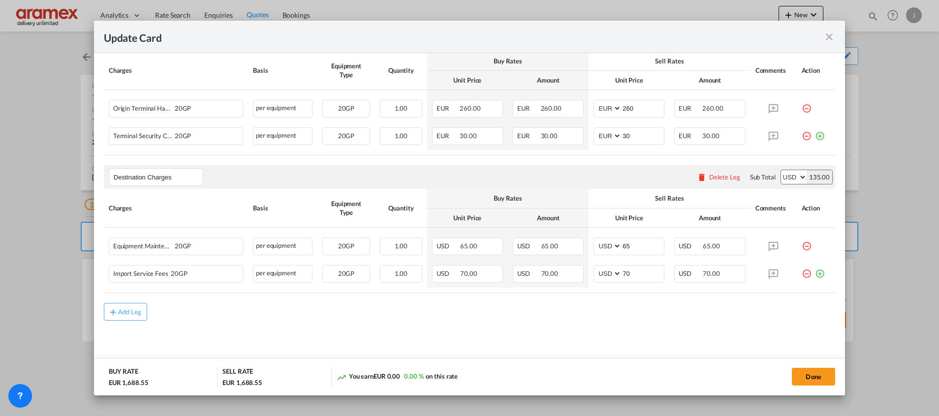
click at [716, 175] on div "Delete Leg" at bounding box center [724, 177] width 31 height 8
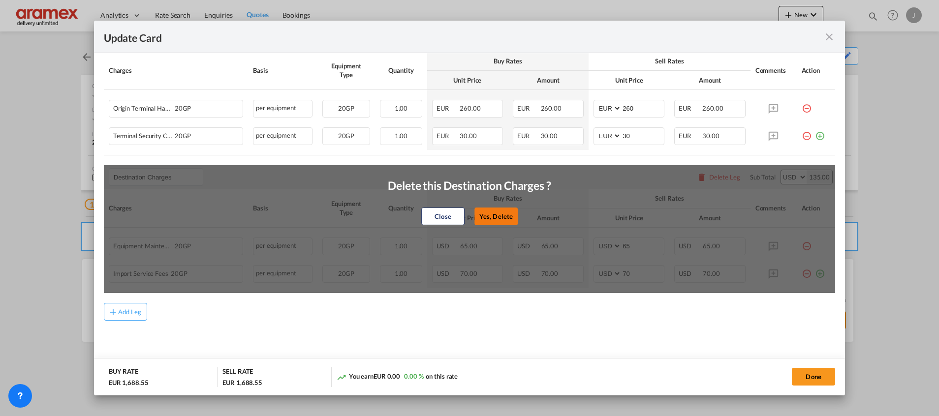
click at [497, 218] on button "Yes, Delete" at bounding box center [495, 217] width 43 height 18
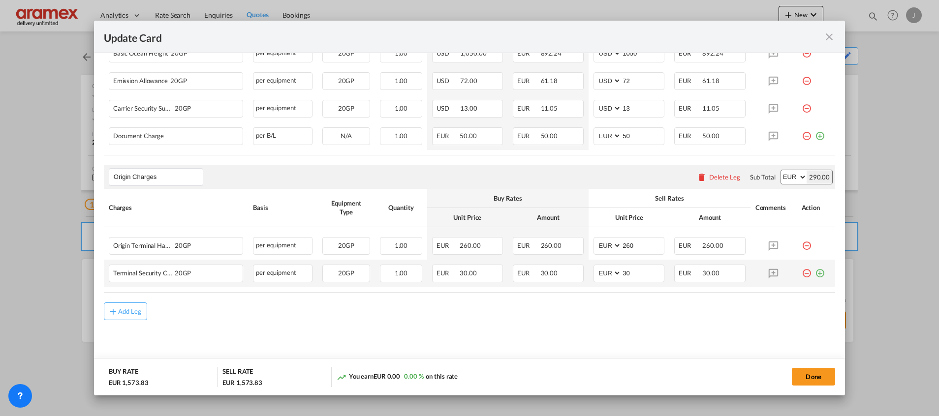
click at [815, 274] on md-icon "icon-plus-circle-outline green-400-fg" at bounding box center [820, 270] width 10 height 10
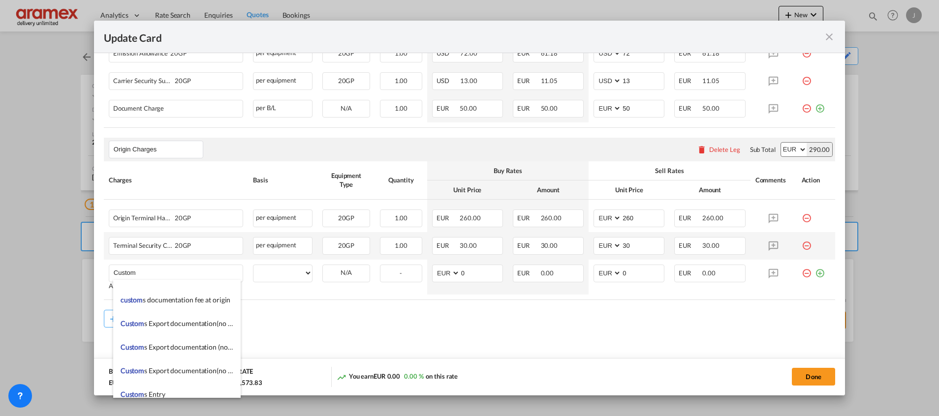
scroll to position [1181, 0]
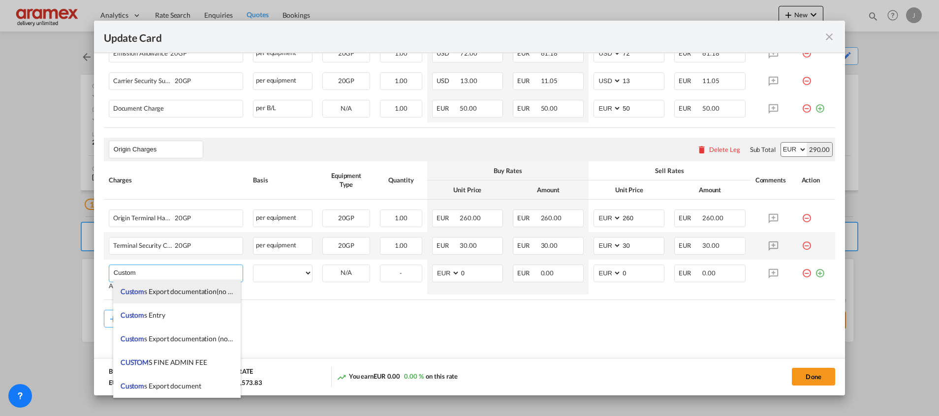
click at [183, 292] on span "Custom s Export documentation(no costs,suggested sell)" at bounding box center [204, 291] width 167 height 8
type input "Customs Export documentation(no costs,suggested sell)"
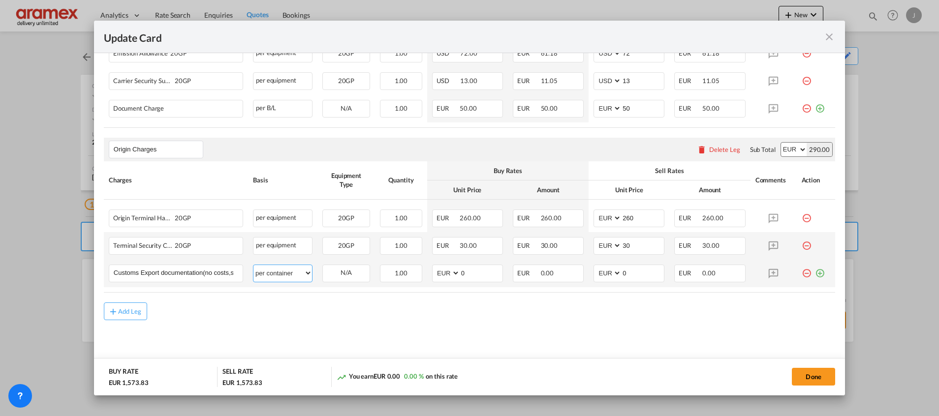
click at [284, 272] on select "per equipment per container per B/L per shipping bill per shipment per pallet p…" at bounding box center [282, 273] width 59 height 16
select select "per shipment"
click at [253, 265] on select "per equipment per container per B/L per shipping bill per shipment per pallet p…" at bounding box center [282, 273] width 59 height 16
drag, startPoint x: 474, startPoint y: 272, endPoint x: 436, endPoint y: 274, distance: 37.9
click at [436, 274] on md-input-container "AED AFN ALL AMD ANG AOA ARS AUD AWG AZN BAM BBD BDT BGN BHD BIF BMD BND BOB BRL…" at bounding box center [467, 274] width 71 height 18
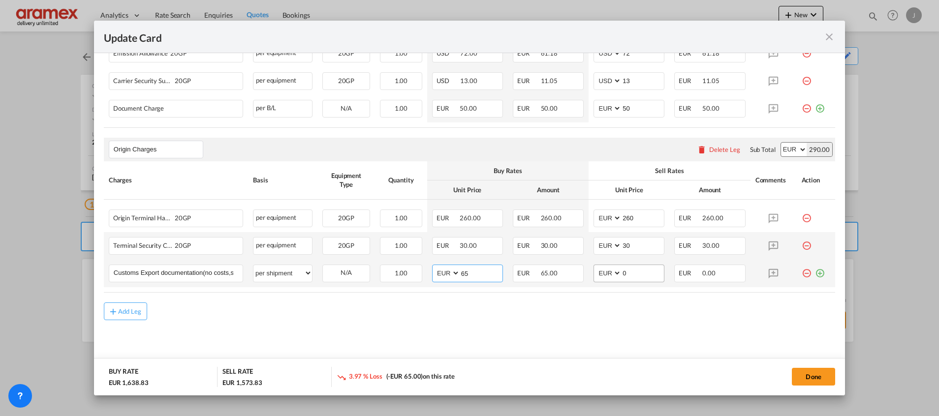
type input "65"
drag, startPoint x: 629, startPoint y: 270, endPoint x: 573, endPoint y: 270, distance: 56.1
click at [573, 270] on tr "Customs Export documentation(no costs,suggested sell) Please Enter User Defined…" at bounding box center [469, 274] width 731 height 28
type input "65"
click at [537, 321] on md-content "Main Freight Please enter leg name Leg Name Already Exists Delete Leg Sub Total…" at bounding box center [469, 139] width 731 height 464
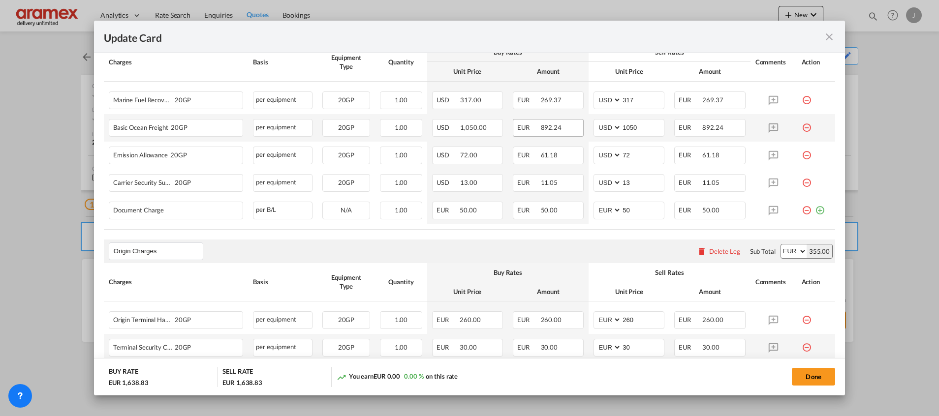
scroll to position [399, 0]
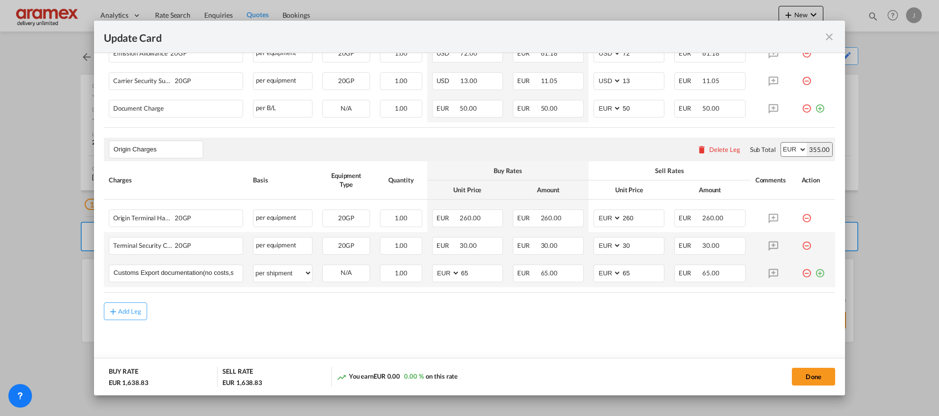
click at [815, 271] on md-icon "icon-plus-circle-outline green-400-fg" at bounding box center [820, 270] width 10 height 10
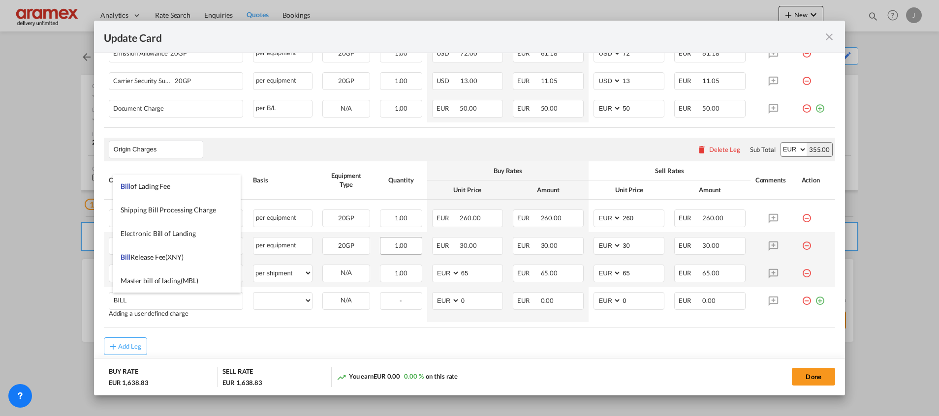
drag, startPoint x: 181, startPoint y: 184, endPoint x: 384, endPoint y: 245, distance: 211.8
click at [181, 183] on li "Bill of Lading Fee" at bounding box center [176, 187] width 127 height 24
type input "Bill of Lading Fee"
select select "per B/L"
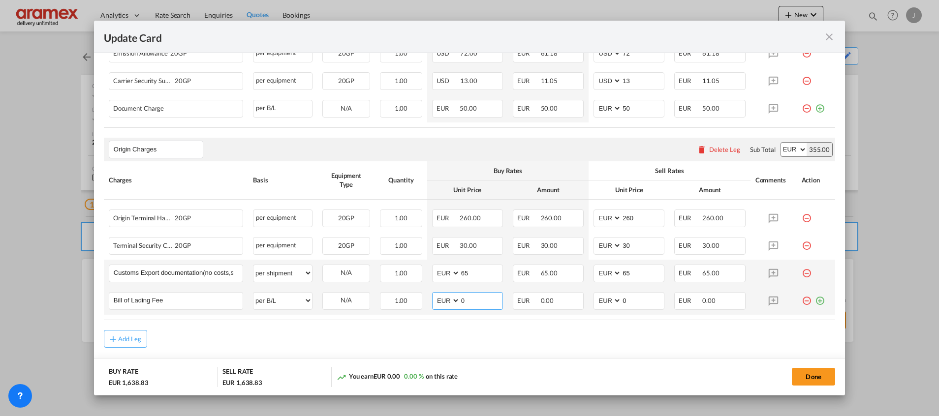
drag, startPoint x: 466, startPoint y: 303, endPoint x: 449, endPoint y: 302, distance: 16.8
click at [449, 302] on md-input-container "AED AFN ALL AMD ANG AOA ARS AUD AWG AZN BAM BBD BDT BGN BHD BIF BMD BND BOB BRL…" at bounding box center [467, 301] width 71 height 18
type input "50"
click at [635, 304] on input "0" at bounding box center [643, 300] width 42 height 15
drag, startPoint x: 635, startPoint y: 304, endPoint x: 580, endPoint y: 304, distance: 55.6
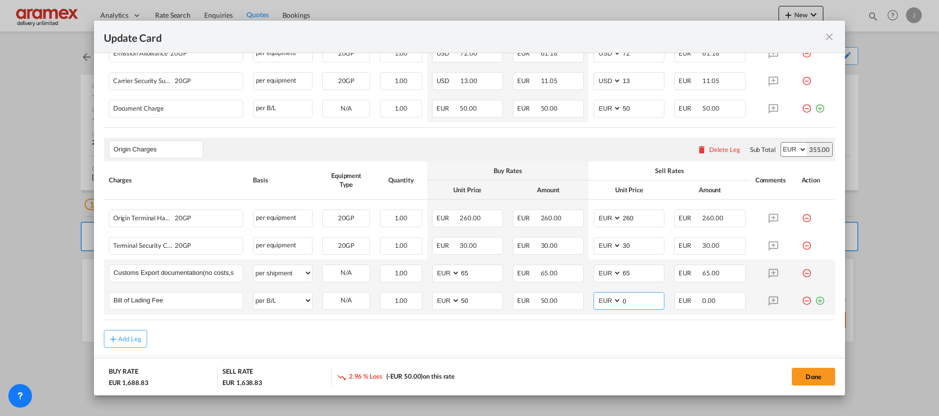
click at [580, 304] on tr "Bill of Lading Fee Please Enter User Defined Charges Cannot Be Published per eq…" at bounding box center [469, 301] width 731 height 28
type input "50"
click at [532, 366] on md-dialog-actions "BUY RATE EUR 1,688.83 SELL RATE EUR 1,688.83 You earn EUR 0.00 0.00 % on this r…" at bounding box center [469, 376] width 751 height 37
click at [811, 375] on button "Done" at bounding box center [813, 377] width 43 height 18
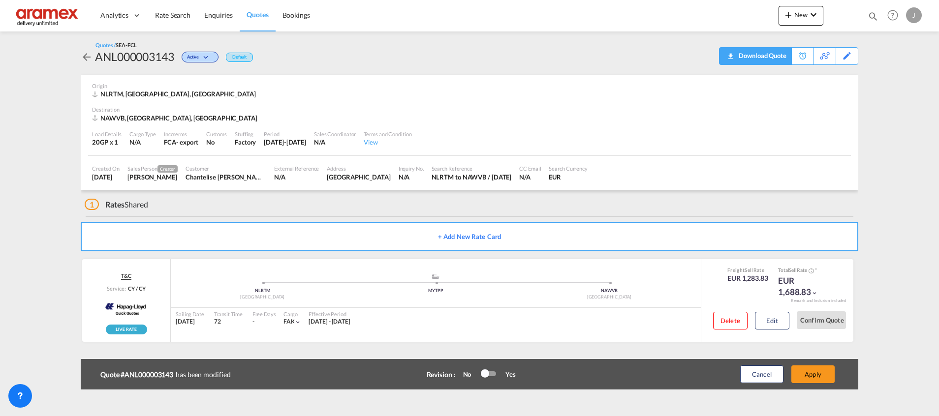
click at [741, 56] on div "Download Quote" at bounding box center [761, 56] width 50 height 16
click at [774, 322] on button "Edit" at bounding box center [772, 321] width 34 height 18
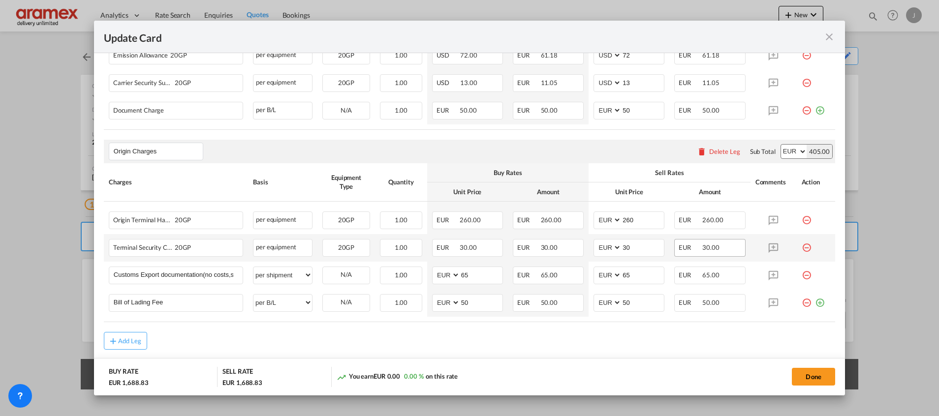
scroll to position [427, 0]
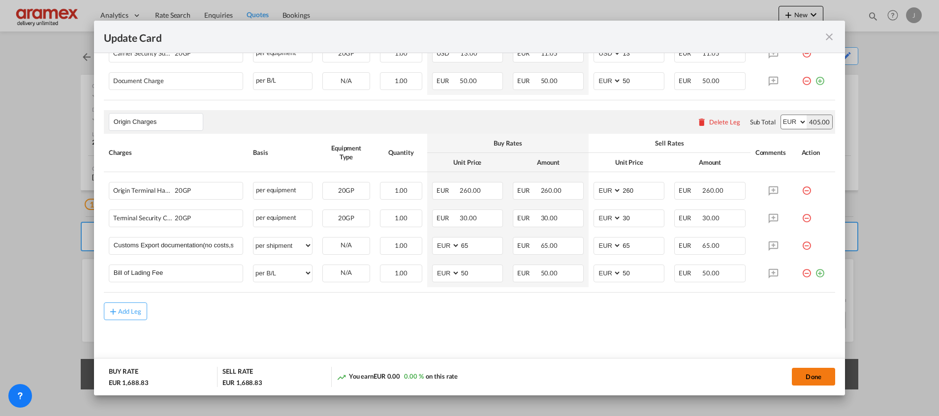
click at [814, 371] on button "Done" at bounding box center [813, 377] width 43 height 18
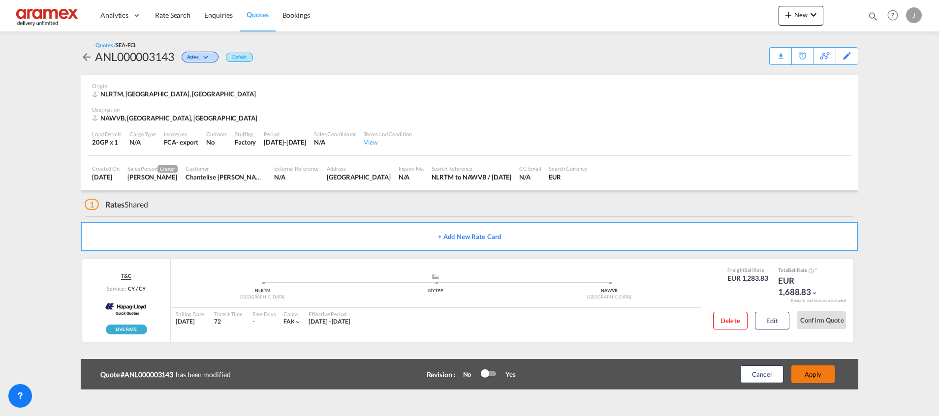
click at [815, 374] on button "Apply" at bounding box center [812, 375] width 43 height 18
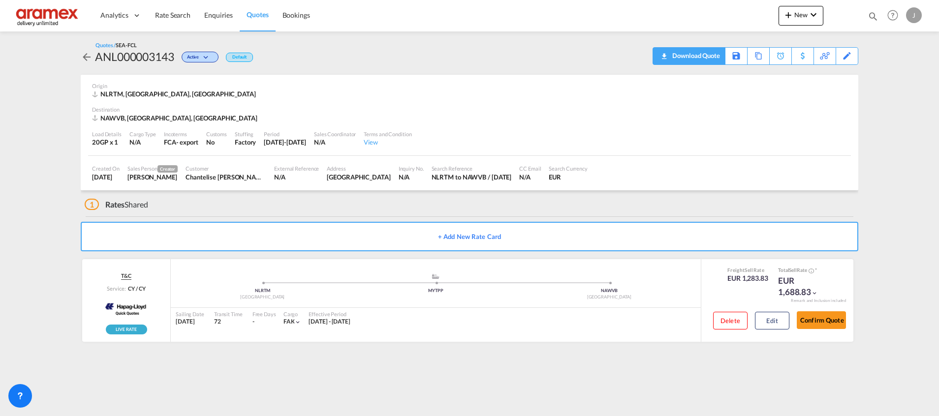
click at [712, 61] on div "Download Quote" at bounding box center [695, 56] width 50 height 16
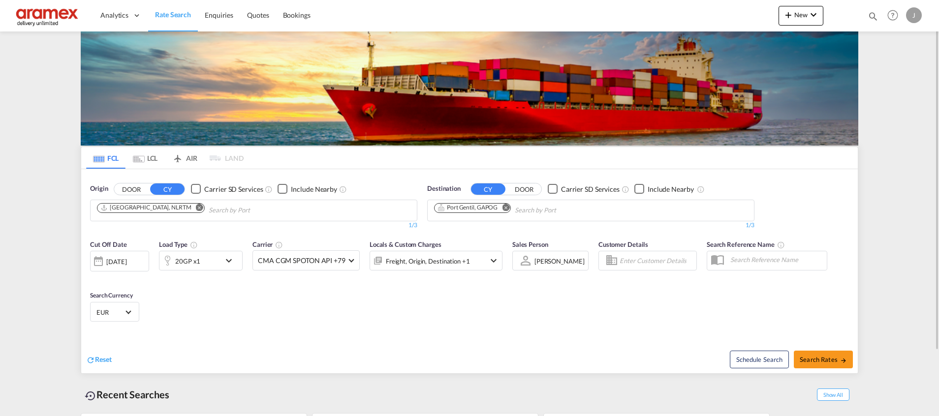
click at [506, 210] on md-icon "Remove" at bounding box center [505, 207] width 7 height 7
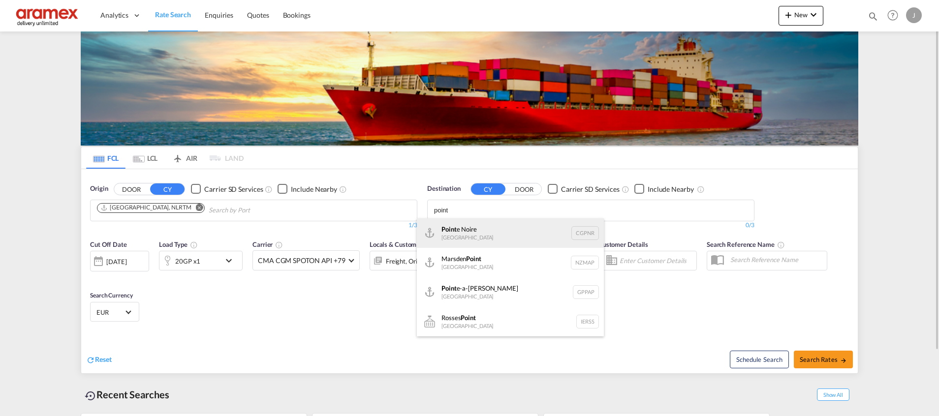
type input "point"
click at [471, 227] on div "Point e Noire Congo CGPNR" at bounding box center [510, 234] width 187 height 30
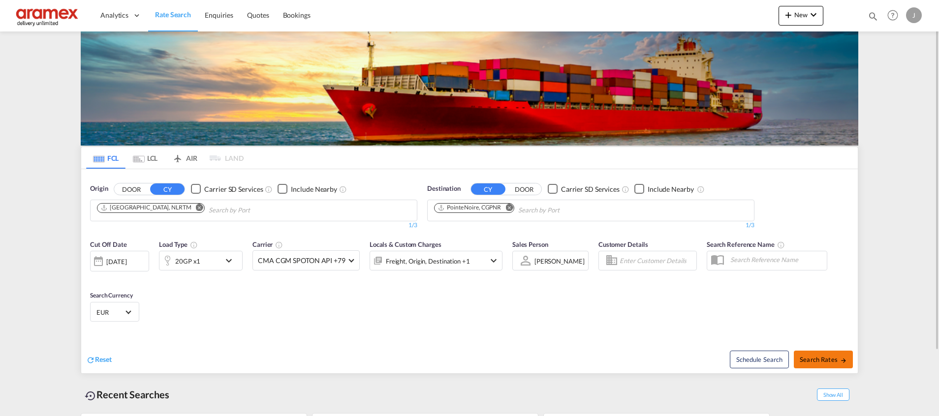
click at [809, 361] on span "Search Rates" at bounding box center [823, 360] width 47 height 8
type input "NLRTM to CGPNR / 16 Sep 2025"
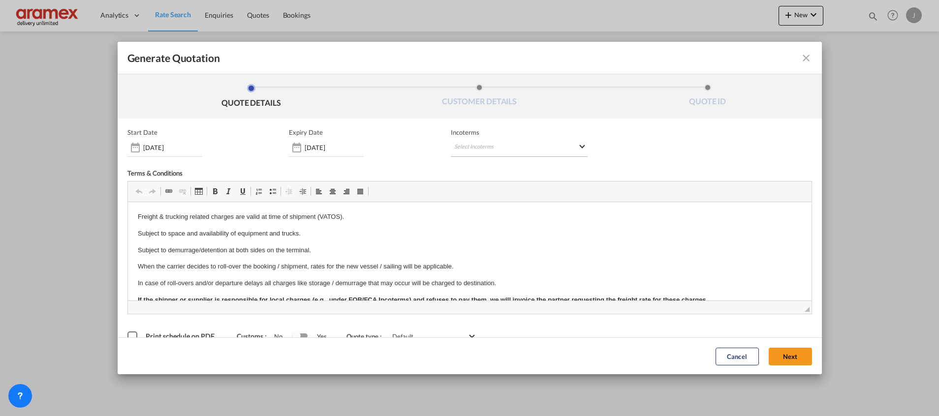
click at [476, 142] on md-select "Select Incoterms FCA - export Free Carrier FCA - import Free Carrier DAP - impo…" at bounding box center [519, 148] width 137 height 18
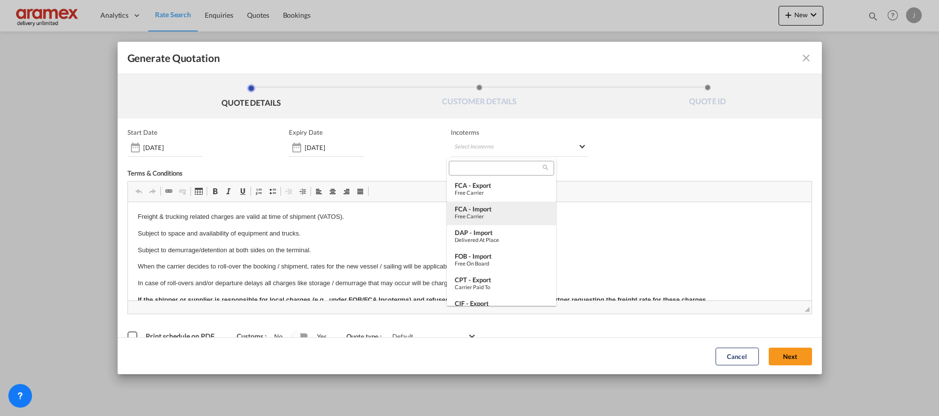
click at [478, 211] on div "FCA - import" at bounding box center [502, 209] width 94 height 8
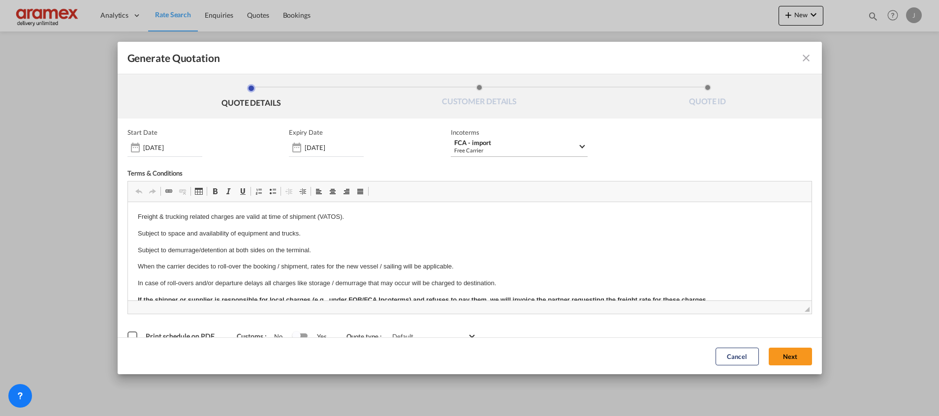
click at [578, 147] on md-select-value "FCA - import Free Carrier" at bounding box center [520, 148] width 134 height 18
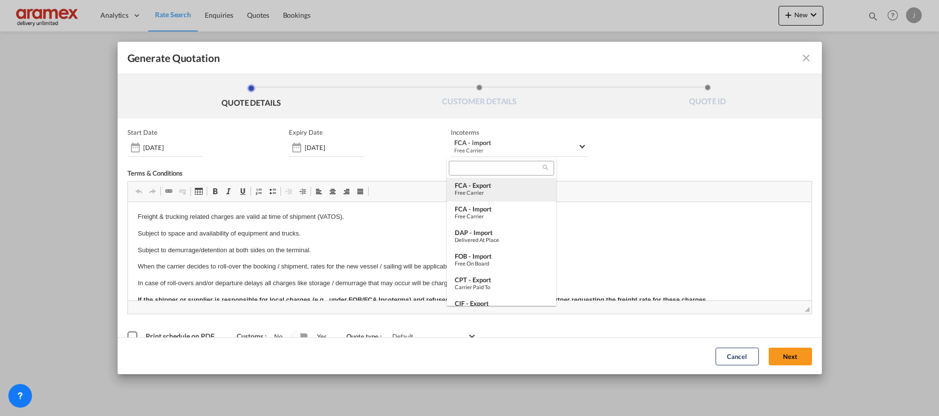
click at [489, 188] on div "FCA - export" at bounding box center [502, 186] width 94 height 8
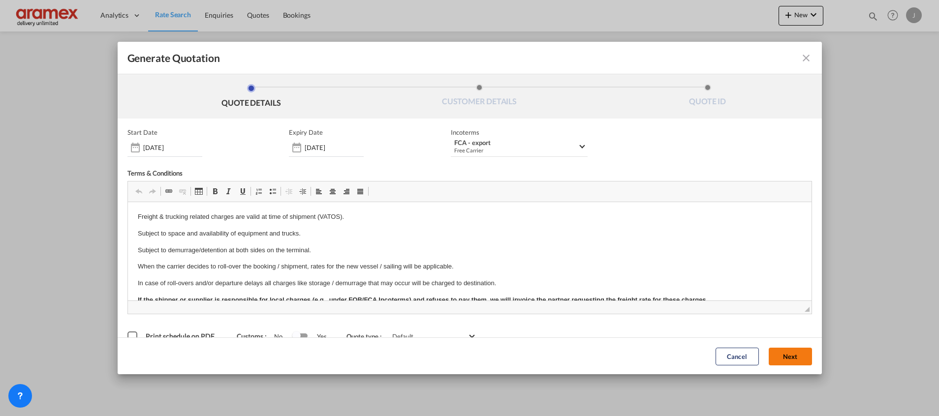
click at [780, 354] on button "Next" at bounding box center [790, 356] width 43 height 18
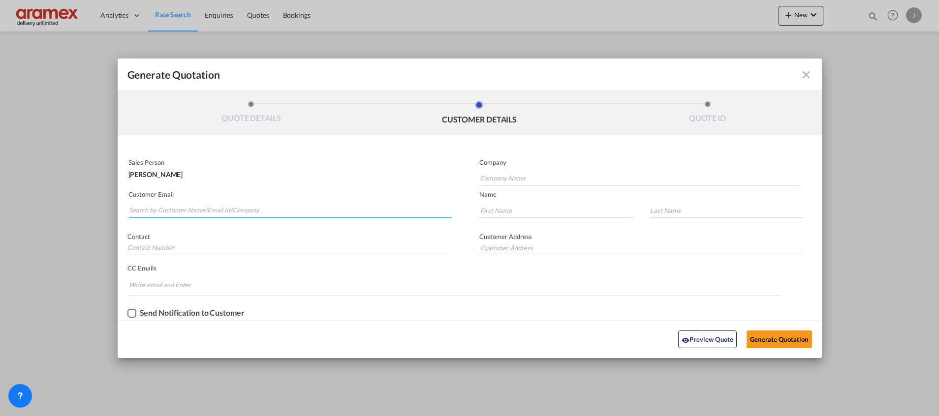
click at [208, 203] on input "Search by Customer Name/Email Id/Company" at bounding box center [290, 210] width 322 height 15
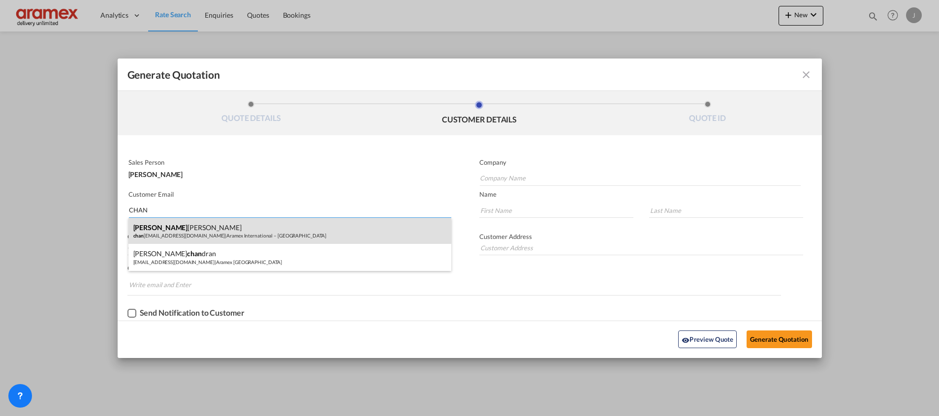
type input "CHAN"
click at [173, 224] on div "Chan [PERSON_NAME] chan [EMAIL_ADDRESS][DOMAIN_NAME] | Aramex International – […" at bounding box center [289, 231] width 323 height 27
type input "Aramex International – [GEOGRAPHIC_DATA]"
type input "[EMAIL_ADDRESS][DOMAIN_NAME]"
type input "Chantelise"
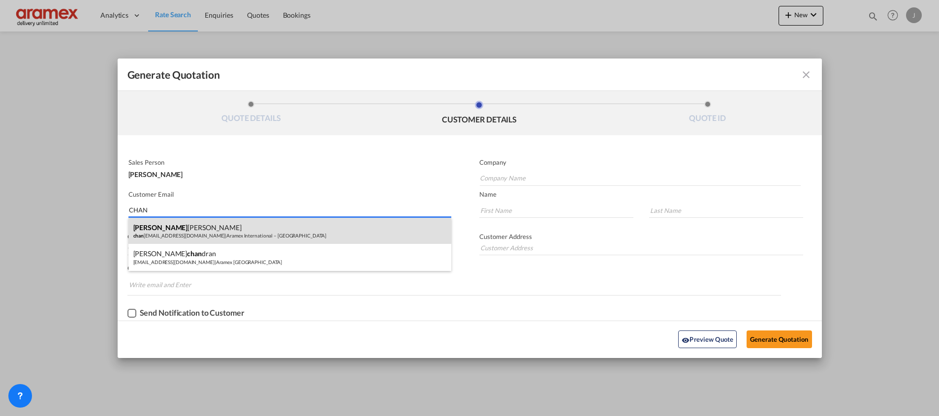
type input "[PERSON_NAME]"
type input "[GEOGRAPHIC_DATA]"
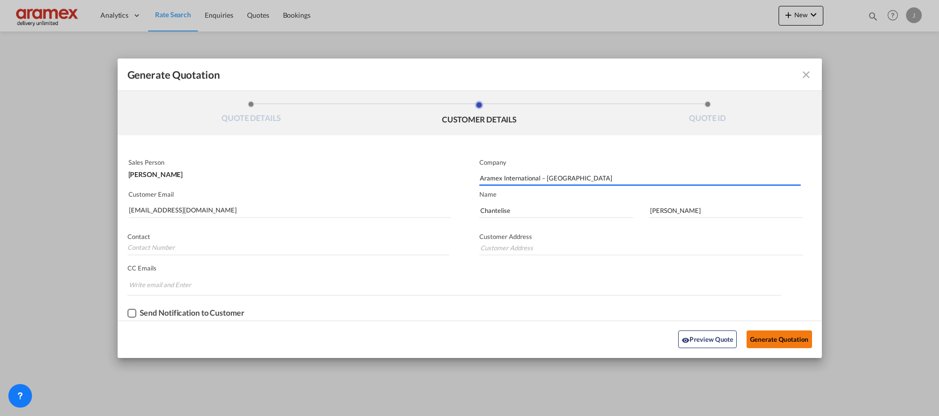
click at [759, 333] on button "Generate Quotation" at bounding box center [779, 340] width 65 height 18
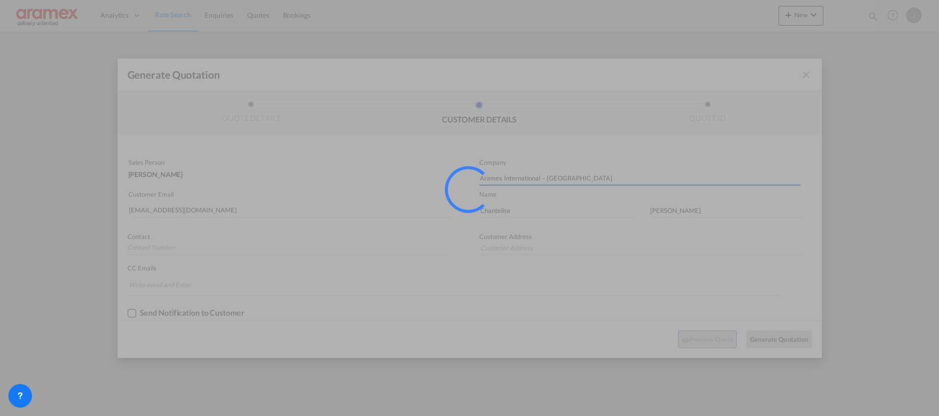
type input "[GEOGRAPHIC_DATA]"
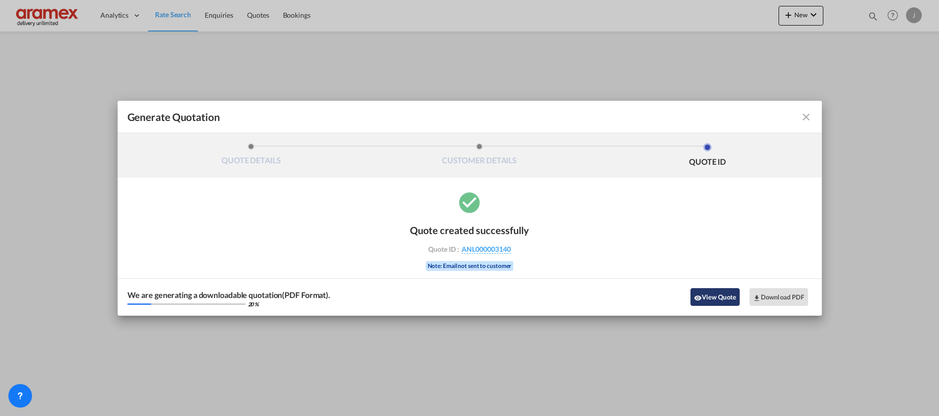
click at [719, 298] on button "View Quote" at bounding box center [715, 297] width 49 height 18
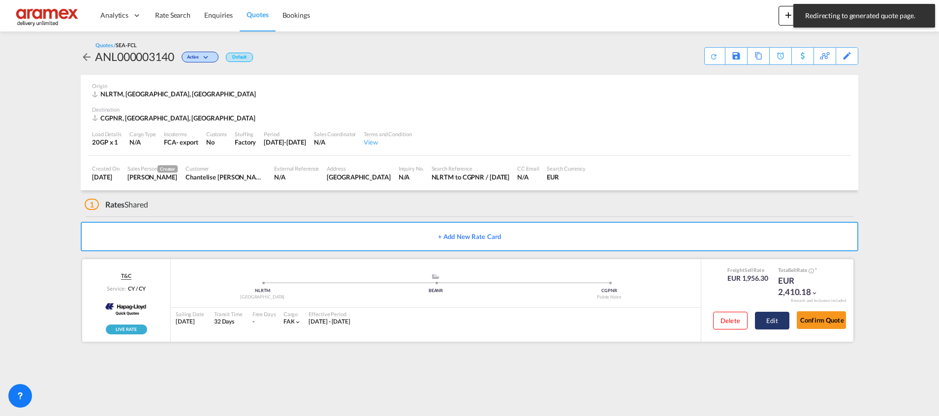
click at [779, 318] on button "Edit" at bounding box center [772, 321] width 34 height 18
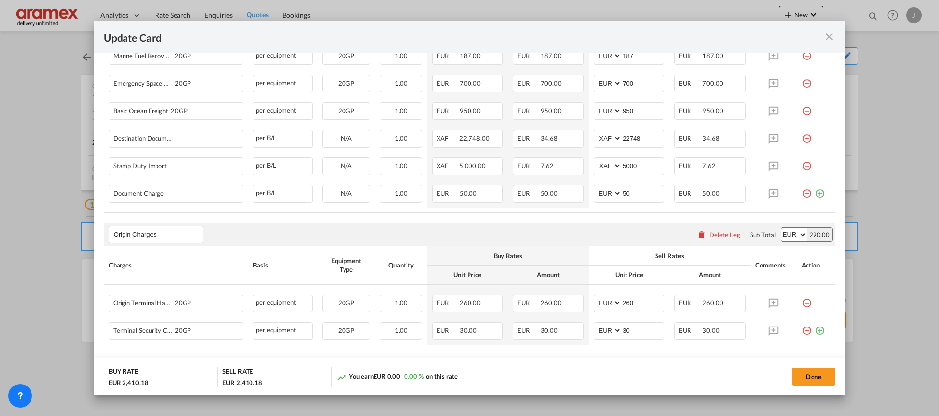
scroll to position [517, 0]
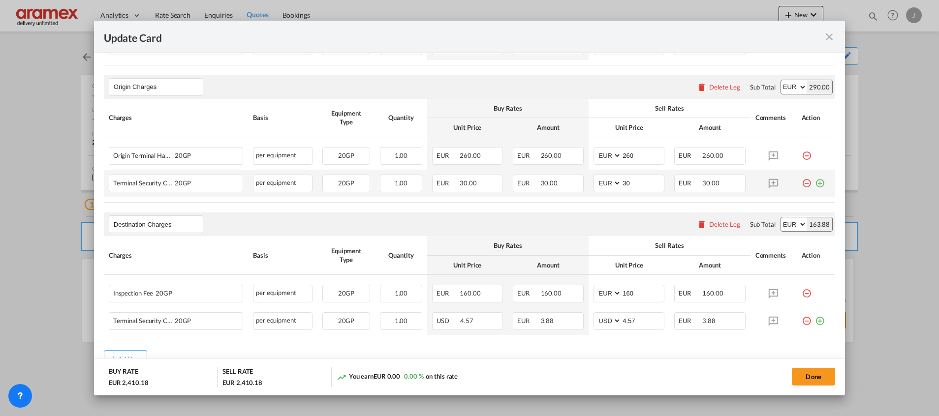
click at [815, 183] on md-icon "icon-plus-circle-outline green-400-fg" at bounding box center [820, 180] width 10 height 10
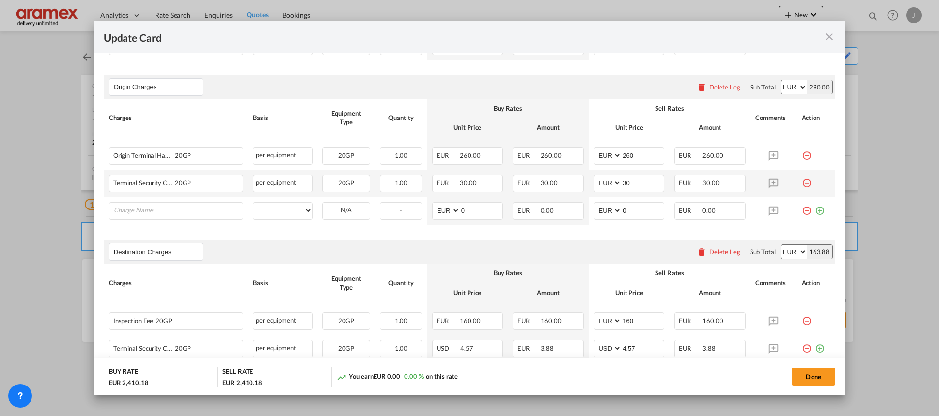
click at [809, 183] on div "Update CardPort of ..." at bounding box center [816, 180] width 29 height 10
click at [219, 209] on input "Charge Name" at bounding box center [178, 210] width 129 height 15
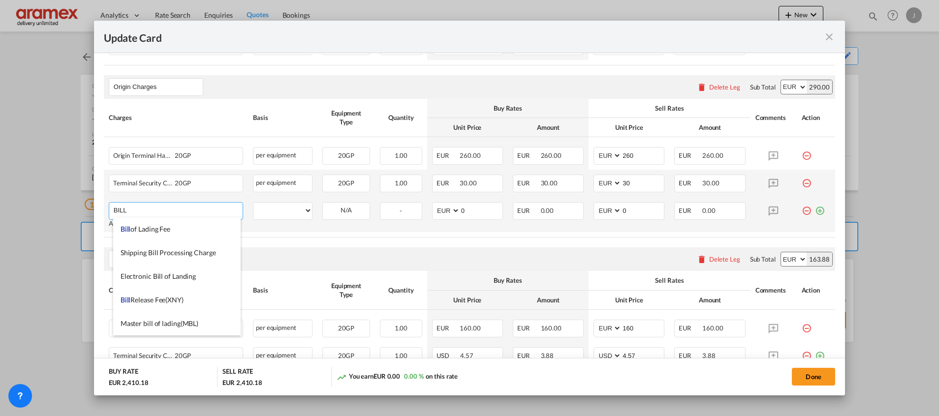
click at [169, 227] on span "Bill of Lading Fee" at bounding box center [146, 229] width 50 height 8
type input "Bill of Lading Fee"
select select "per B/L"
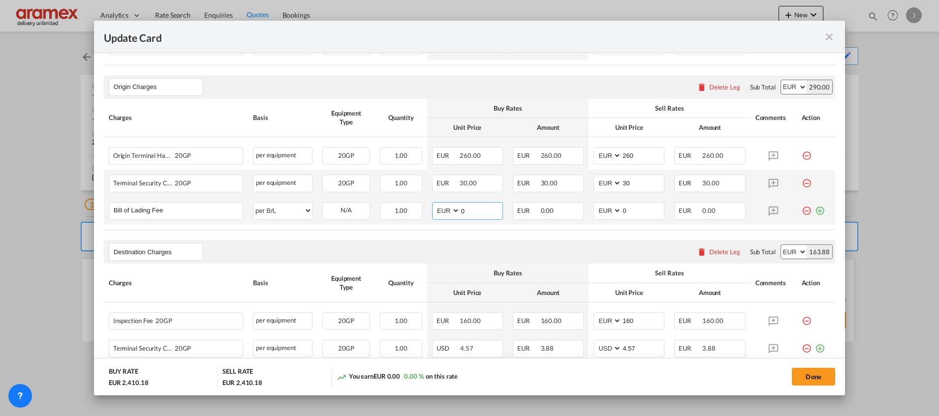
drag, startPoint x: 470, startPoint y: 211, endPoint x: 432, endPoint y: 211, distance: 37.9
click at [432, 211] on md-input-container "AED AFN ALL AMD ANG AOA ARS AUD AWG AZN BAM BBD BDT BGN BHD BIF BMD BND BOB BRL…" at bounding box center [467, 211] width 71 height 18
type input "50"
drag, startPoint x: 637, startPoint y: 205, endPoint x: 568, endPoint y: 205, distance: 68.9
click at [568, 205] on tr "Bill of Lading Fee Please Enter User Defined Charges Cannot Be Published per eq…" at bounding box center [469, 211] width 731 height 28
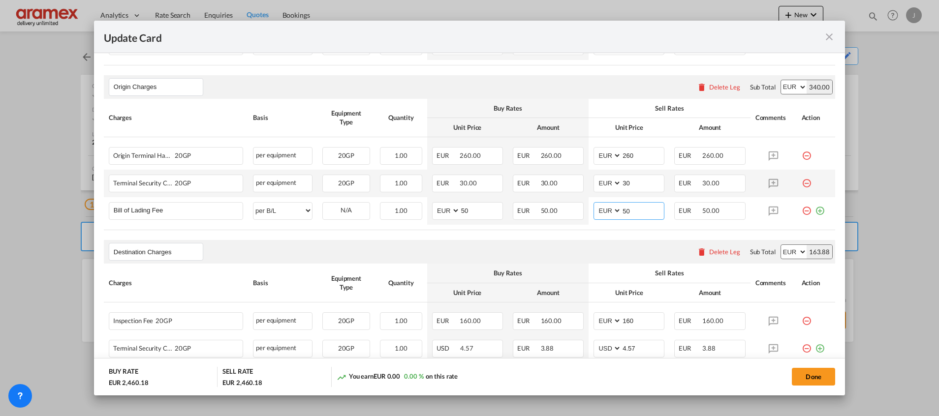
type input "50"
drag, startPoint x: 555, startPoint y: 244, endPoint x: 616, endPoint y: 241, distance: 61.6
click at [557, 244] on div "Destination Charges Please enter leg name Leg Name Already Exists Delete Leg Su…" at bounding box center [469, 252] width 731 height 24
click at [815, 209] on md-icon "icon-plus-circle-outline green-400-fg" at bounding box center [820, 207] width 10 height 10
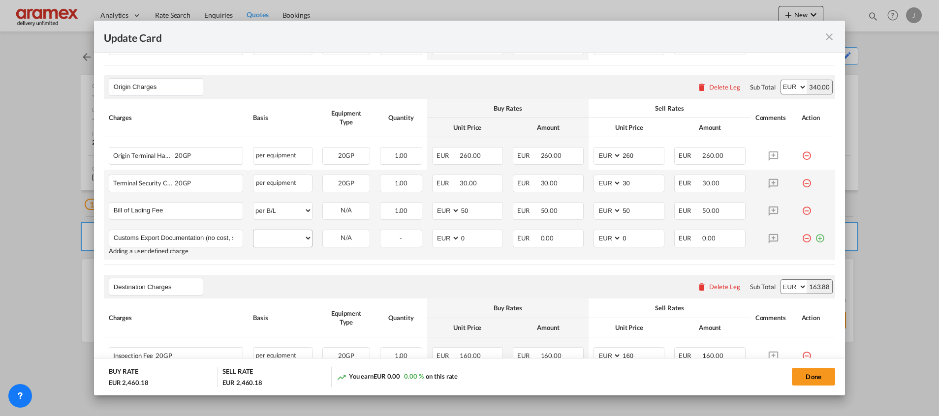
scroll to position [0, 44]
type input "Customs Export Documentation (no cost, suggested sell)"
click at [277, 242] on select "per equipment per container per B/L per shipping bill per shipment per pallet p…" at bounding box center [282, 238] width 59 height 16
select select "per shipment"
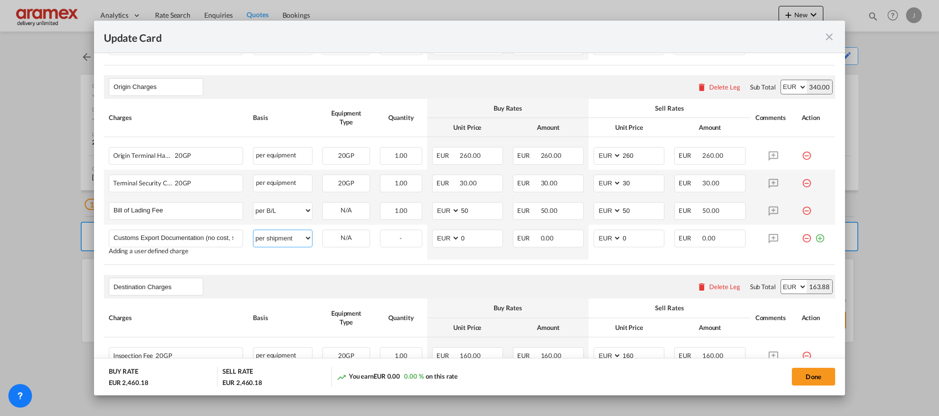
click at [253, 230] on select "per equipment per container per B/L per shipping bill per shipment per pallet p…" at bounding box center [282, 238] width 59 height 16
drag, startPoint x: 478, startPoint y: 239, endPoint x: 428, endPoint y: 238, distance: 50.2
click at [432, 238] on md-input-container "AED AFN ALL AMD ANG AOA ARS AUD AWG AZN BAM BBD BDT BGN BHD BIF BMD BND BOB BRL…" at bounding box center [467, 239] width 71 height 18
type input "65"
drag, startPoint x: 625, startPoint y: 235, endPoint x: 578, endPoint y: 232, distance: 46.9
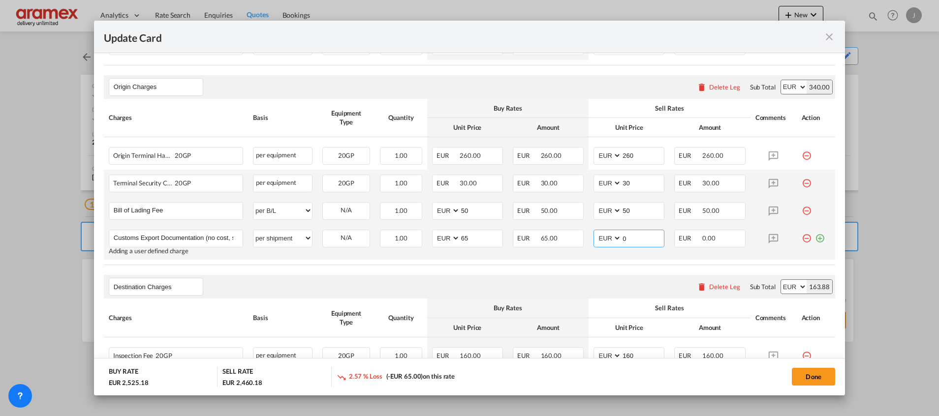
click at [578, 232] on tr "Customs Export Documentation (no cost, suggested sell) Please Enter User Define…" at bounding box center [469, 242] width 731 height 35
type input "65"
drag, startPoint x: 518, startPoint y: 256, endPoint x: 587, endPoint y: 263, distance: 69.3
click at [518, 256] on td "EUR 65.00" at bounding box center [548, 242] width 81 height 35
click at [716, 287] on div "Delete Leg" at bounding box center [724, 287] width 31 height 8
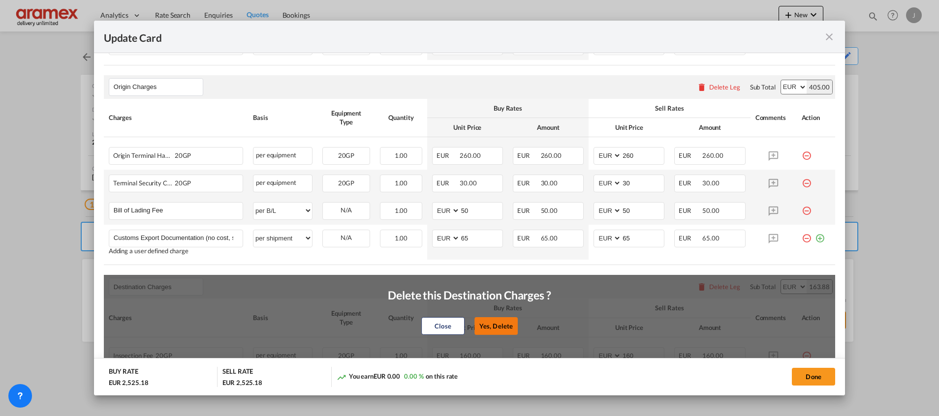
click at [481, 323] on button "Yes, Delete" at bounding box center [495, 326] width 43 height 18
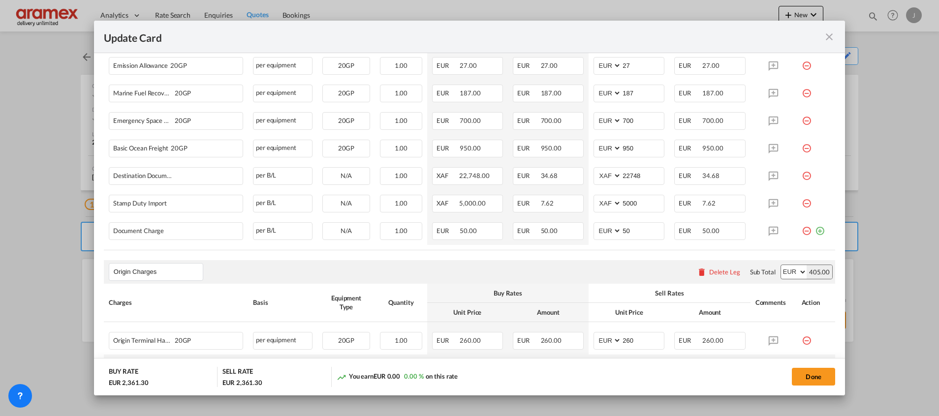
scroll to position [194, 0]
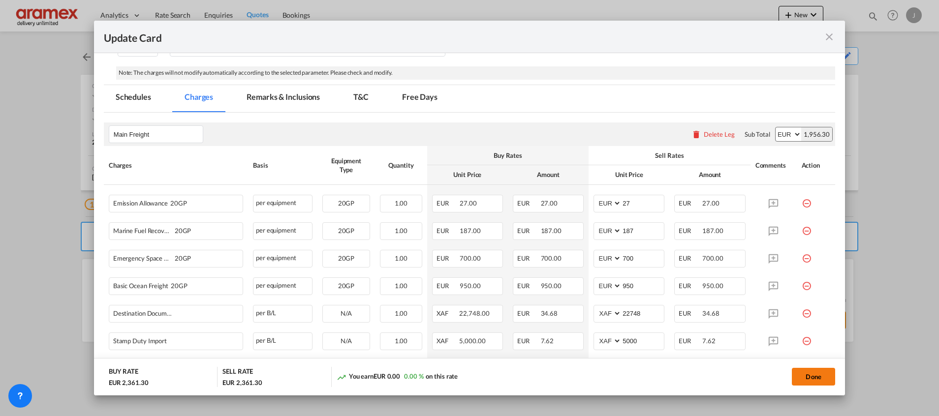
click at [815, 377] on button "Done" at bounding box center [813, 377] width 43 height 18
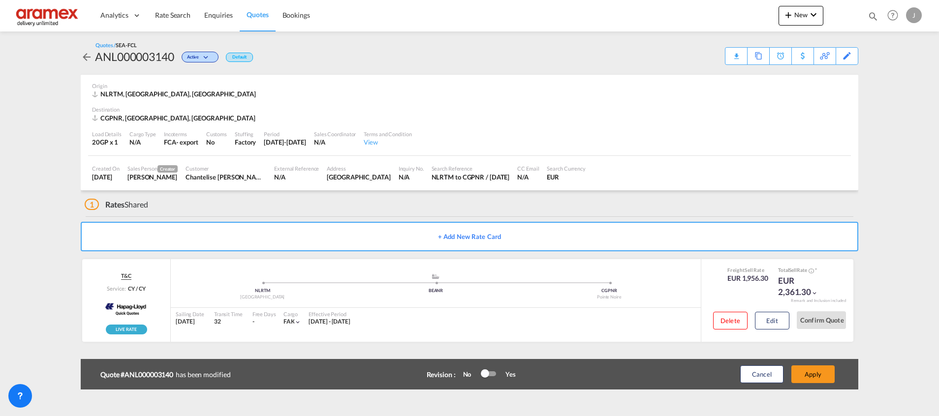
click at [815, 377] on button "Apply" at bounding box center [812, 375] width 43 height 18
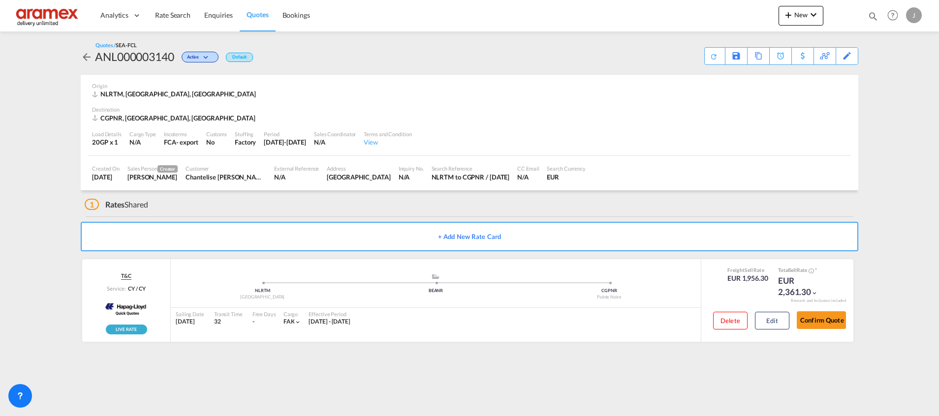
click at [110, 119] on div "CGPNR, Pointe Noire, Africa" at bounding box center [175, 118] width 166 height 9
copy div "CGPNR"
click at [710, 61] on div "Download Quote" at bounding box center [695, 56] width 50 height 16
click at [178, 17] on span "Rate Search" at bounding box center [172, 15] width 35 height 8
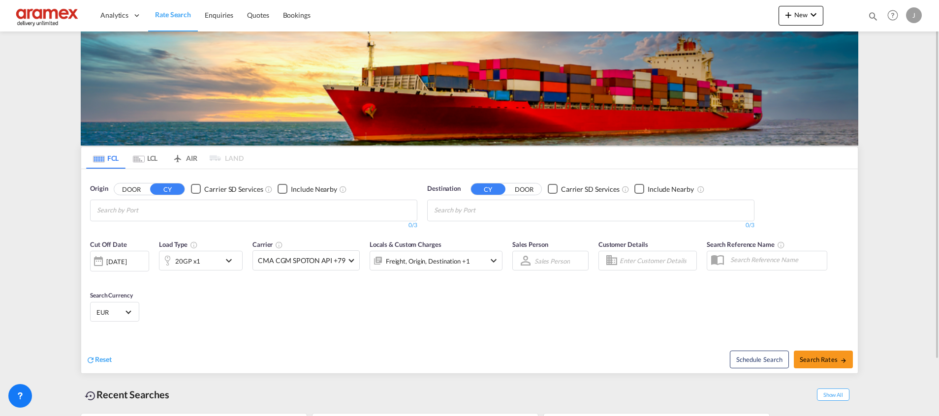
click at [466, 215] on md-chips-wrap "Chips container with autocompletion. Enter the text area, type text to search, …" at bounding box center [482, 209] width 99 height 18
click at [490, 208] on md-icon "Remove" at bounding box center [488, 207] width 7 height 7
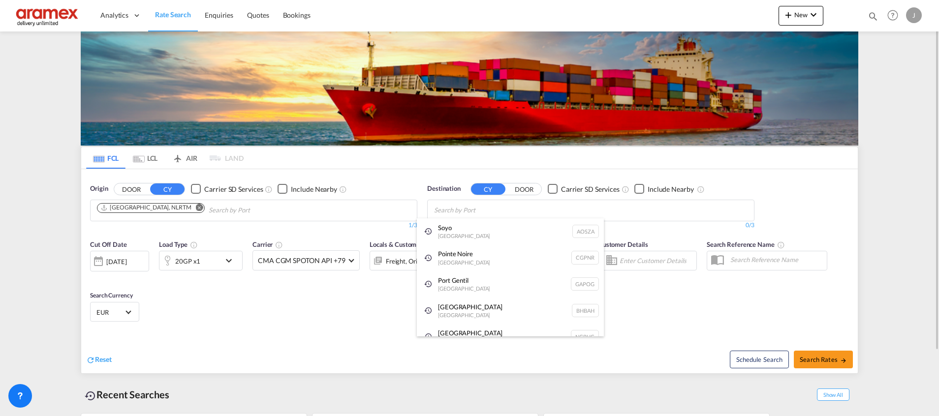
paste input "Cabinda"
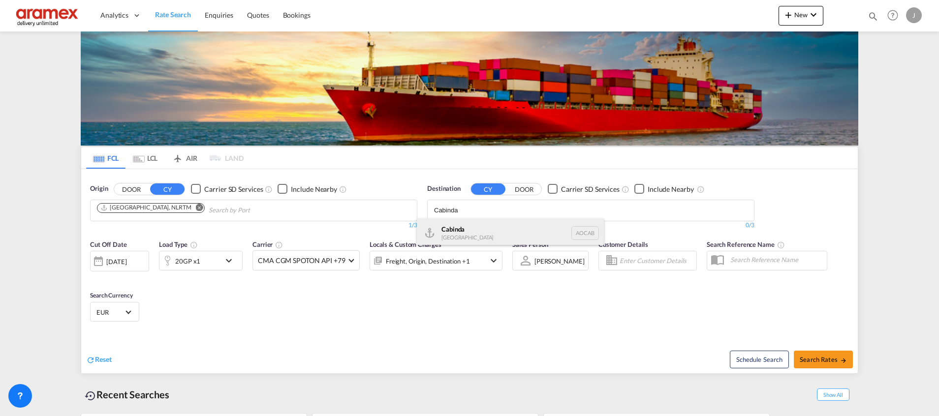
type input "Cabinda"
click at [477, 231] on div "Cabinda Angola AOCAB" at bounding box center [510, 234] width 187 height 30
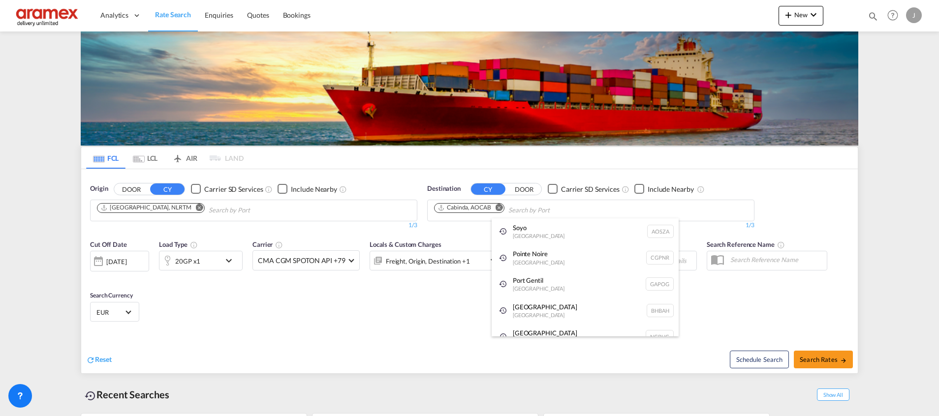
paste input "Luanda"
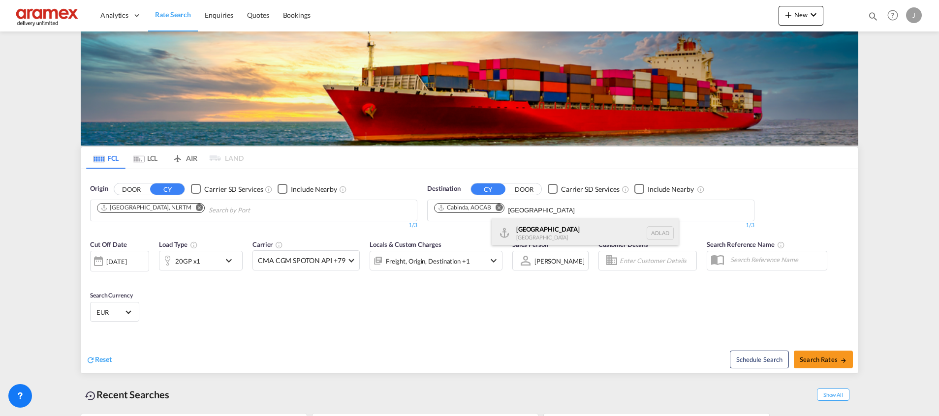
type input "Luanda"
click at [541, 233] on div "Luanda Angola AOLAD" at bounding box center [585, 234] width 187 height 30
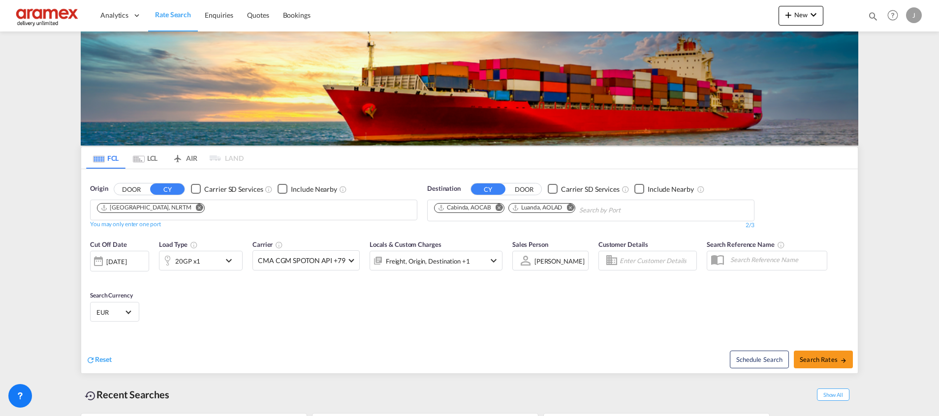
click at [819, 361] on span "Search Rates" at bounding box center [823, 360] width 47 height 8
type input "NLRTM to AOCAB,AOLAD / 16 Sep 2025"
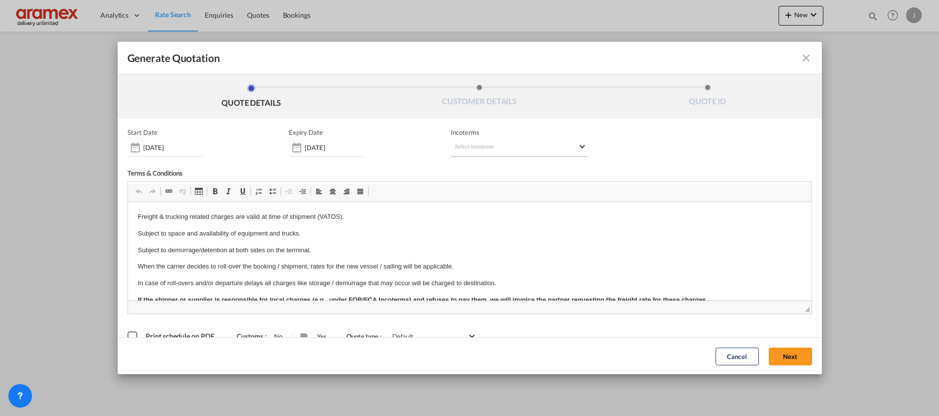
click at [487, 143] on md-select "Select Incoterms FCA - export Free Carrier FCA - import Free Carrier DAP - impo…" at bounding box center [519, 148] width 137 height 18
click at [476, 168] on input "search" at bounding box center [497, 168] width 91 height 9
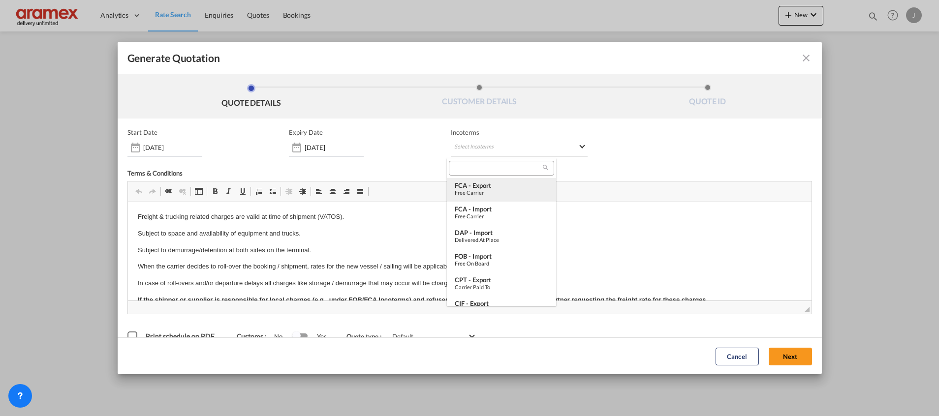
click at [477, 188] on div "FCA - export" at bounding box center [502, 186] width 94 height 8
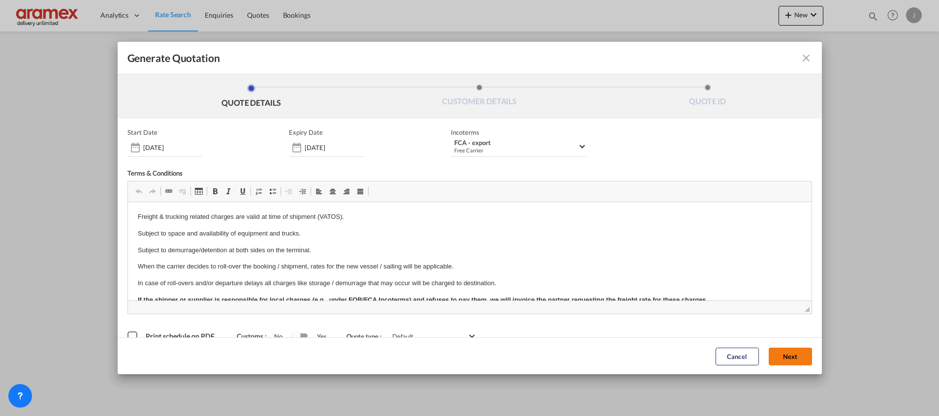
click at [773, 352] on button "Next" at bounding box center [790, 356] width 43 height 18
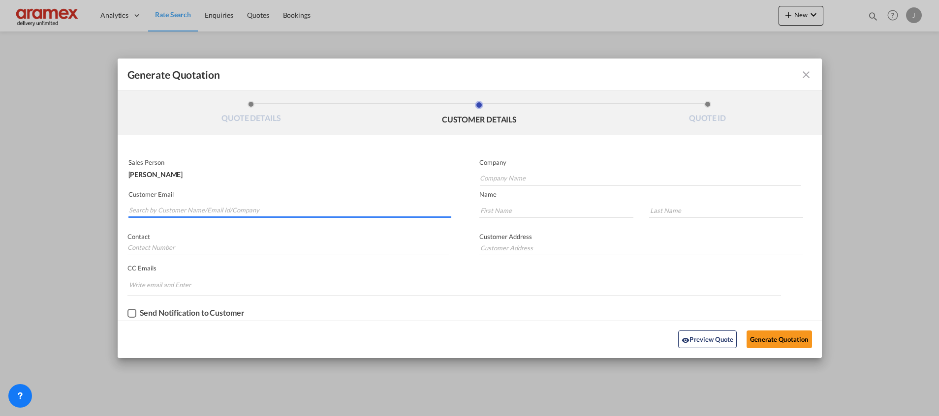
click at [138, 216] on md-autocomplete-wrap "Generate QuotationQUOTE ..." at bounding box center [289, 208] width 323 height 20
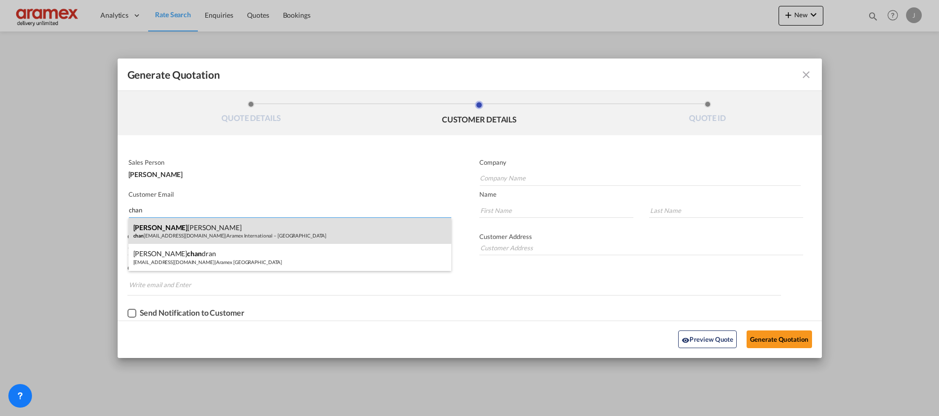
type input "chan"
click at [175, 231] on div "Chan [PERSON_NAME] chan [EMAIL_ADDRESS][DOMAIN_NAME] | Aramex International – […" at bounding box center [289, 231] width 323 height 27
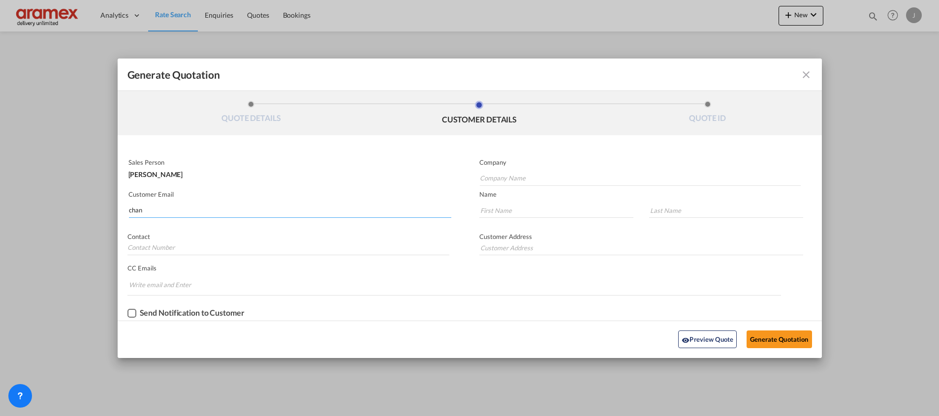
type input "Aramex International – [GEOGRAPHIC_DATA]"
type input "[EMAIL_ADDRESS][DOMAIN_NAME]"
type input "Chantelise"
type input "[PERSON_NAME]"
type input "[GEOGRAPHIC_DATA]"
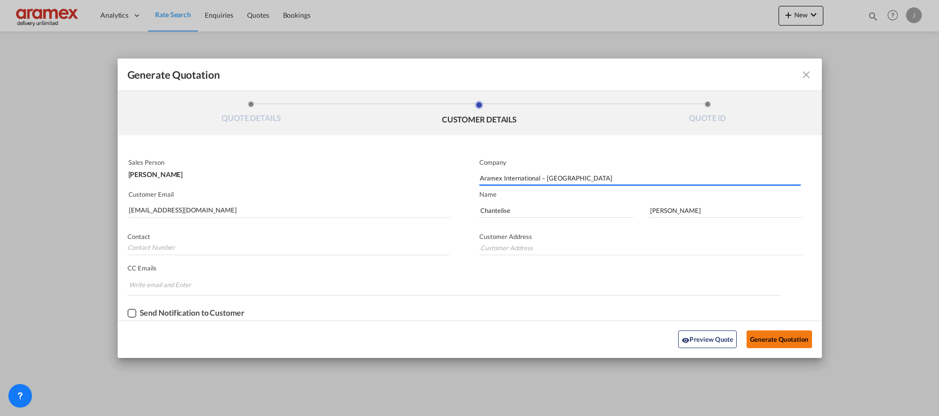
click at [755, 334] on button "Generate Quotation" at bounding box center [779, 340] width 65 height 18
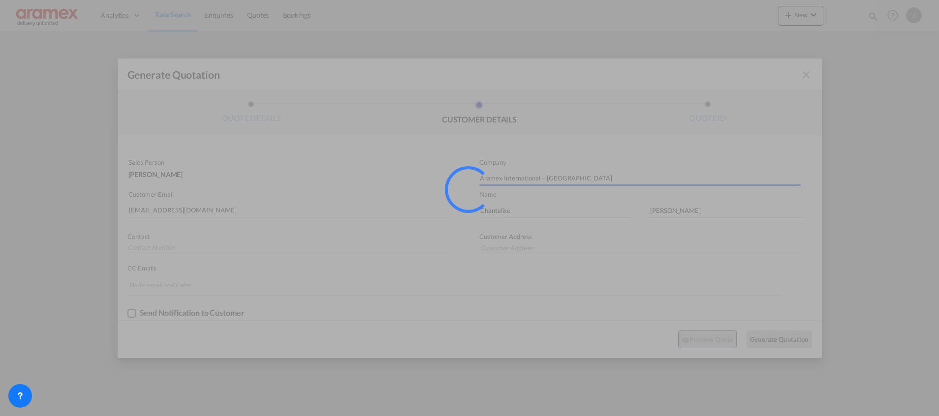
type input "[GEOGRAPHIC_DATA]"
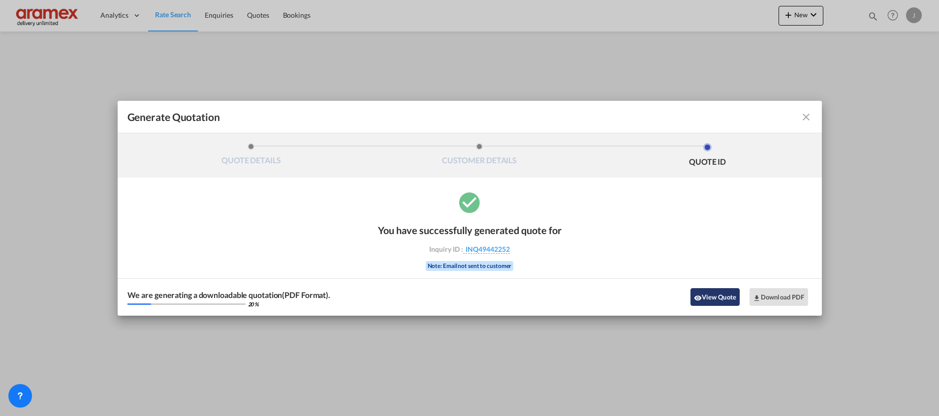
click at [703, 295] on button "View Quote" at bounding box center [715, 297] width 49 height 18
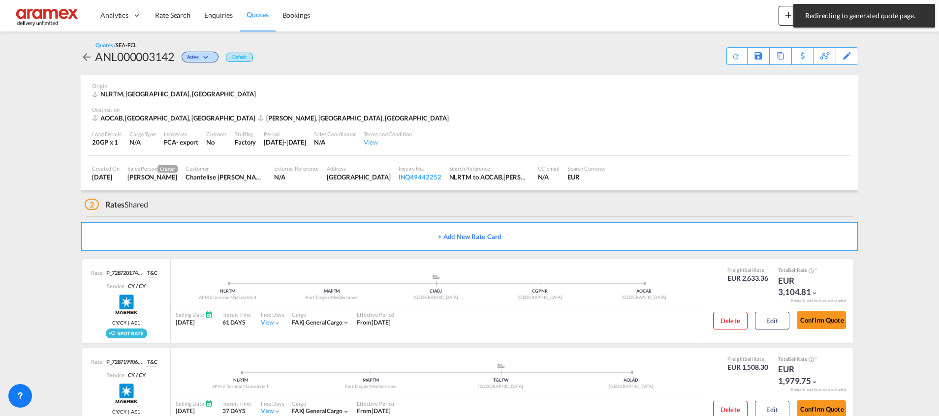
scroll to position [33, 0]
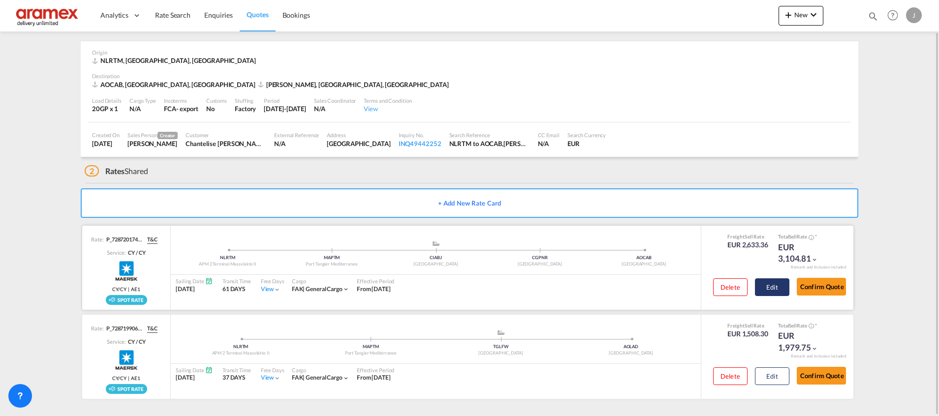
click at [767, 286] on button "Edit" at bounding box center [772, 288] width 34 height 18
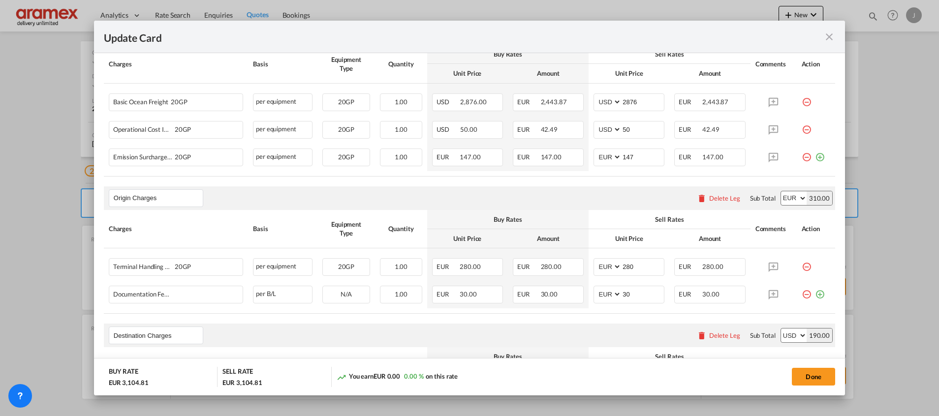
scroll to position [443, 0]
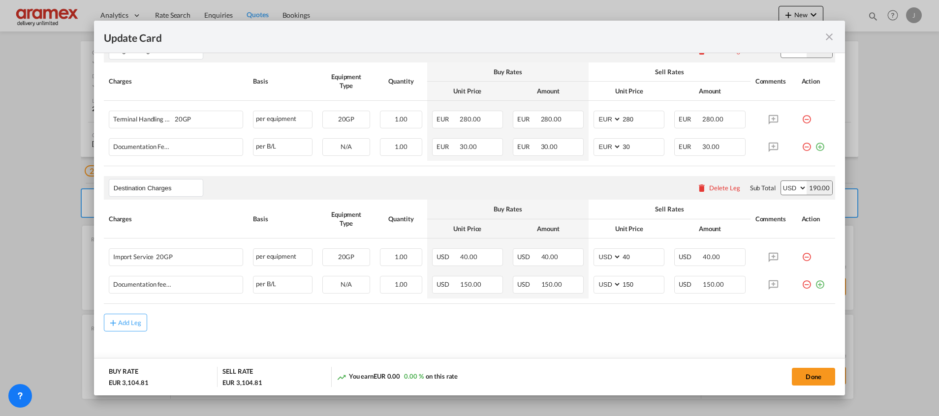
click at [709, 185] on div "Delete Leg" at bounding box center [724, 188] width 31 height 8
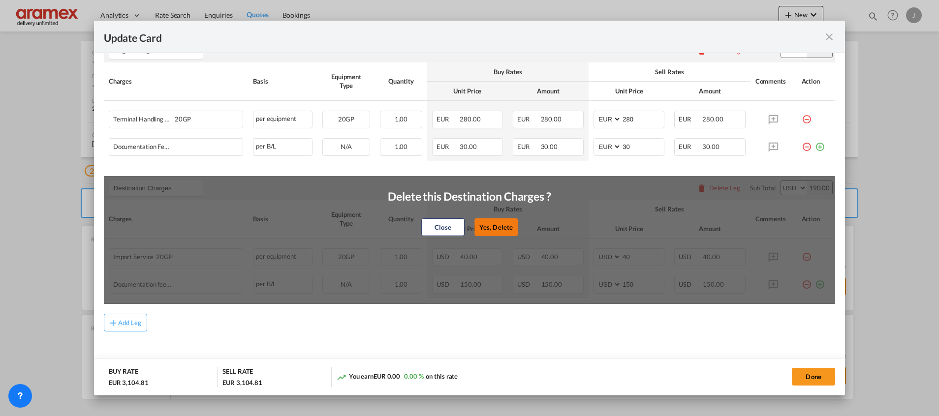
click at [492, 224] on button "Yes, Delete" at bounding box center [495, 228] width 43 height 18
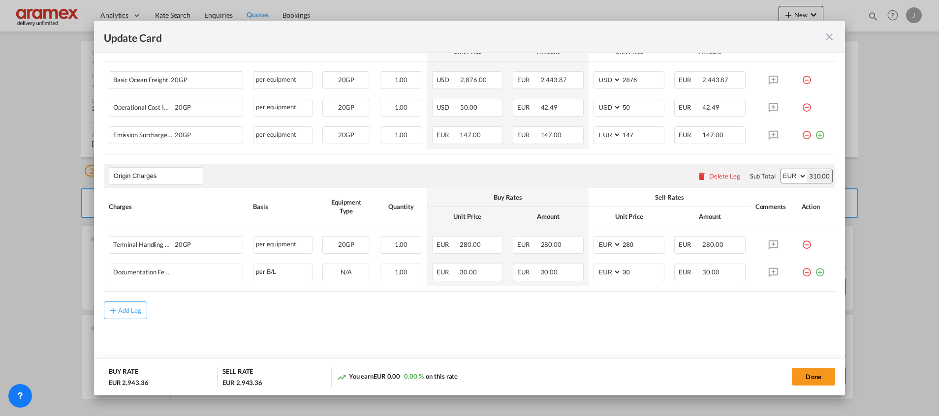
scroll to position [316, 0]
drag, startPoint x: 807, startPoint y: 273, endPoint x: 620, endPoint y: 296, distance: 187.9
click at [815, 272] on md-icon "icon-plus-circle-outline green-400-fg" at bounding box center [820, 270] width 10 height 10
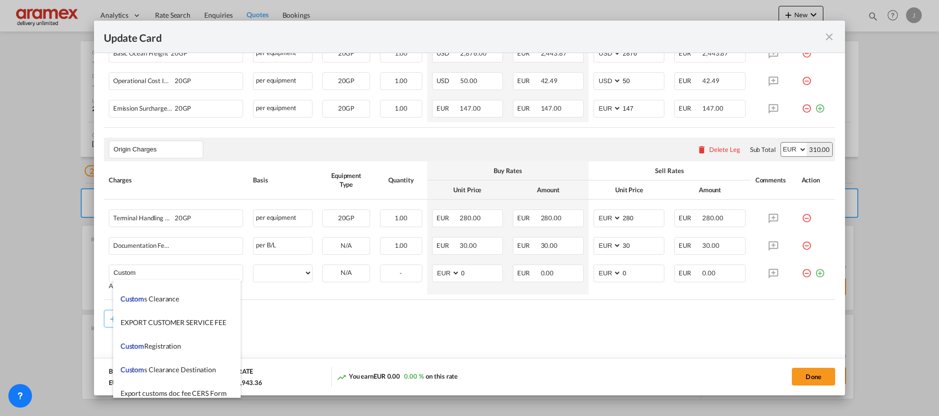
scroll to position [1034, 0]
click at [170, 387] on li "Custom s Export documentation(no costs, suggested sell)" at bounding box center [176, 392] width 127 height 24
type input "Customs Export documentation(no costs, suggested sell)"
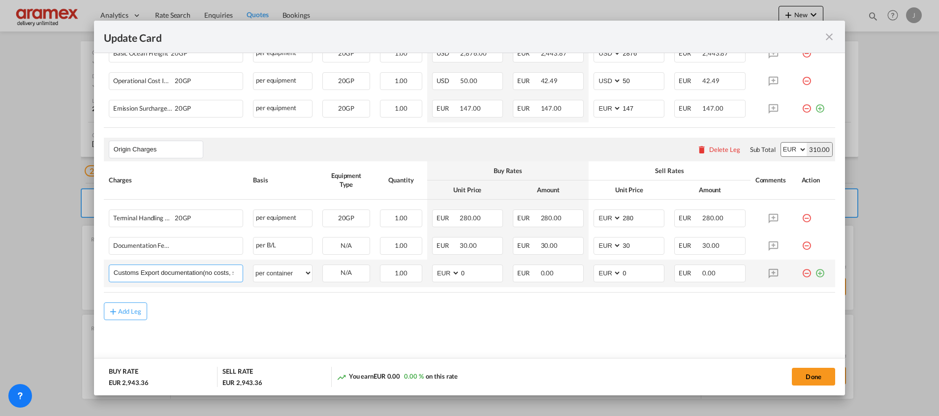
click at [178, 272] on input "Customs Export documentation(no costs, suggested sell)" at bounding box center [178, 272] width 129 height 15
click at [296, 273] on select "per equipment per container per B/L per shipping bill per shipment per pallet p…" at bounding box center [282, 273] width 59 height 16
select select "per shipment"
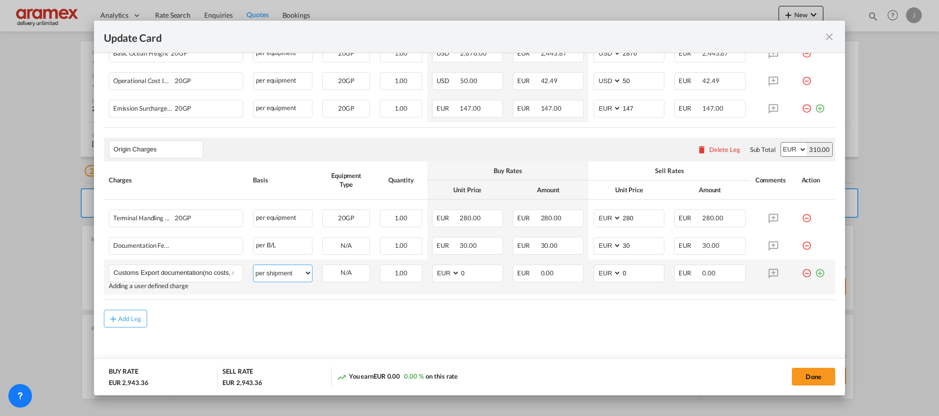
click at [253, 265] on select "per equipment per container per B/L per shipping bill per shipment per pallet p…" at bounding box center [282, 273] width 59 height 16
drag, startPoint x: 432, startPoint y: 272, endPoint x: 419, endPoint y: 272, distance: 12.8
click at [419, 272] on tr "Customs Export documentation(no costs, suggested sell) Please Enter User Define…" at bounding box center [469, 277] width 731 height 35
type input "65"
click at [623, 270] on input "0" at bounding box center [643, 272] width 42 height 15
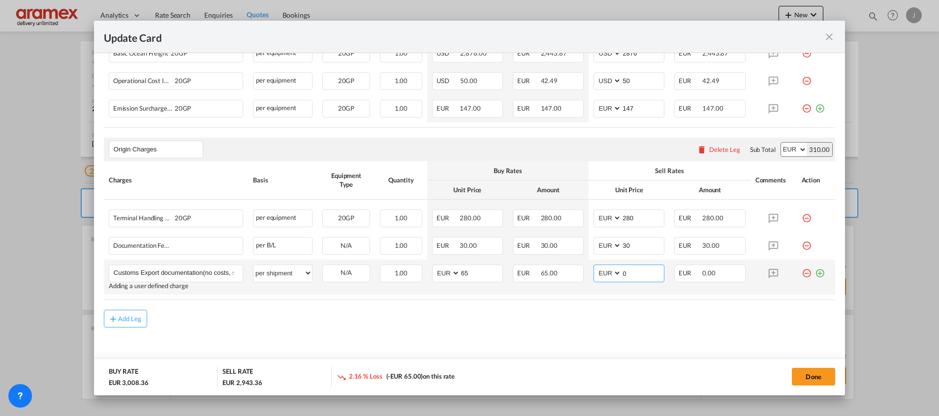
drag, startPoint x: 629, startPoint y: 270, endPoint x: 582, endPoint y: 270, distance: 46.8
click at [589, 270] on td "AED AFN ALL AMD ANG AOA ARS AUD AWG AZN BAM BBD BDT BGN BHD BIF BMD BND [PERSON…" at bounding box center [629, 277] width 81 height 35
type input "65"
click at [537, 305] on rate-modification "Main Freight Please enter leg name Leg Name Already Exists Delete Leg Sub Total…" at bounding box center [469, 145] width 731 height 365
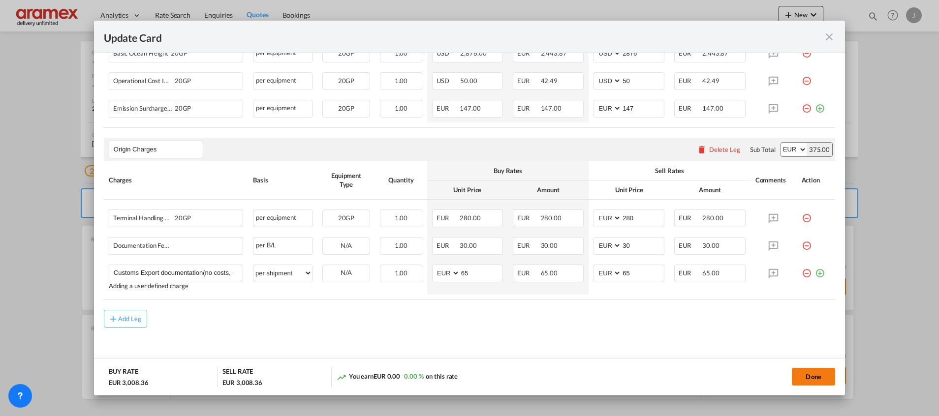
click at [807, 375] on button "Done" at bounding box center [813, 377] width 43 height 18
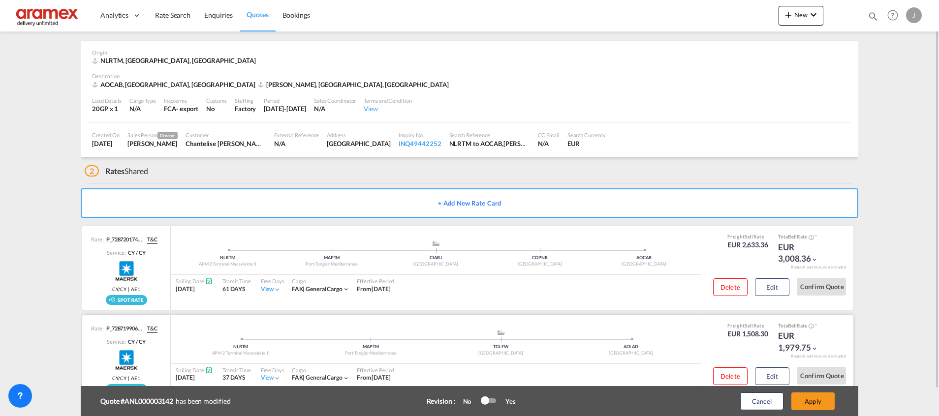
scroll to position [64, 0]
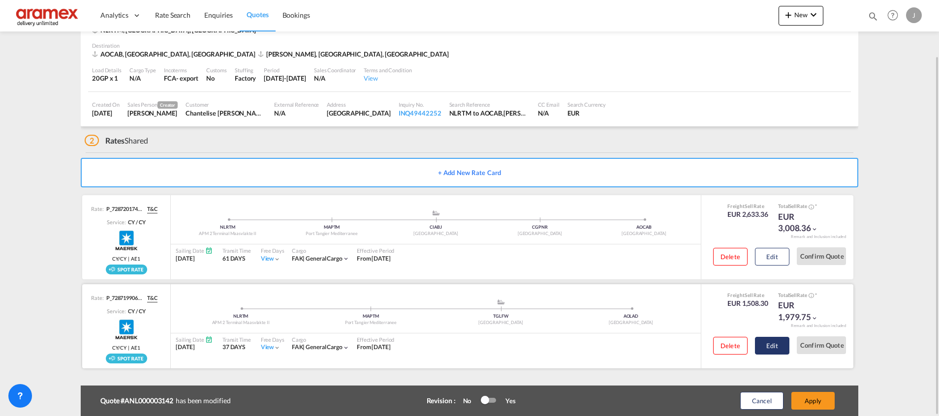
click at [771, 345] on button "Edit" at bounding box center [772, 346] width 34 height 18
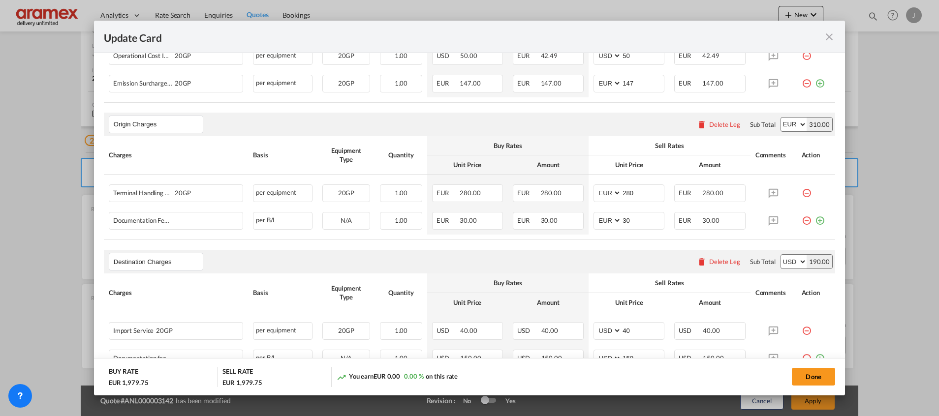
scroll to position [454, 0]
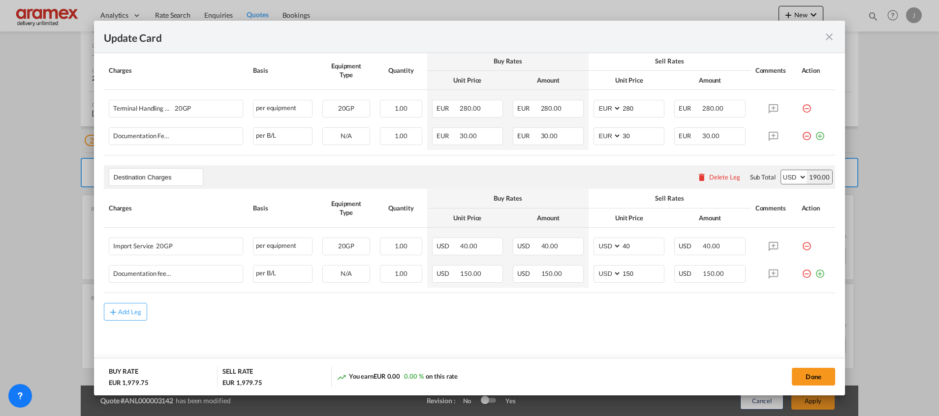
click at [709, 177] on div "Delete Leg" at bounding box center [724, 177] width 31 height 8
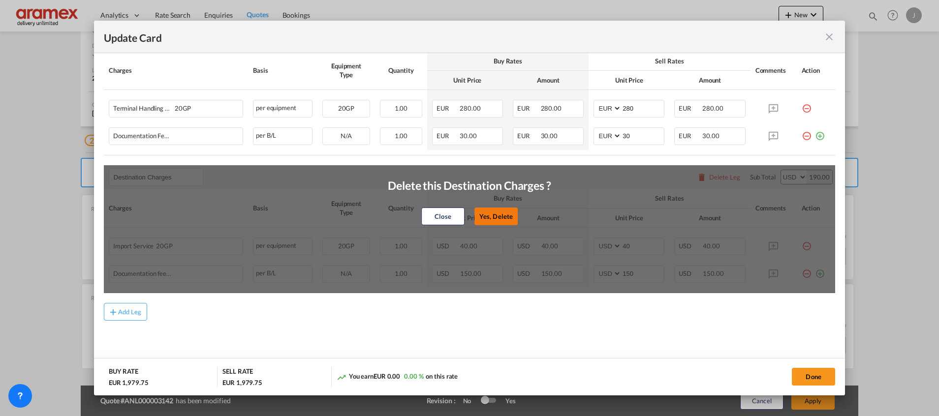
click at [493, 208] on button "Yes, Delete" at bounding box center [495, 217] width 43 height 18
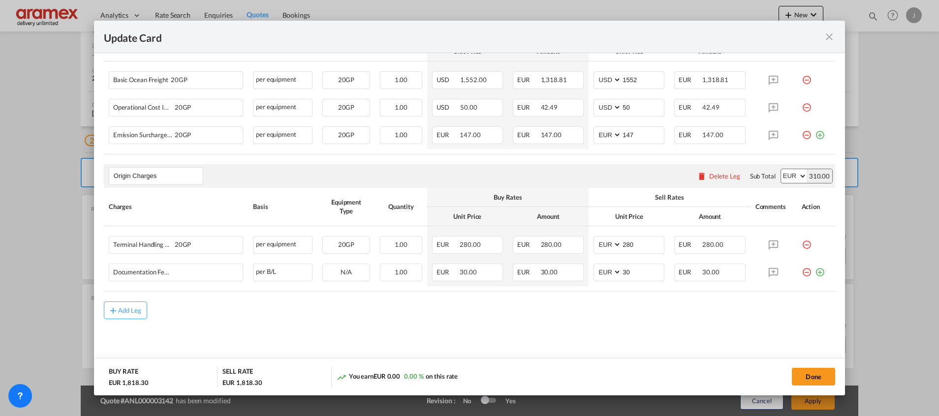
scroll to position [316, 0]
click at [815, 273] on md-icon "icon-plus-circle-outline green-400-fg" at bounding box center [820, 270] width 10 height 10
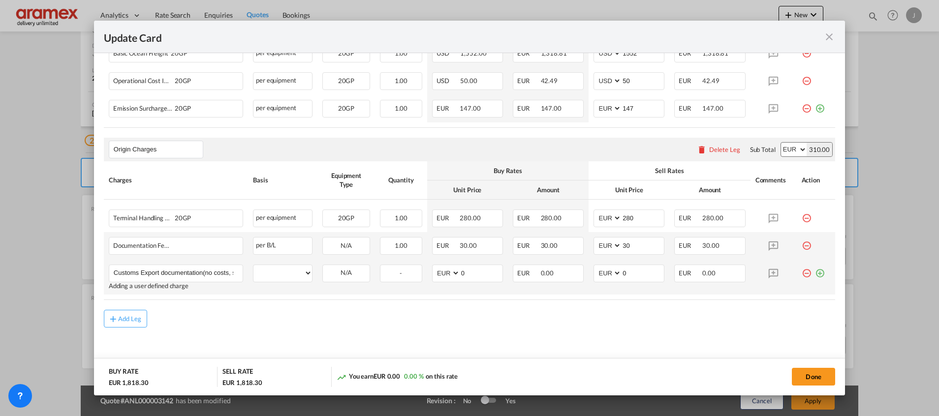
scroll to position [0, 45]
type input "Customs Export documentation(no costs, suggested sell)"
drag, startPoint x: 280, startPoint y: 276, endPoint x: 289, endPoint y: 267, distance: 13.2
click at [280, 277] on select "per equipment per container per B/L per shipping bill per shipment per pallet p…" at bounding box center [282, 273] width 59 height 16
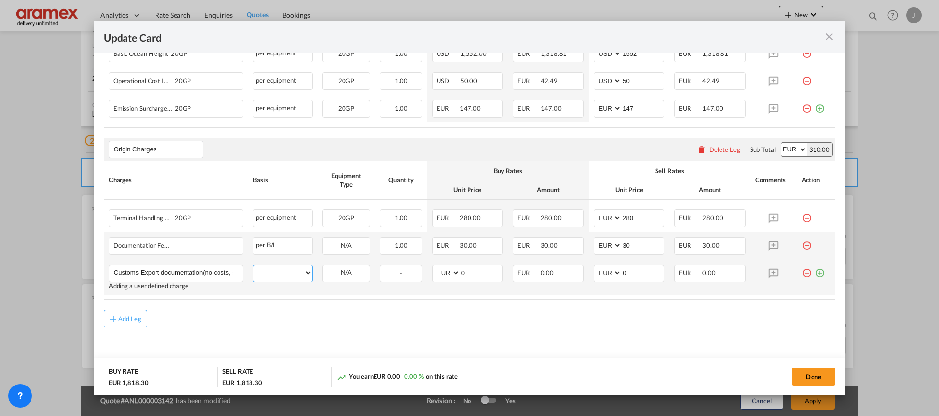
select select "per shipment"
click at [253, 265] on select "per equipment per container per B/L per shipping bill per shipment per pallet p…" at bounding box center [282, 273] width 59 height 16
drag, startPoint x: 475, startPoint y: 274, endPoint x: 411, endPoint y: 274, distance: 64.0
click at [411, 274] on tr "Customs Export documentation(no costs, suggested sell) Please Enter User Define…" at bounding box center [469, 277] width 731 height 35
type input "65"
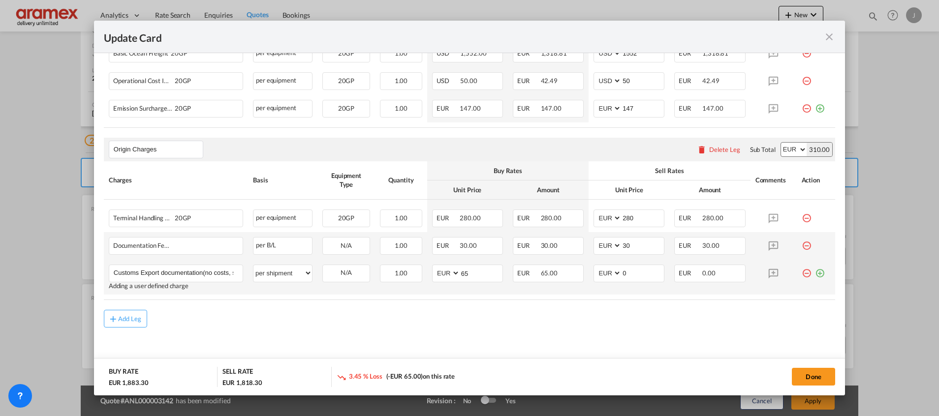
drag, startPoint x: 513, startPoint y: 316, endPoint x: 595, endPoint y: 288, distance: 86.2
click at [537, 309] on rate-modification "Main Freight Please enter leg name Leg Name Already Exists Delete Leg Sub Total…" at bounding box center [469, 145] width 731 height 365
drag, startPoint x: 632, startPoint y: 270, endPoint x: 589, endPoint y: 270, distance: 42.8
click at [594, 270] on md-input-container "AED AFN ALL AMD ANG AOA ARS AUD AWG AZN BAM BBD BDT BGN BHD BIF BMD BND BOB BRL…" at bounding box center [629, 274] width 71 height 18
type input "65"
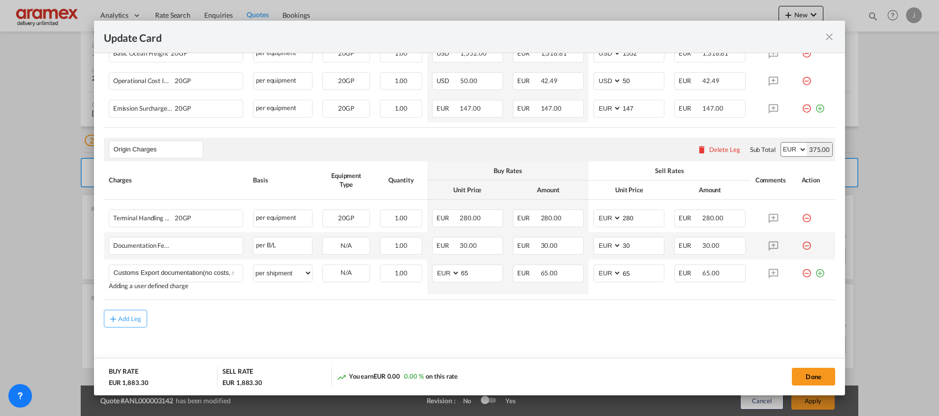
click at [550, 305] on rate-modification "Main Freight Please enter leg name Leg Name Already Exists Delete Leg Sub Total…" at bounding box center [469, 145] width 731 height 365
click at [816, 380] on button "Done" at bounding box center [813, 377] width 43 height 18
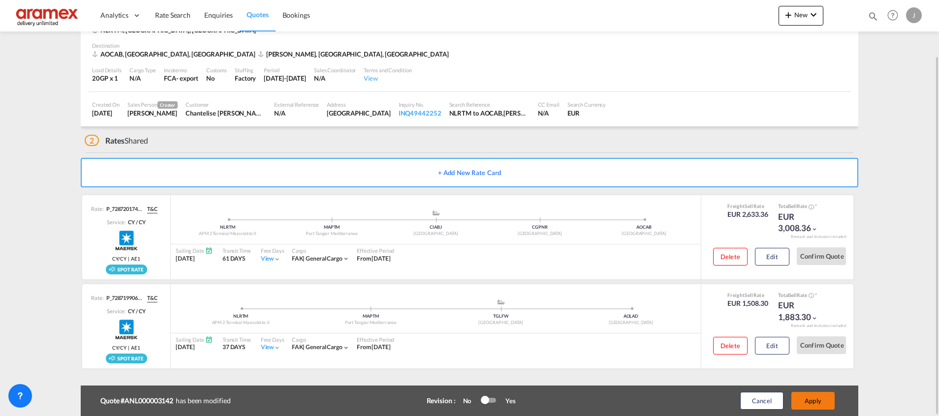
click at [814, 404] on button "Apply" at bounding box center [812, 401] width 43 height 18
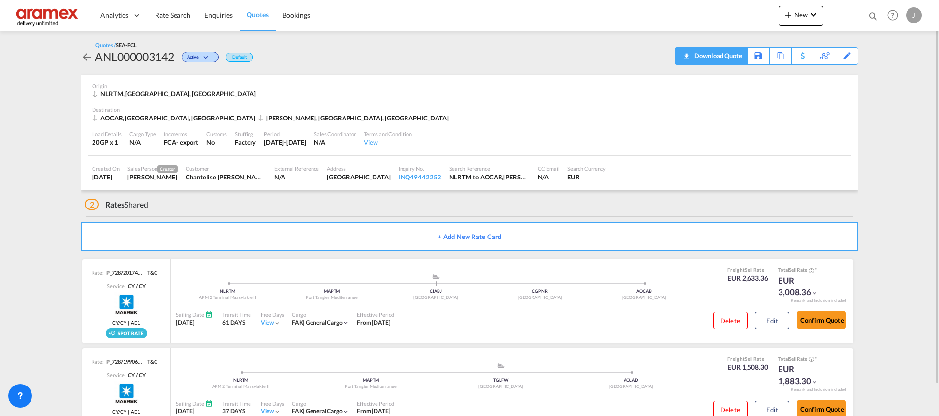
click at [729, 59] on div "Download Quote" at bounding box center [717, 56] width 50 height 16
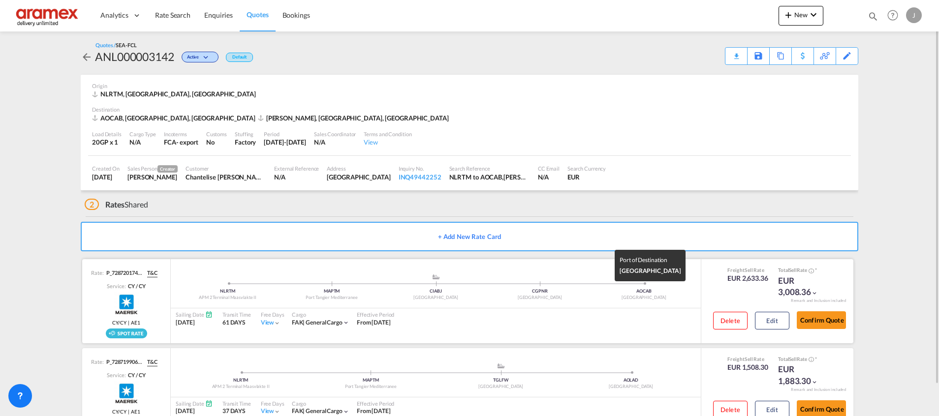
click at [645, 292] on div "AOCAB" at bounding box center [644, 291] width 104 height 6
copy div "AOCAB"
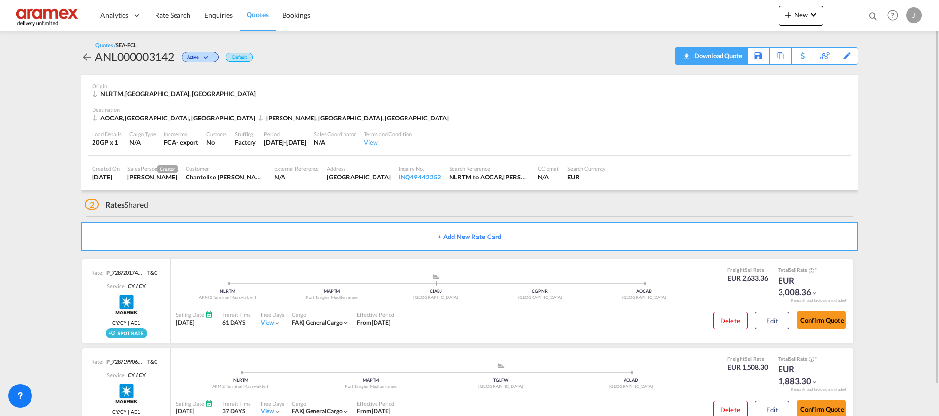
click at [721, 57] on div "Download Quote" at bounding box center [717, 56] width 50 height 16
